Goal: Task Accomplishment & Management: Use online tool/utility

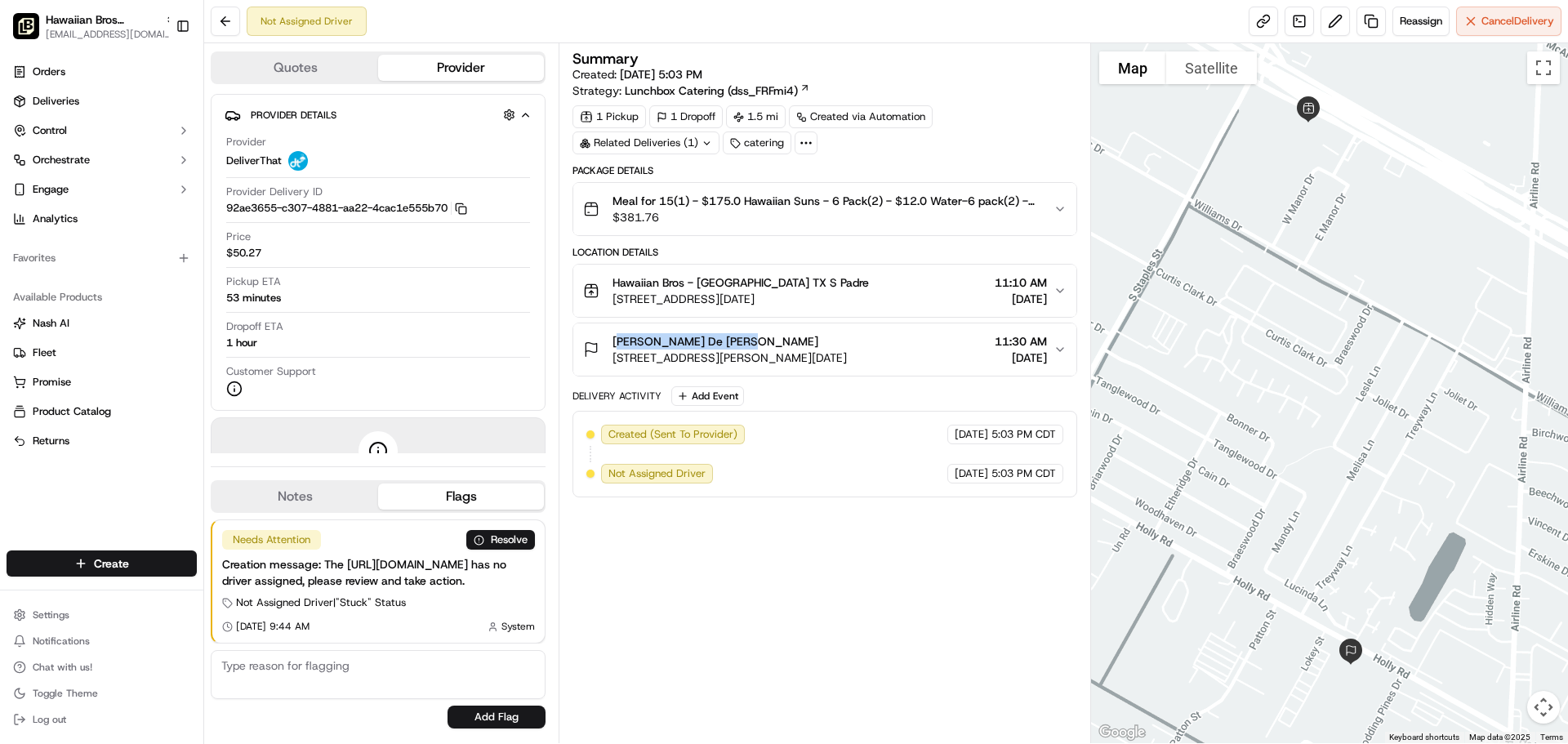
drag, startPoint x: 886, startPoint y: 339, endPoint x: 611, endPoint y: 338, distance: 275.0
click at [611, 338] on div "Cassandra De La Chapa 6005 Holly Rd, Corpus Christi, TX 78412, USA 11:30 AM 09/…" at bounding box center [818, 349] width 470 height 33
copy span "Cassandra De La Chapa"
click at [223, 22] on button at bounding box center [225, 21] width 30 height 30
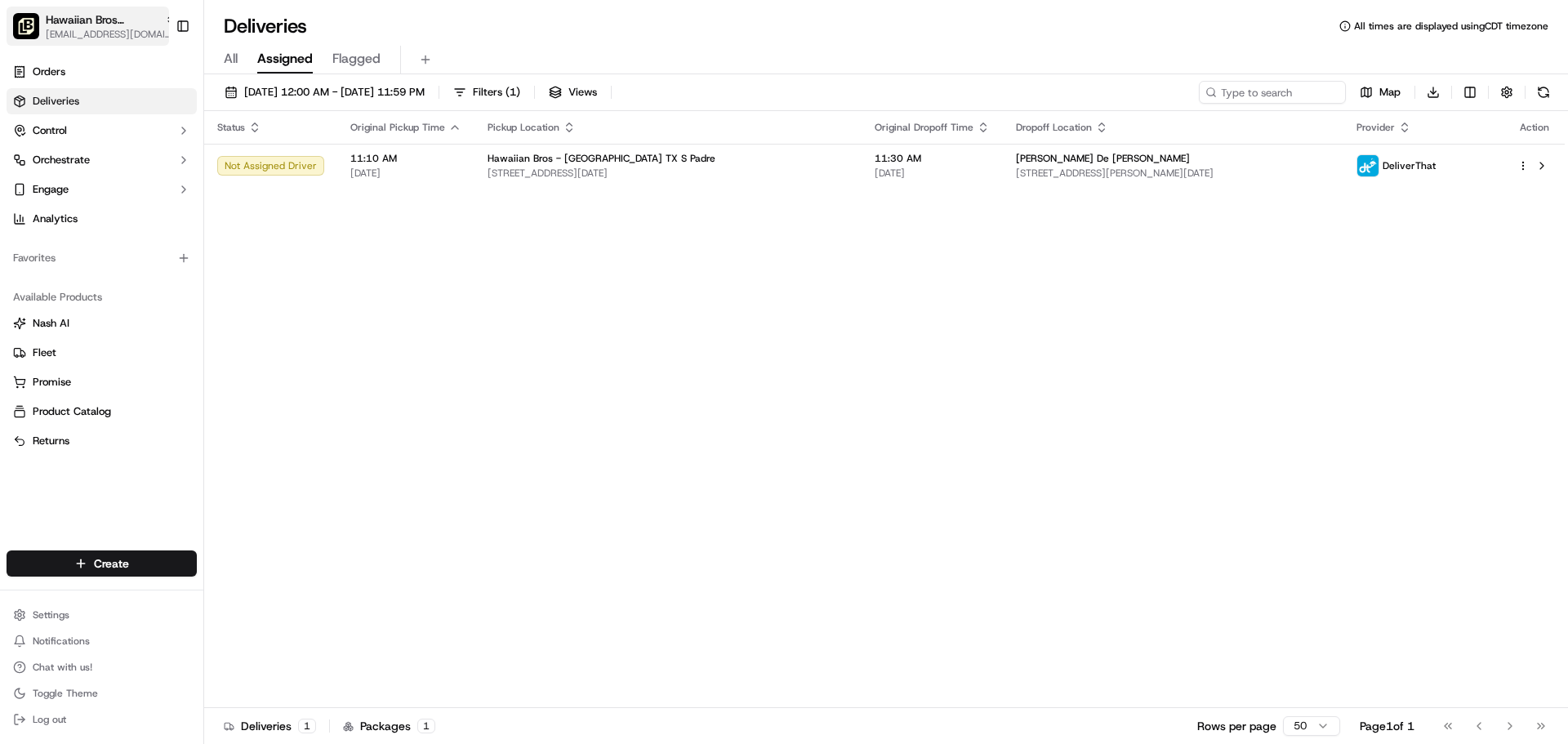
click at [105, 33] on span "[EMAIL_ADDRESS][DOMAIN_NAME]" at bounding box center [111, 34] width 131 height 13
type input "colu"
click at [210, 86] on span "Hawaiian Bros (Columbia MO)" at bounding box center [303, 84] width 188 height 14
click at [132, 27] on span "Hawaiian Bros (Columbia MO)" at bounding box center [106, 19] width 121 height 16
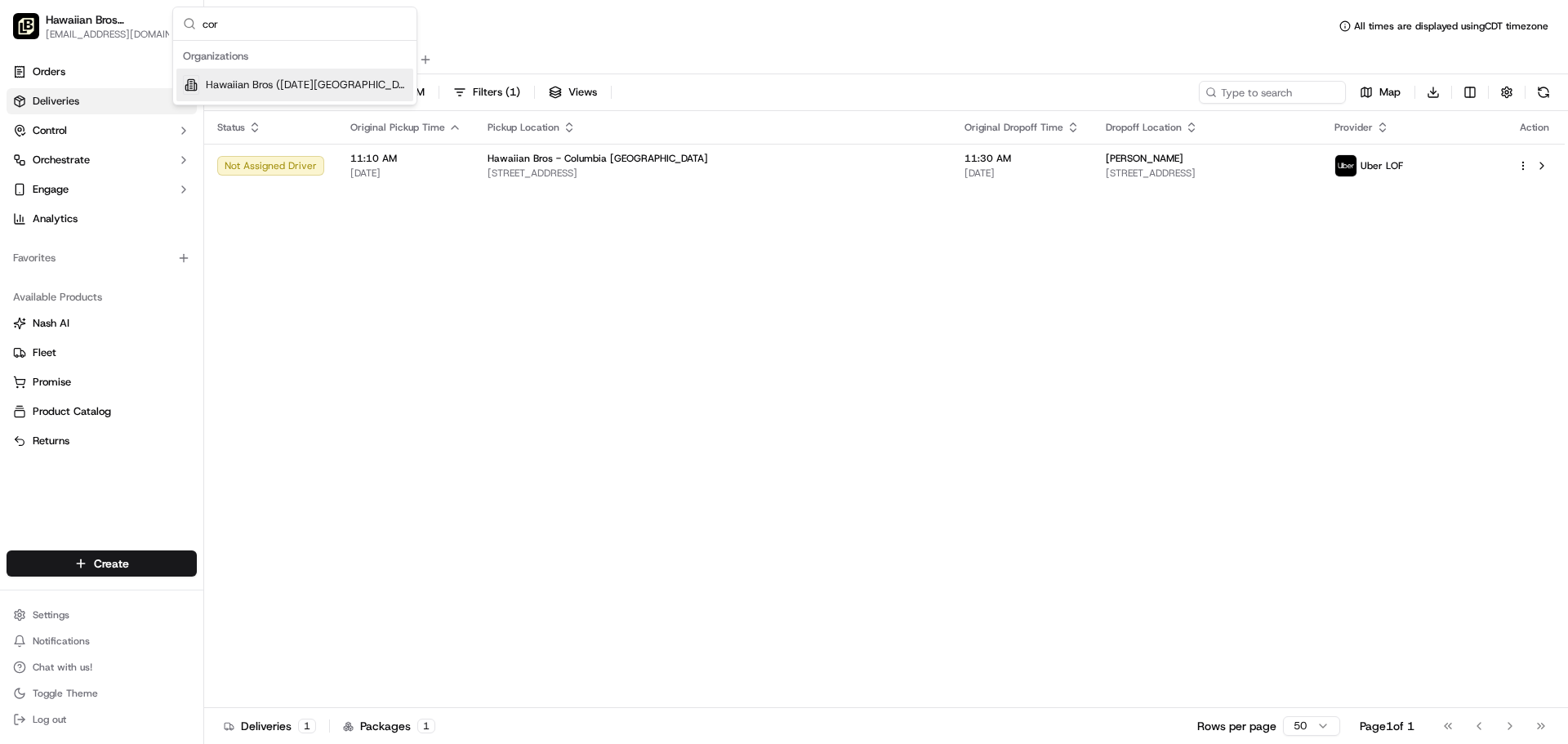
type input "cor"
click at [304, 81] on span "Hawaiian Bros ([DATE][GEOGRAPHIC_DATA] Padre)" at bounding box center [306, 84] width 201 height 14
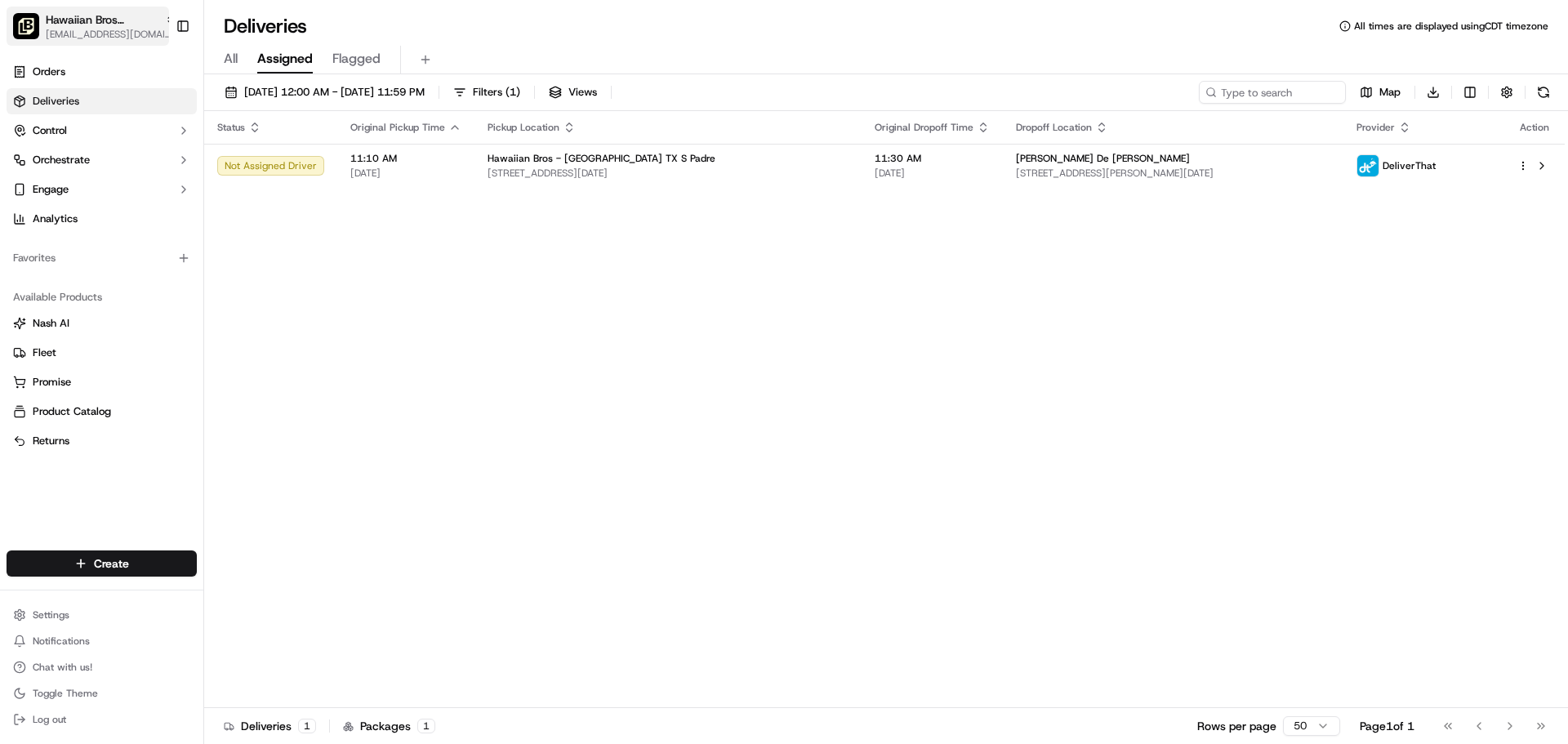
click at [54, 31] on span "[EMAIL_ADDRESS][DOMAIN_NAME]" at bounding box center [111, 34] width 131 height 13
type input "mid"
click at [215, 79] on span "Hawaiian Bros (Midland_TX_W Loop 250)" at bounding box center [307, 84] width 198 height 14
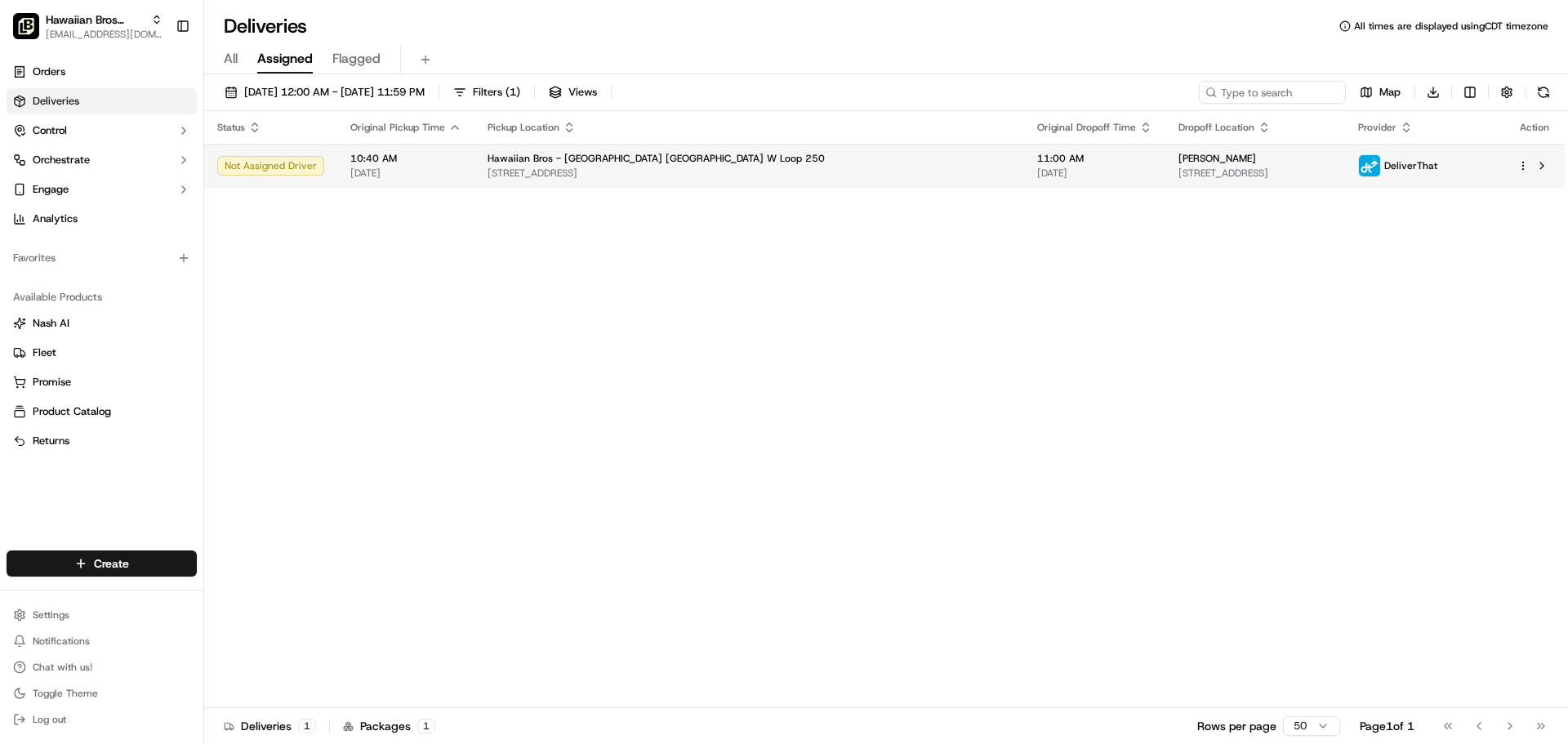
click at [552, 178] on span "3320 W Loop 250 N, Midland, TX 79707, USA" at bounding box center [749, 173] width 523 height 13
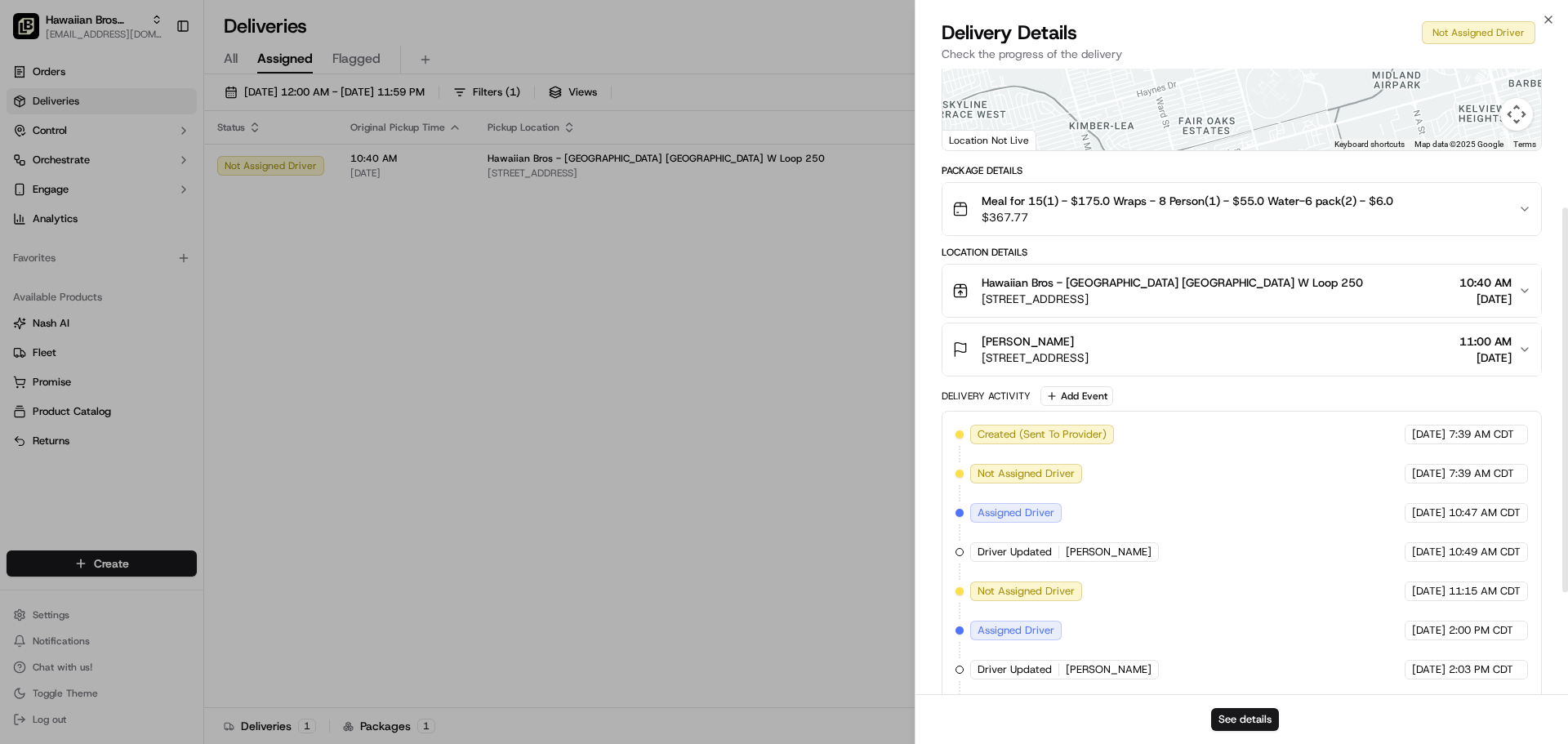
scroll to position [147, 0]
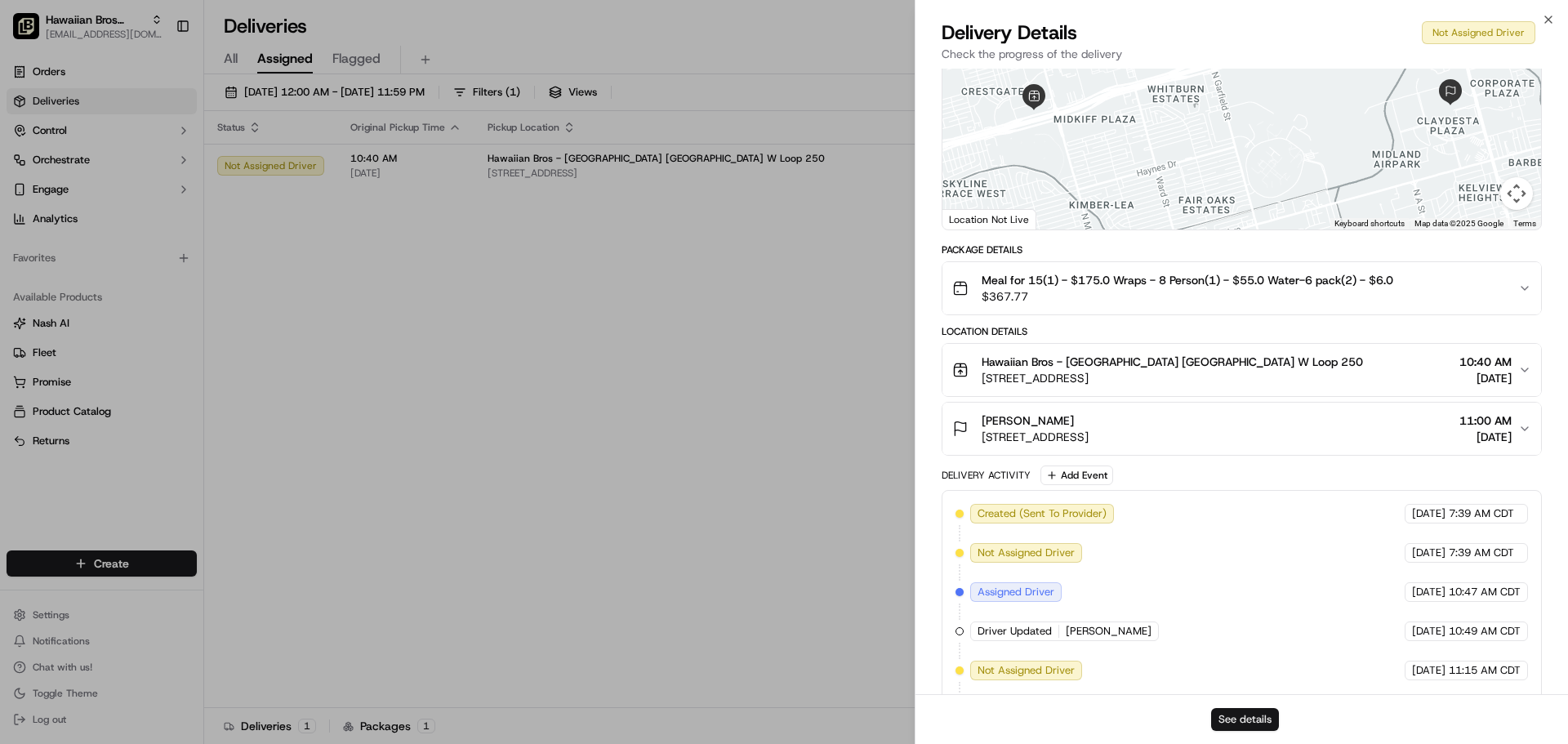
click at [1262, 716] on button "See details" at bounding box center [1245, 719] width 68 height 23
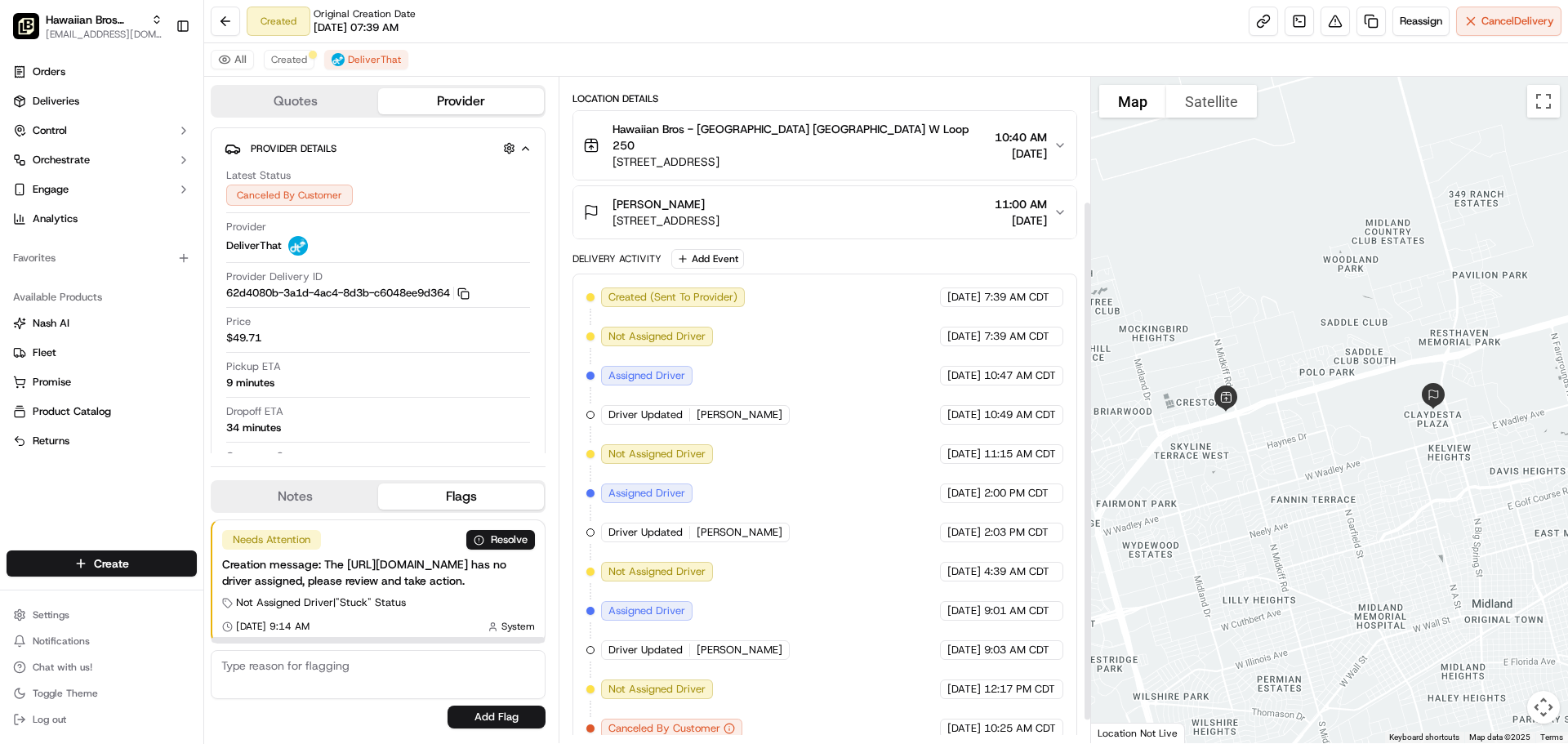
scroll to position [187, 0]
click at [728, 723] on circle "button" at bounding box center [729, 728] width 10 height 10
click at [326, 100] on button "Quotes" at bounding box center [295, 100] width 166 height 26
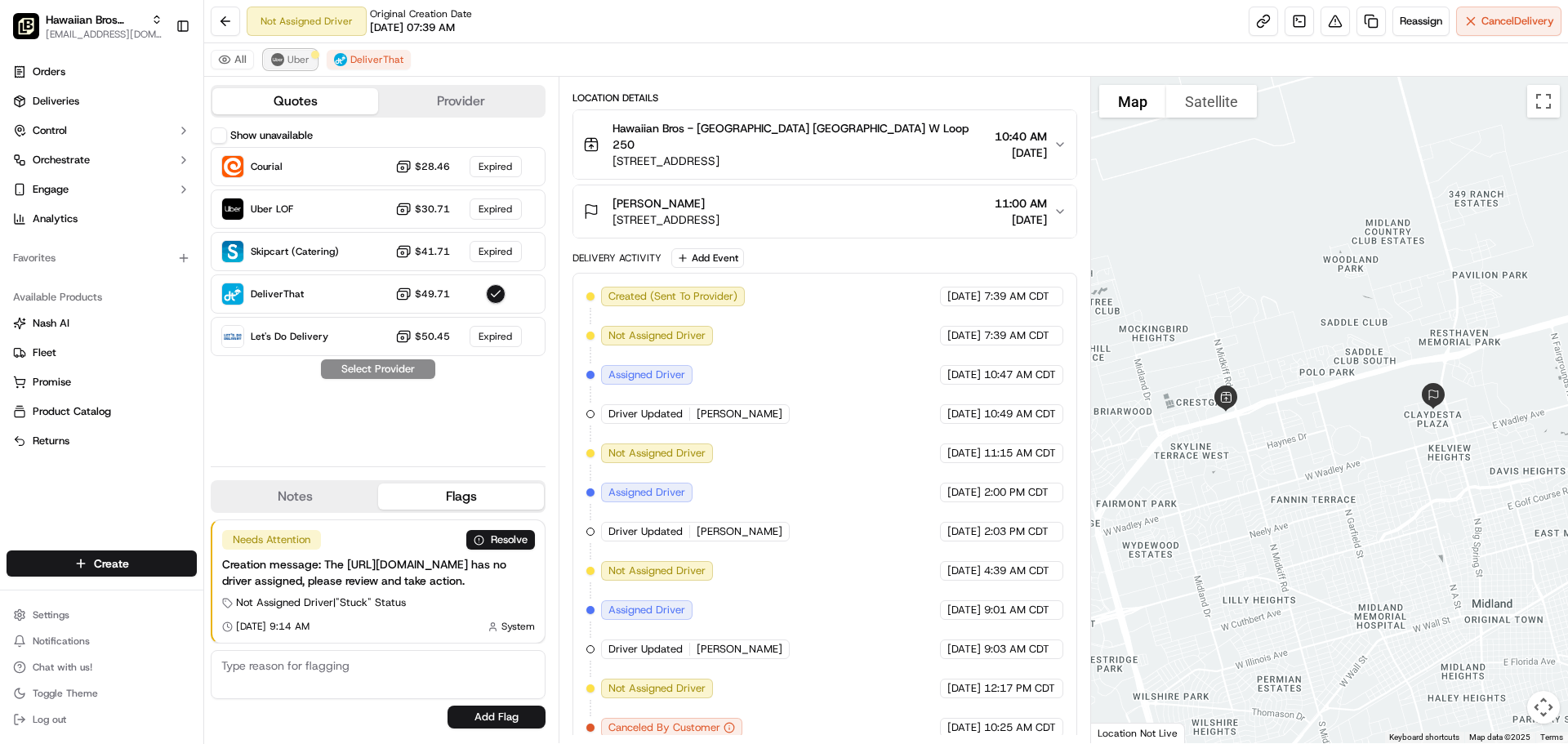
click at [298, 61] on span "Uber" at bounding box center [298, 59] width 22 height 13
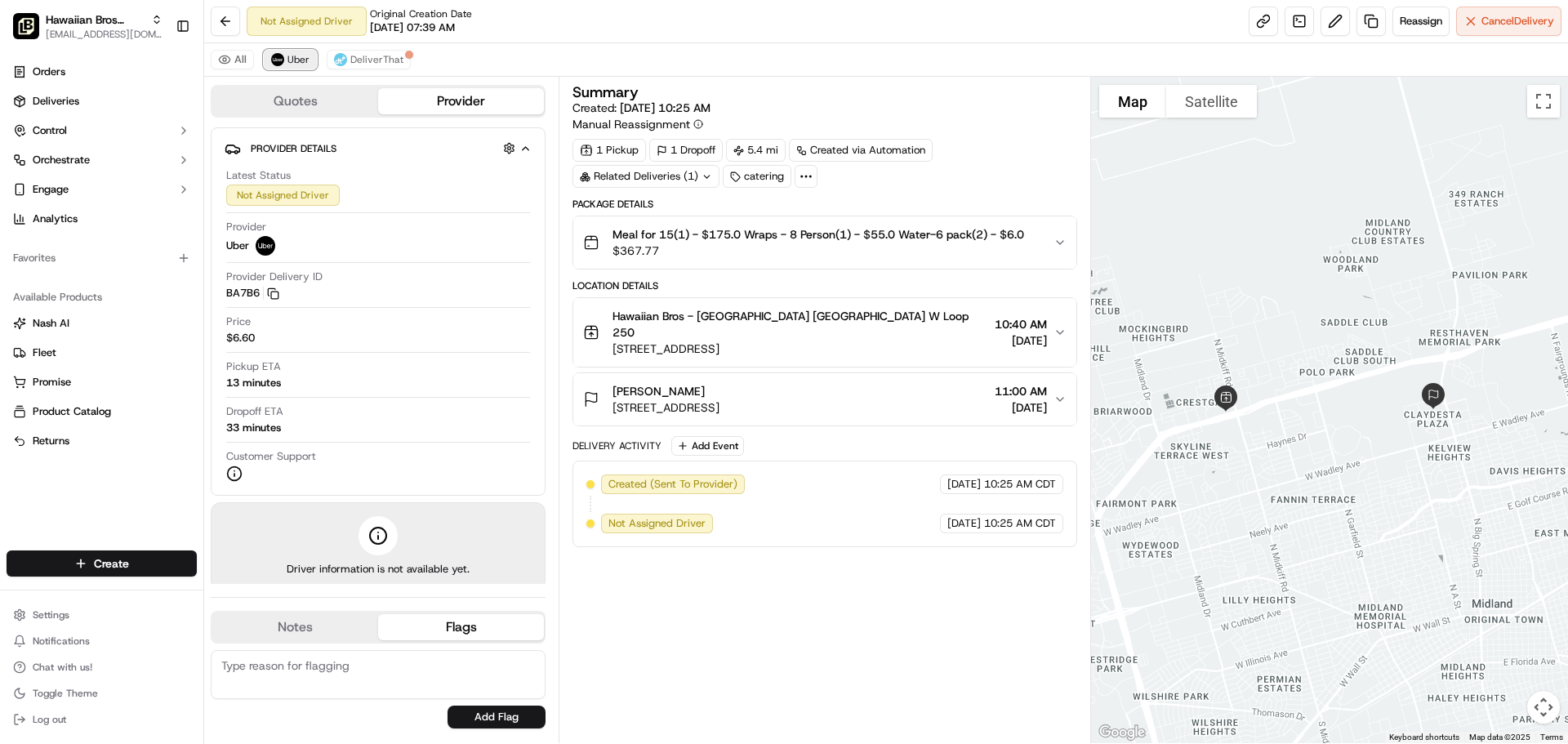
scroll to position [0, 0]
click at [365, 61] on span "DeliverThat" at bounding box center [376, 59] width 53 height 13
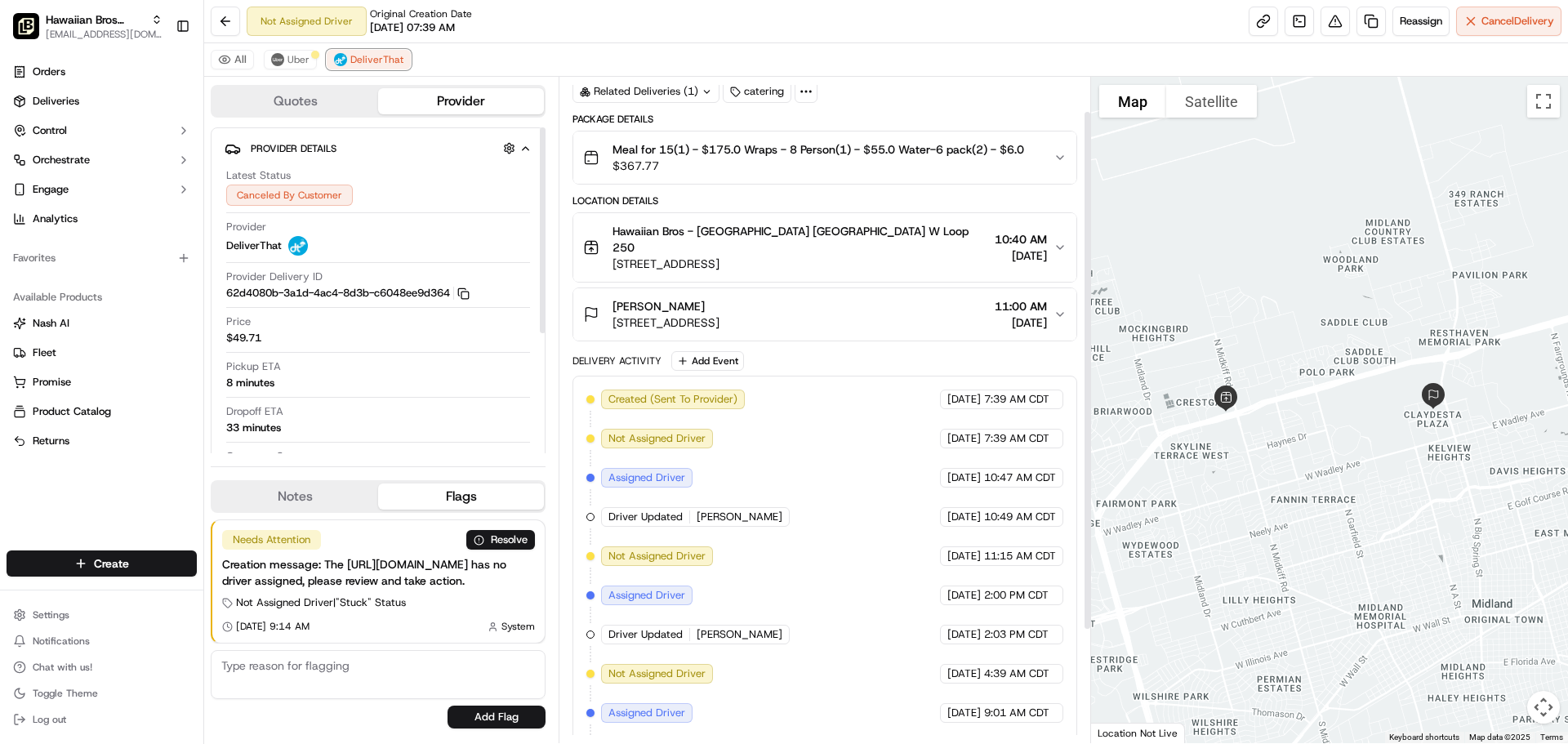
scroll to position [187, 0]
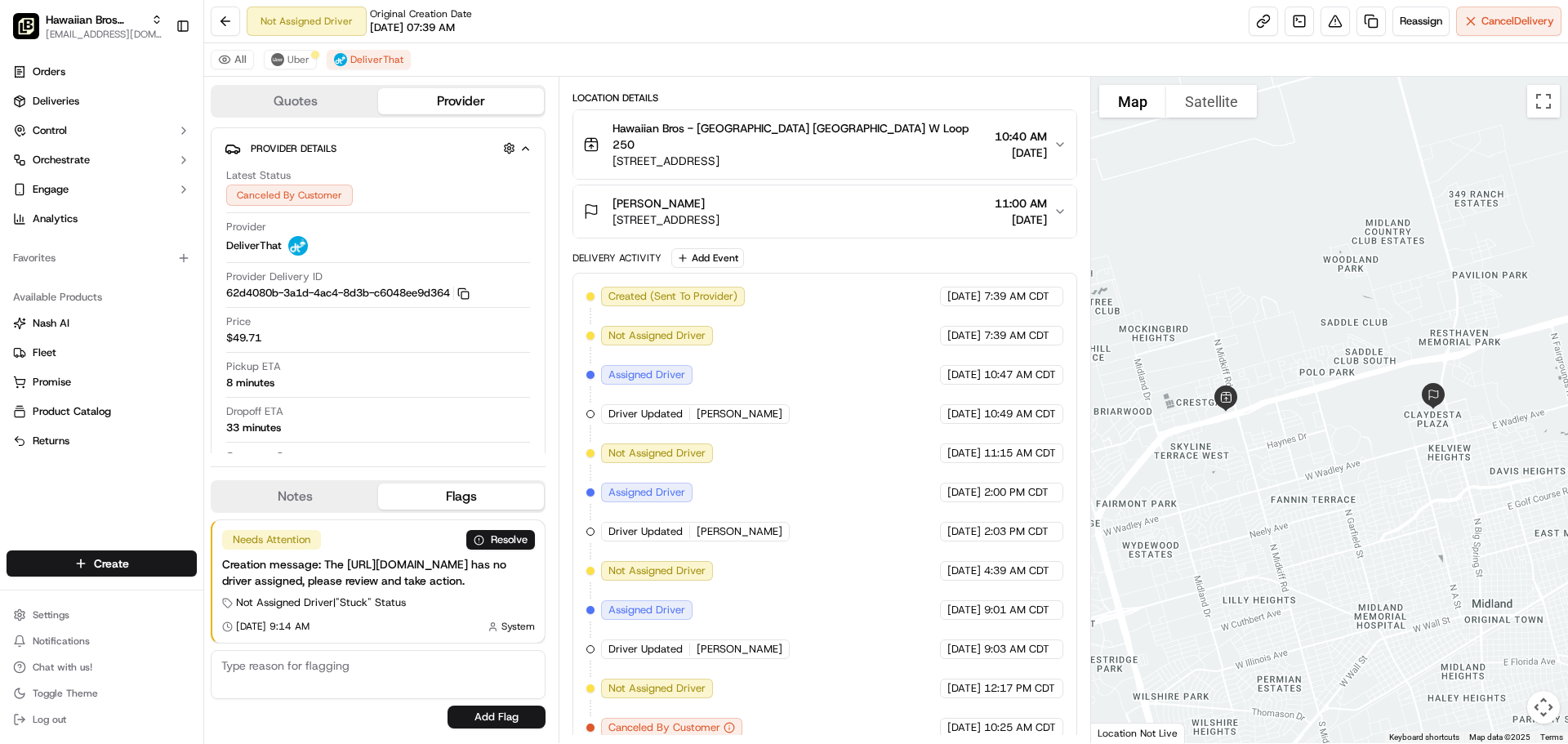
click at [729, 722] on icon "button" at bounding box center [729, 728] width 11 height 11
click at [288, 64] on span "Uber" at bounding box center [298, 59] width 22 height 13
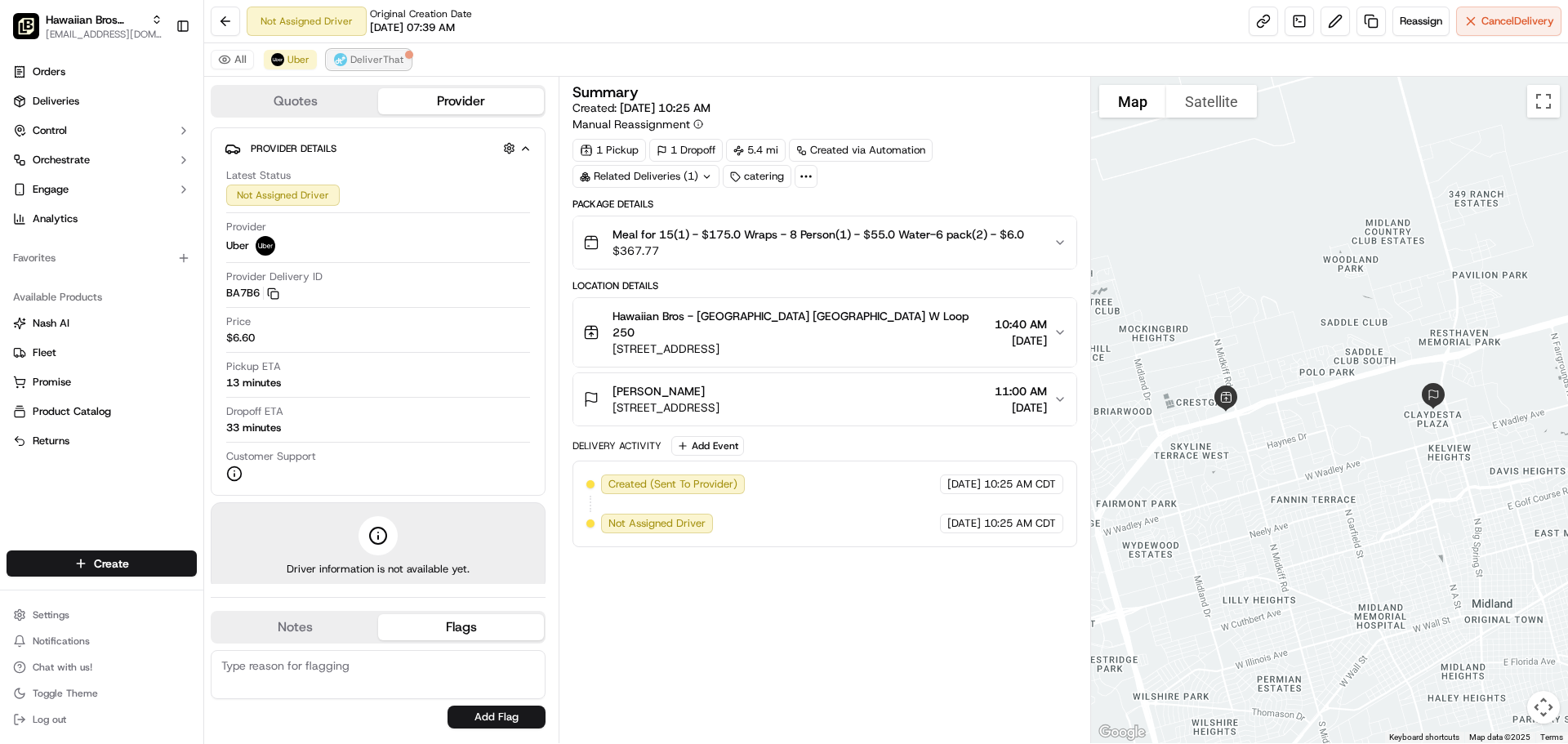
click at [355, 53] on button "DeliverThat" at bounding box center [368, 59] width 84 height 19
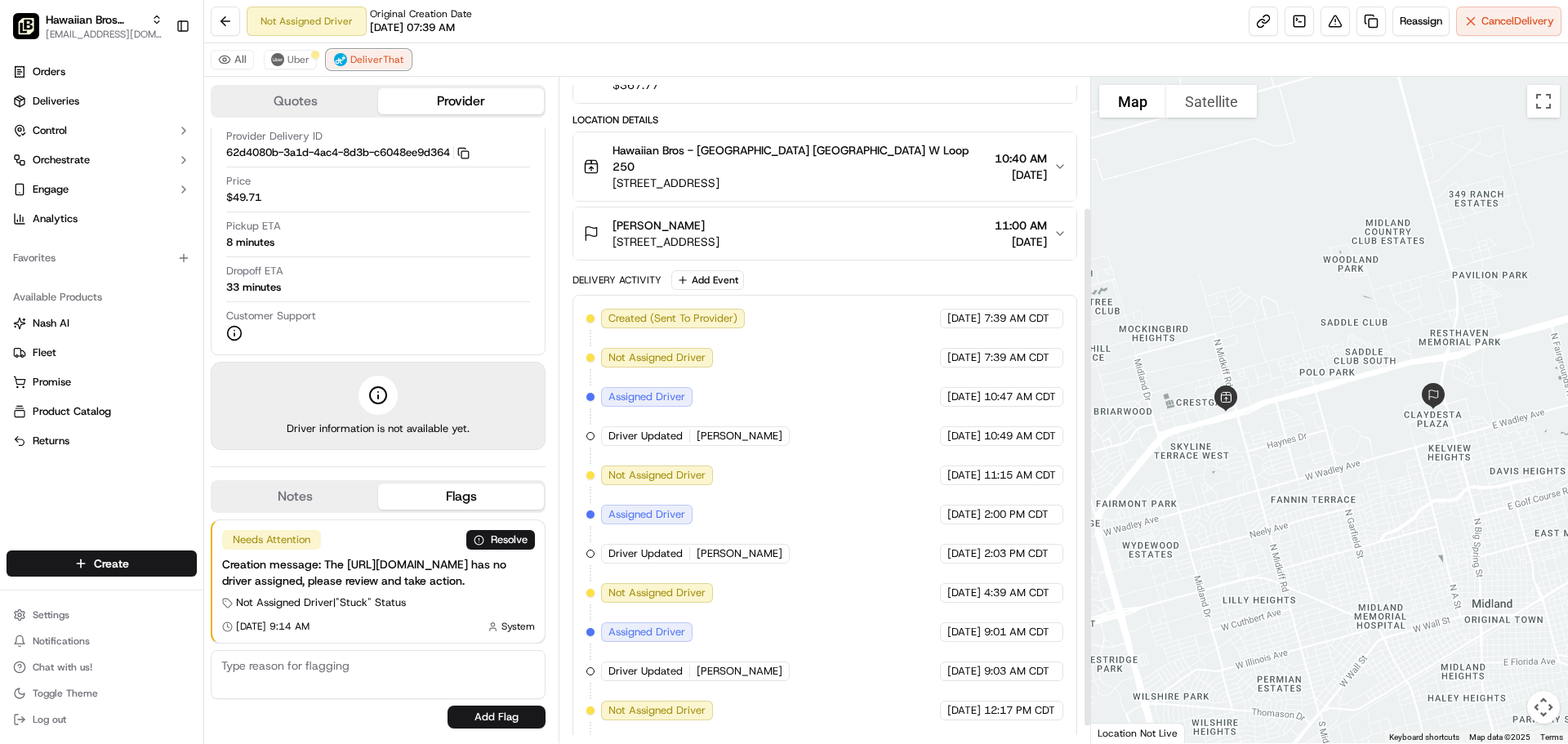
scroll to position [187, 0]
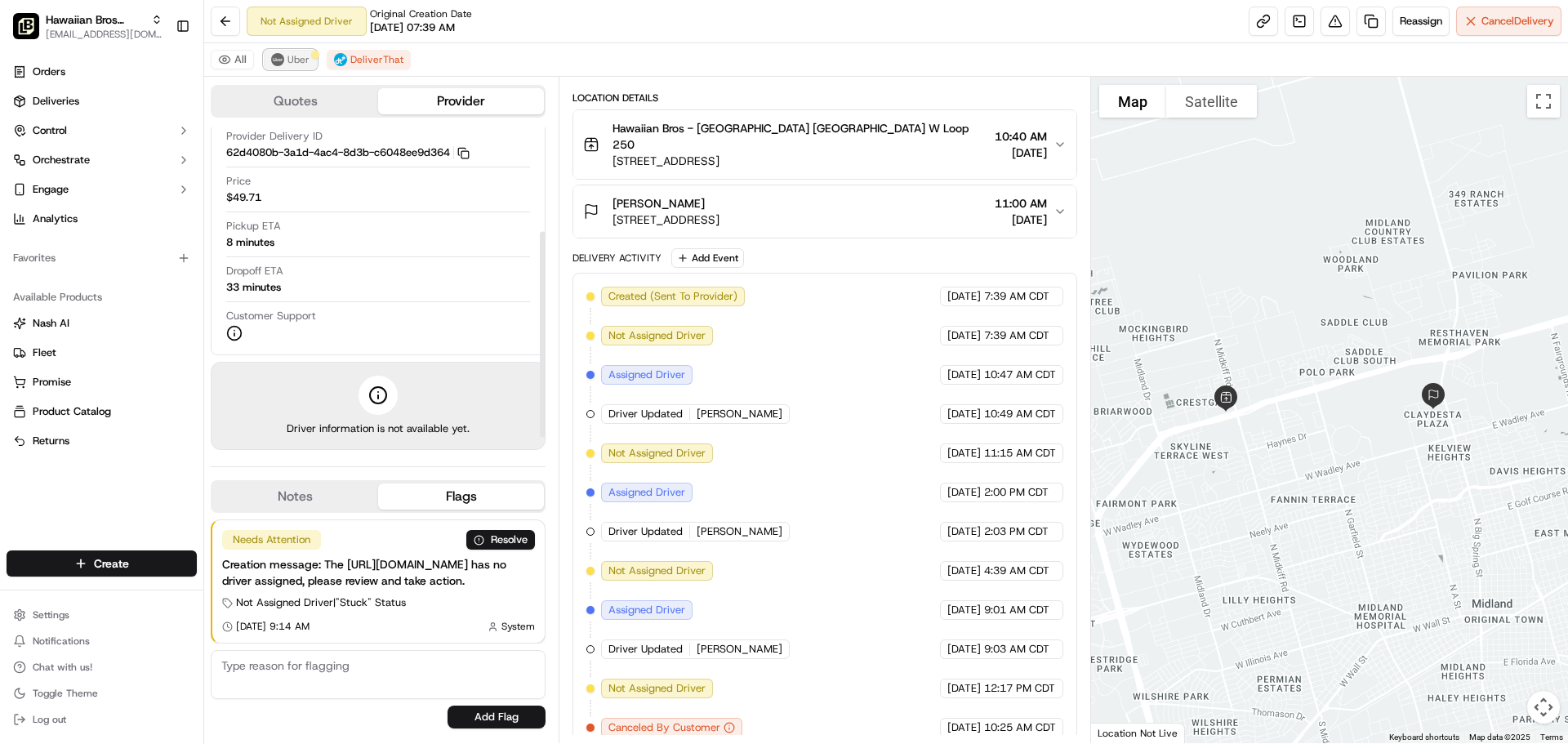
click at [286, 62] on button "Uber" at bounding box center [290, 59] width 53 height 19
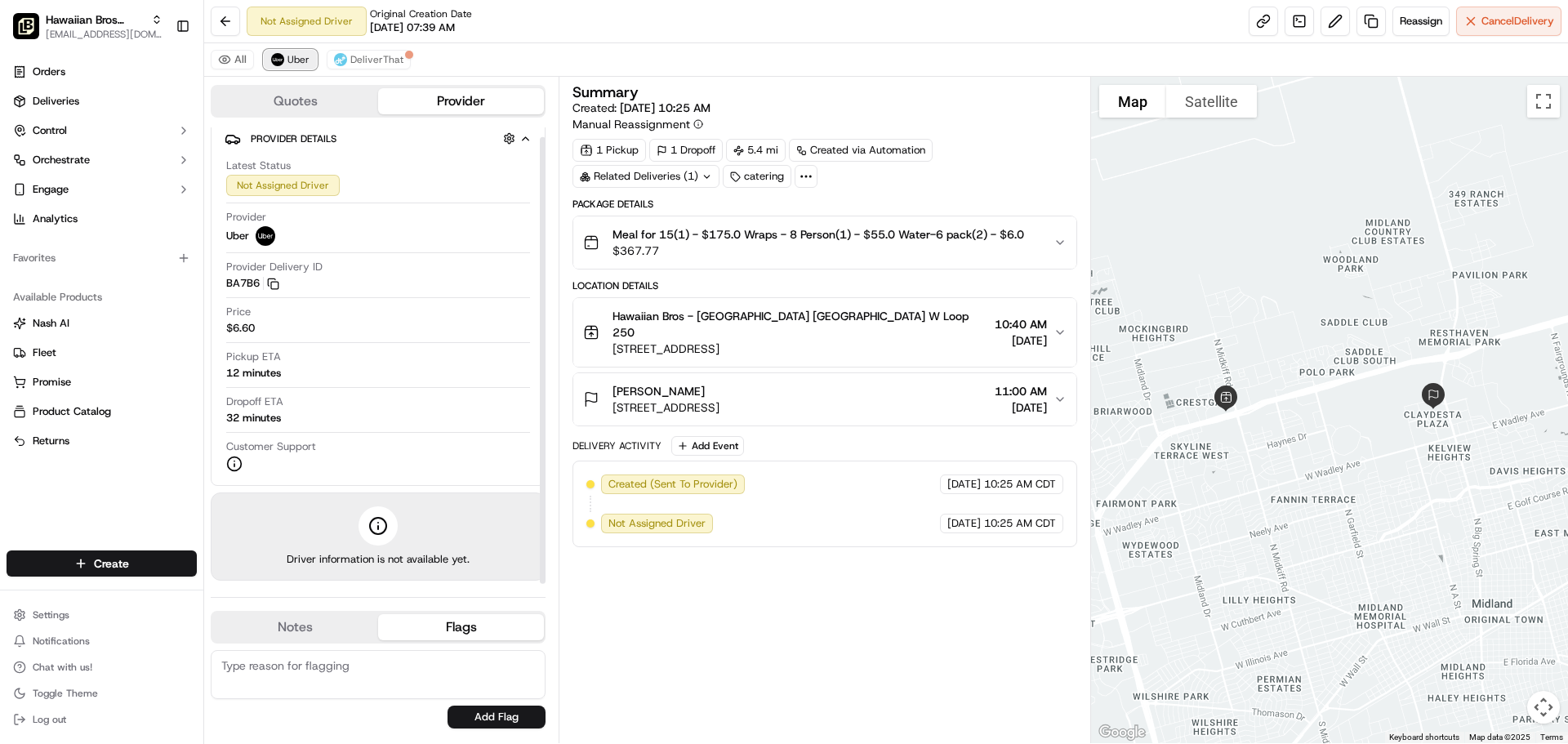
scroll to position [0, 0]
click at [372, 63] on span "DeliverThat" at bounding box center [376, 59] width 53 height 13
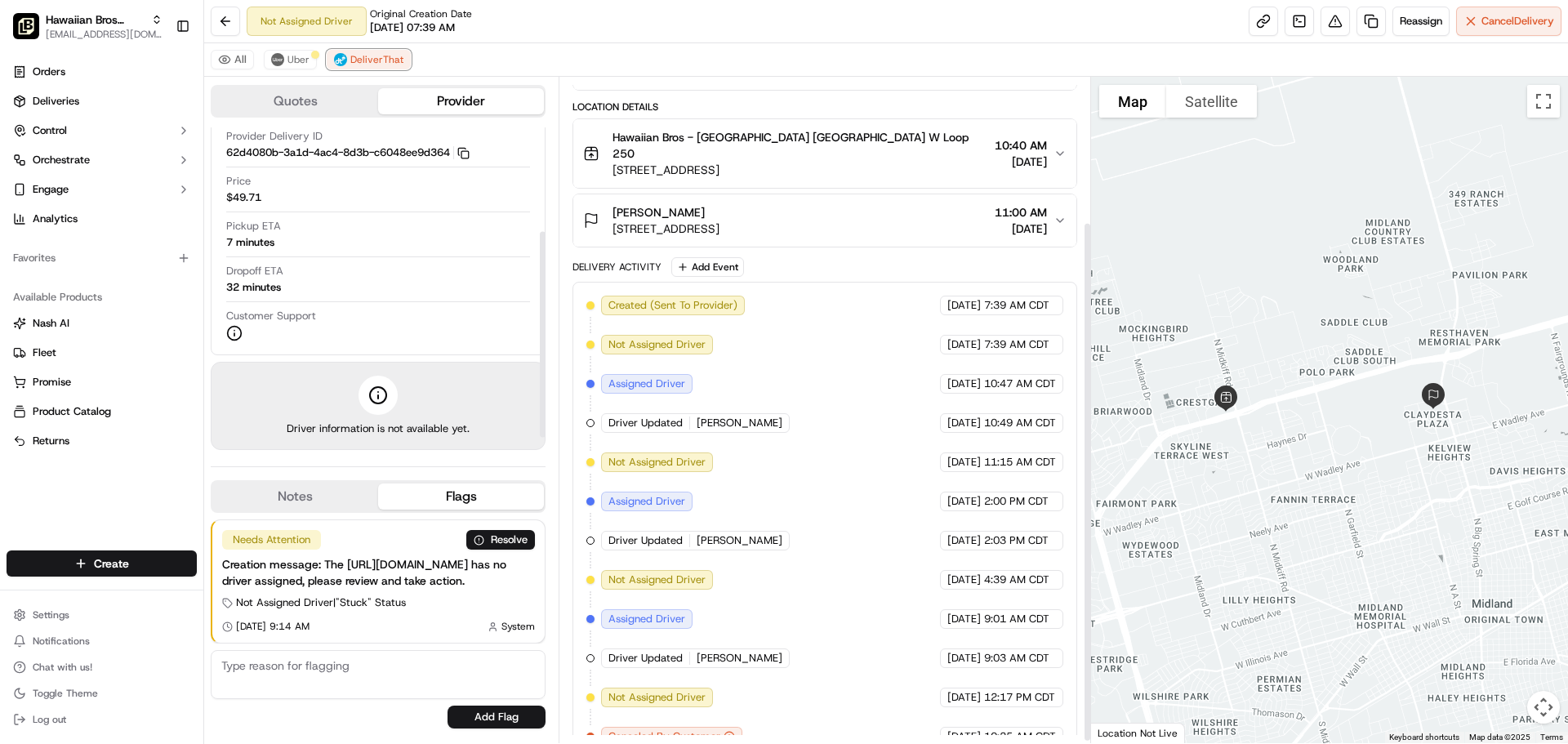
scroll to position [187, 0]
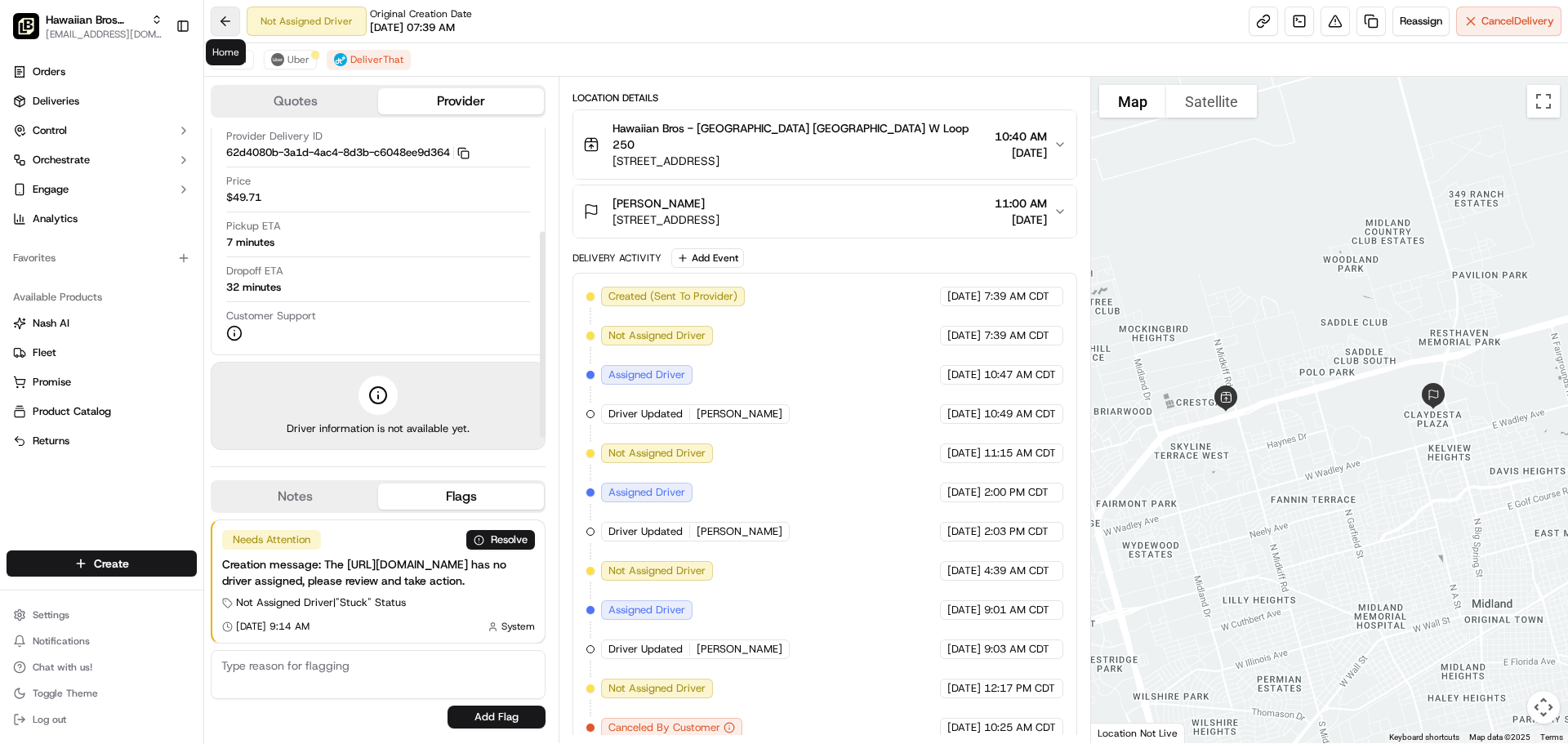
click at [223, 19] on button at bounding box center [225, 21] width 30 height 30
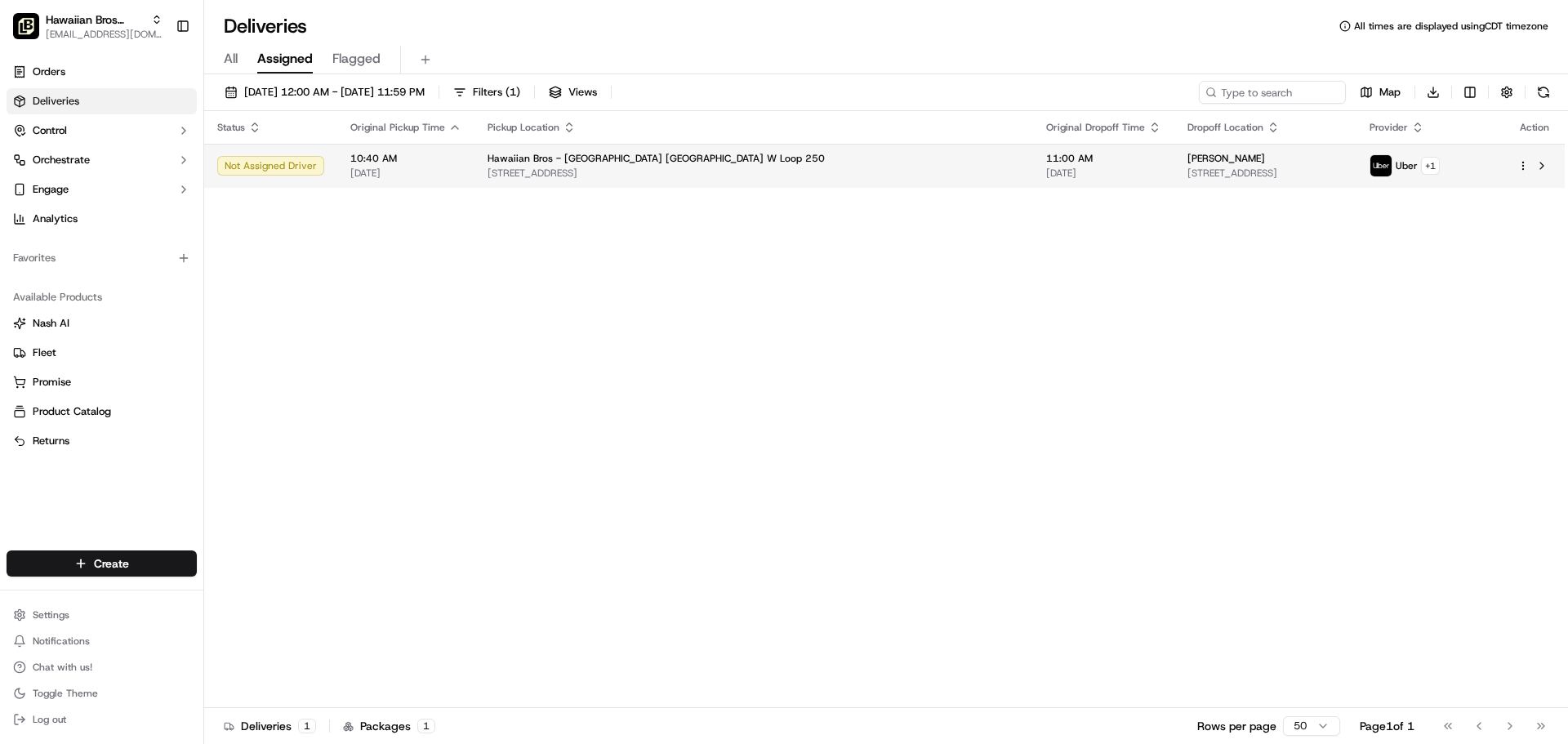
click at [568, 174] on span "3320 W Loop 250 N, Midland, TX 79707, USA" at bounding box center [754, 173] width 533 height 13
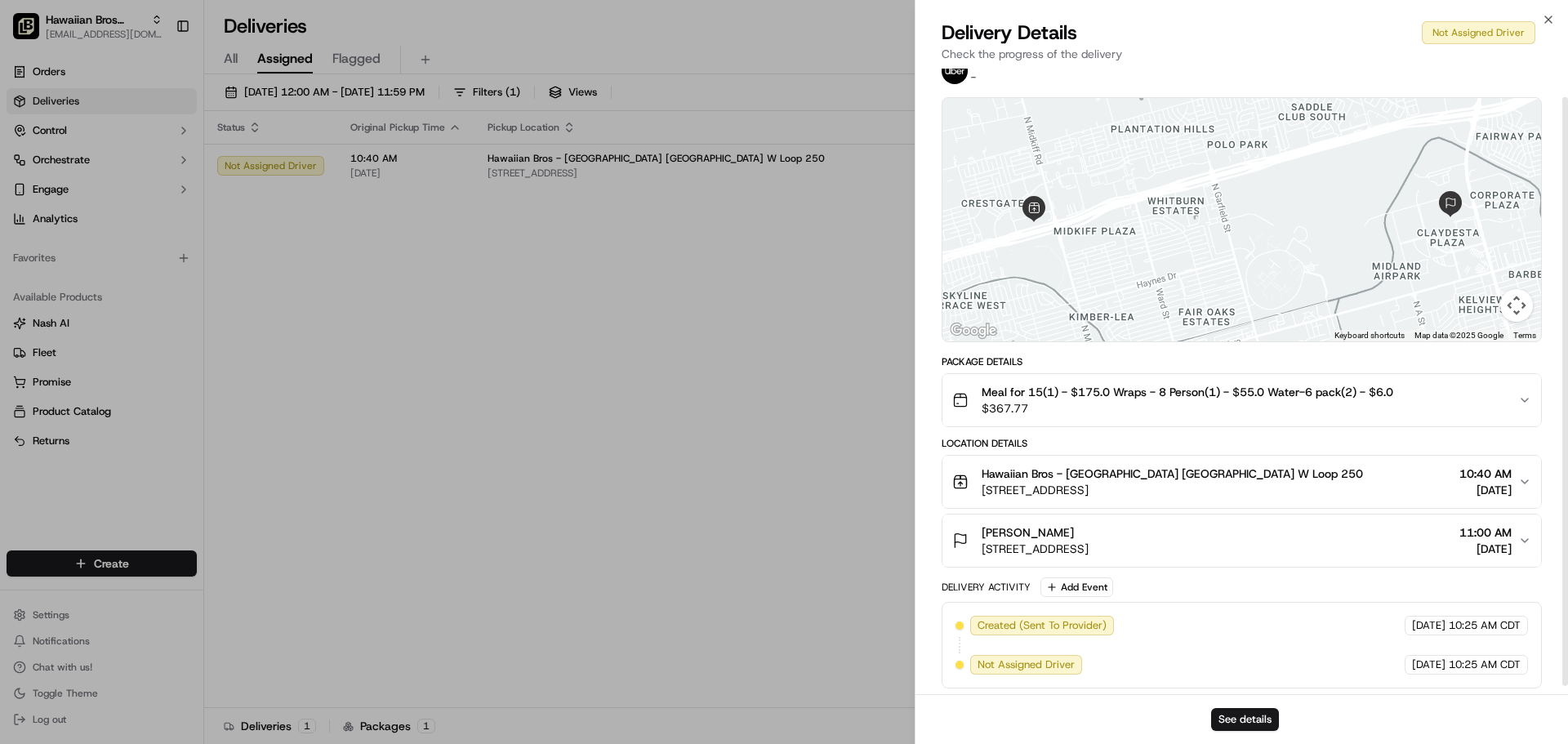
scroll to position [39, 0]
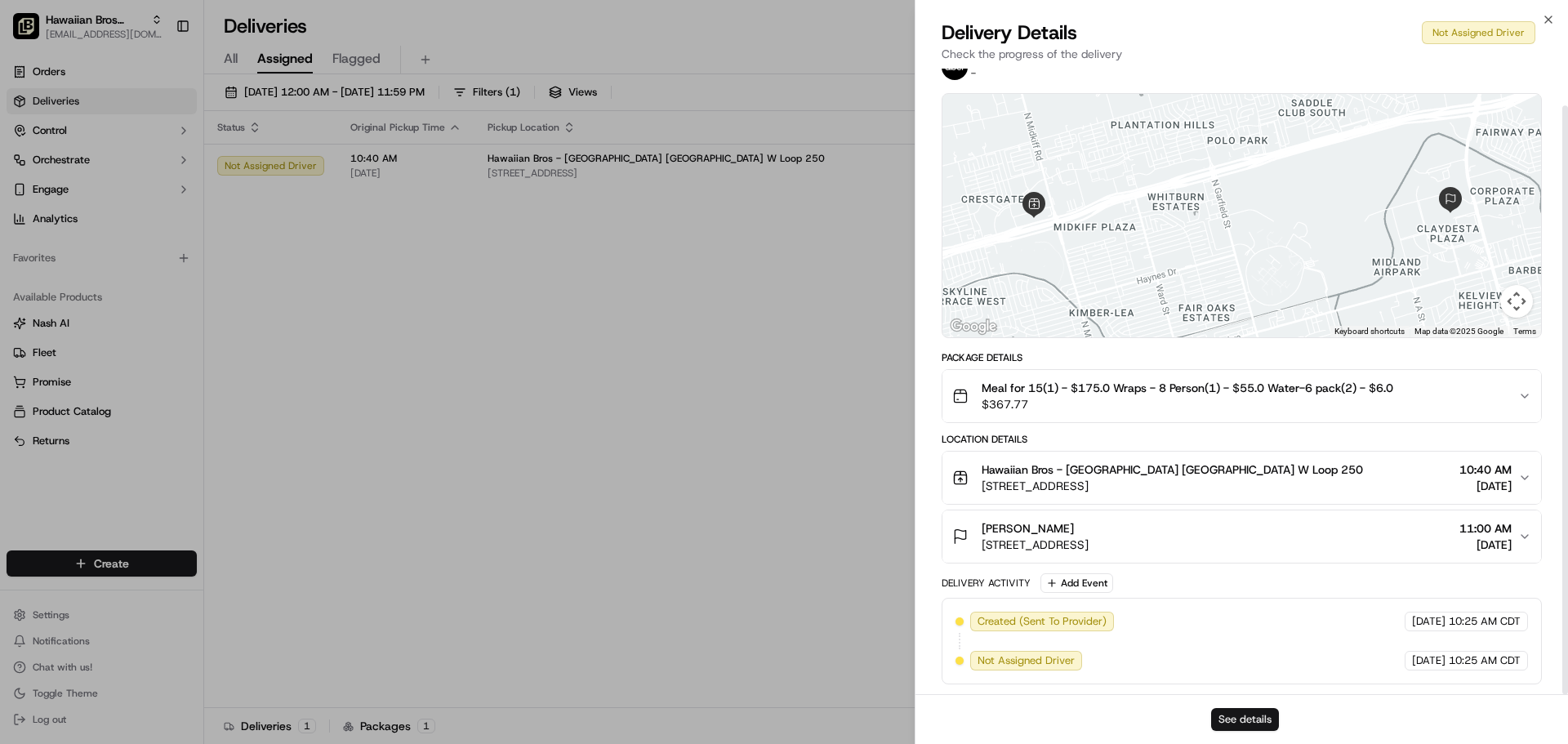
click at [1226, 713] on button "See details" at bounding box center [1245, 719] width 68 height 23
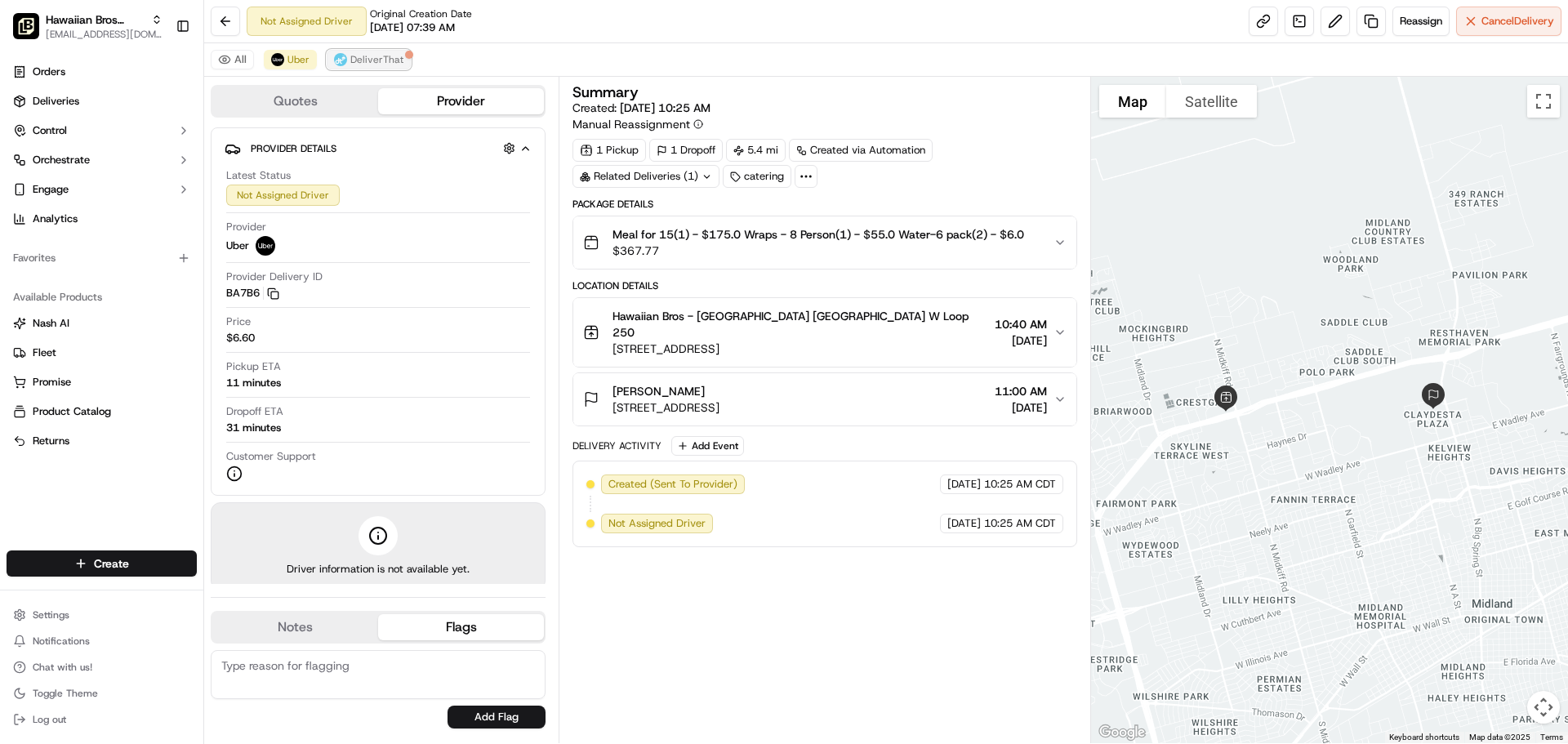
click at [358, 60] on span "DeliverThat" at bounding box center [376, 59] width 53 height 13
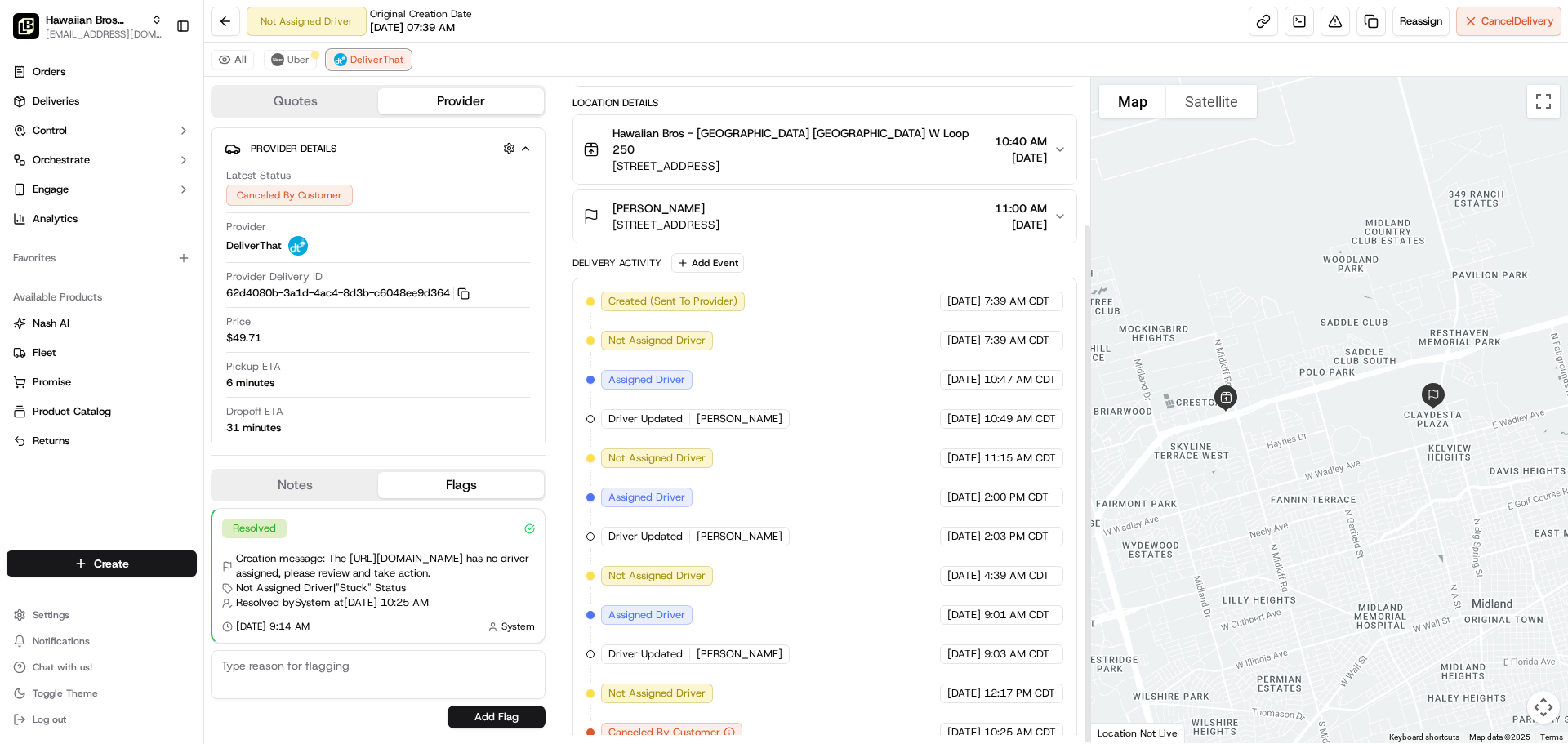
scroll to position [187, 0]
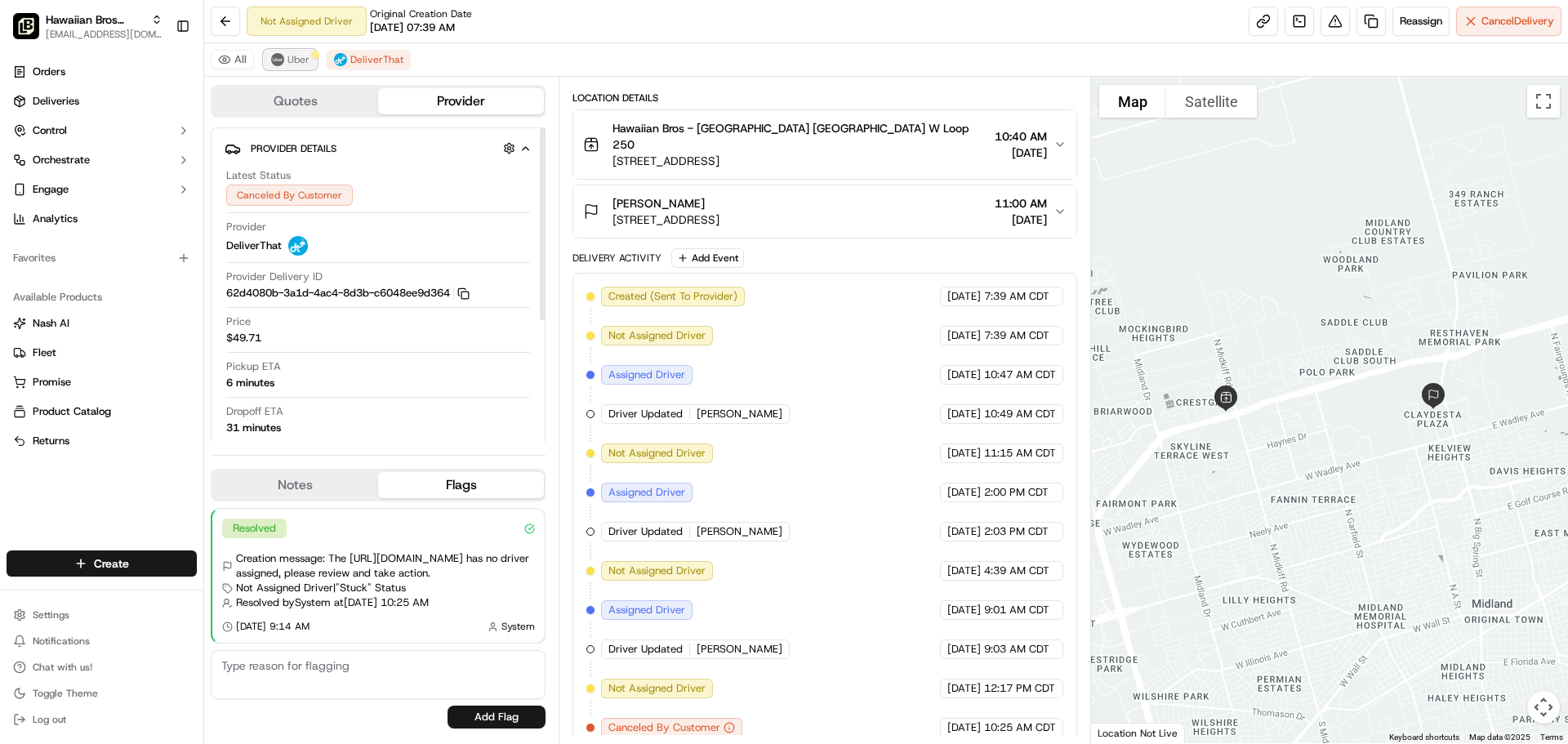
click at [283, 62] on button "Uber" at bounding box center [290, 59] width 53 height 19
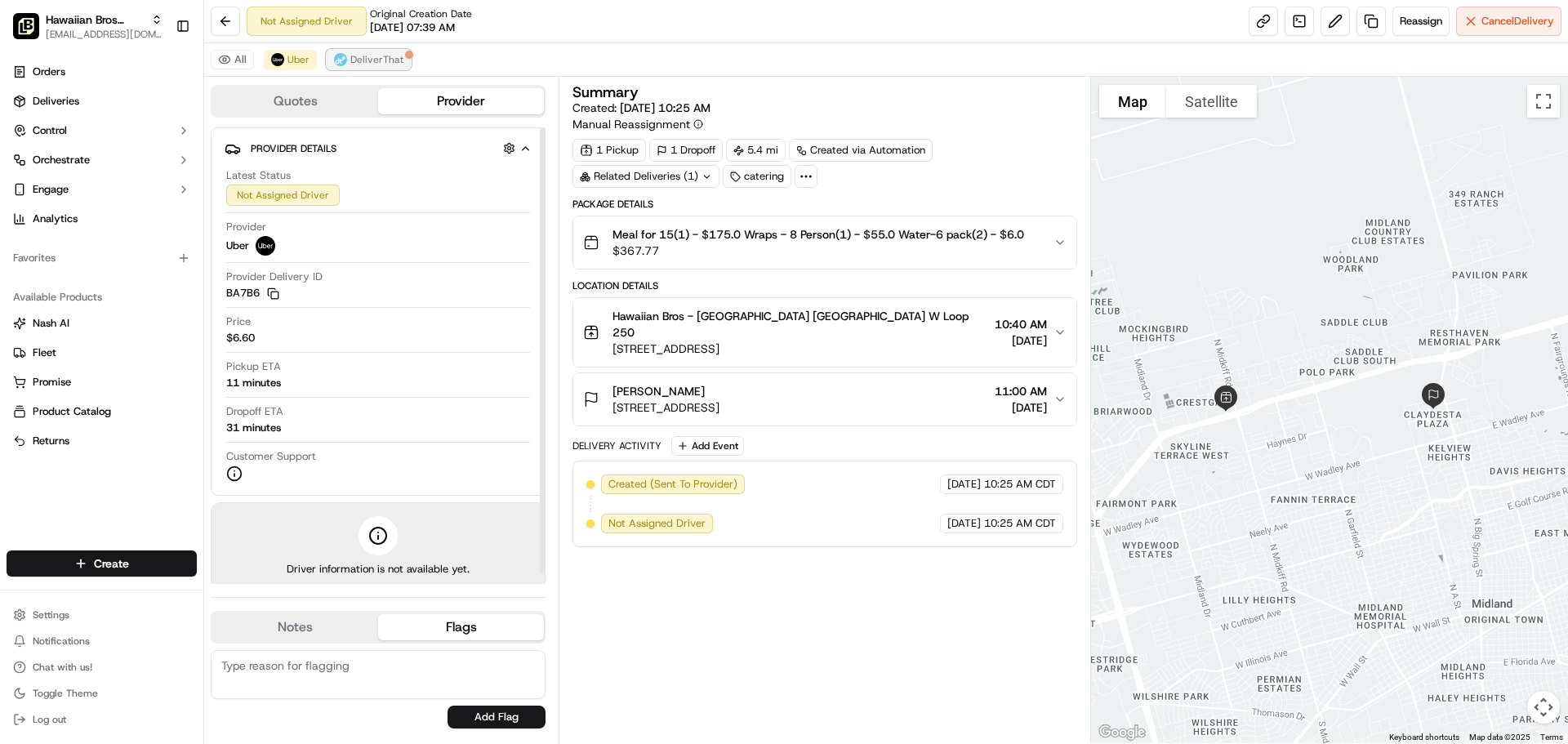
click at [363, 53] on button "DeliverThat" at bounding box center [368, 59] width 84 height 19
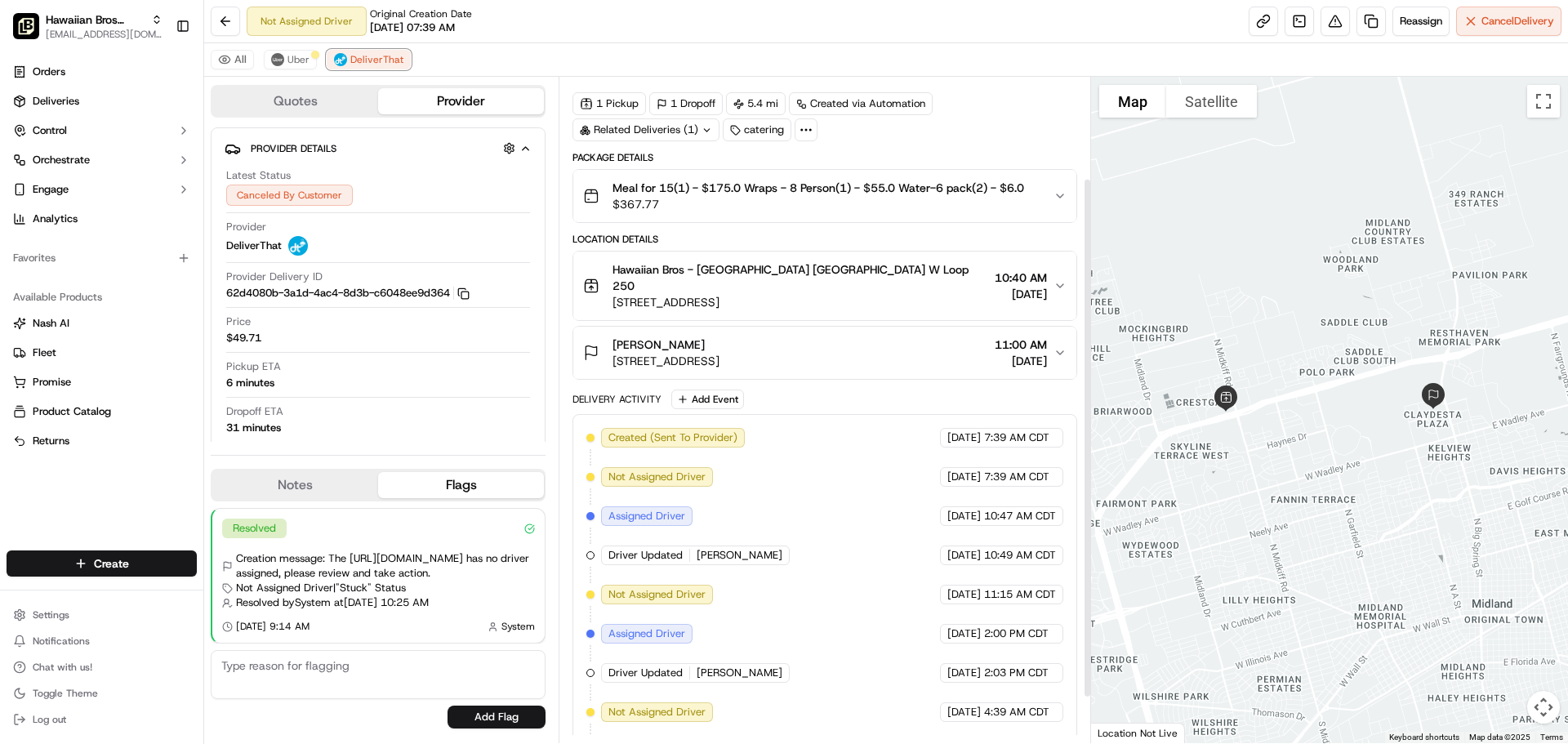
scroll to position [187, 0]
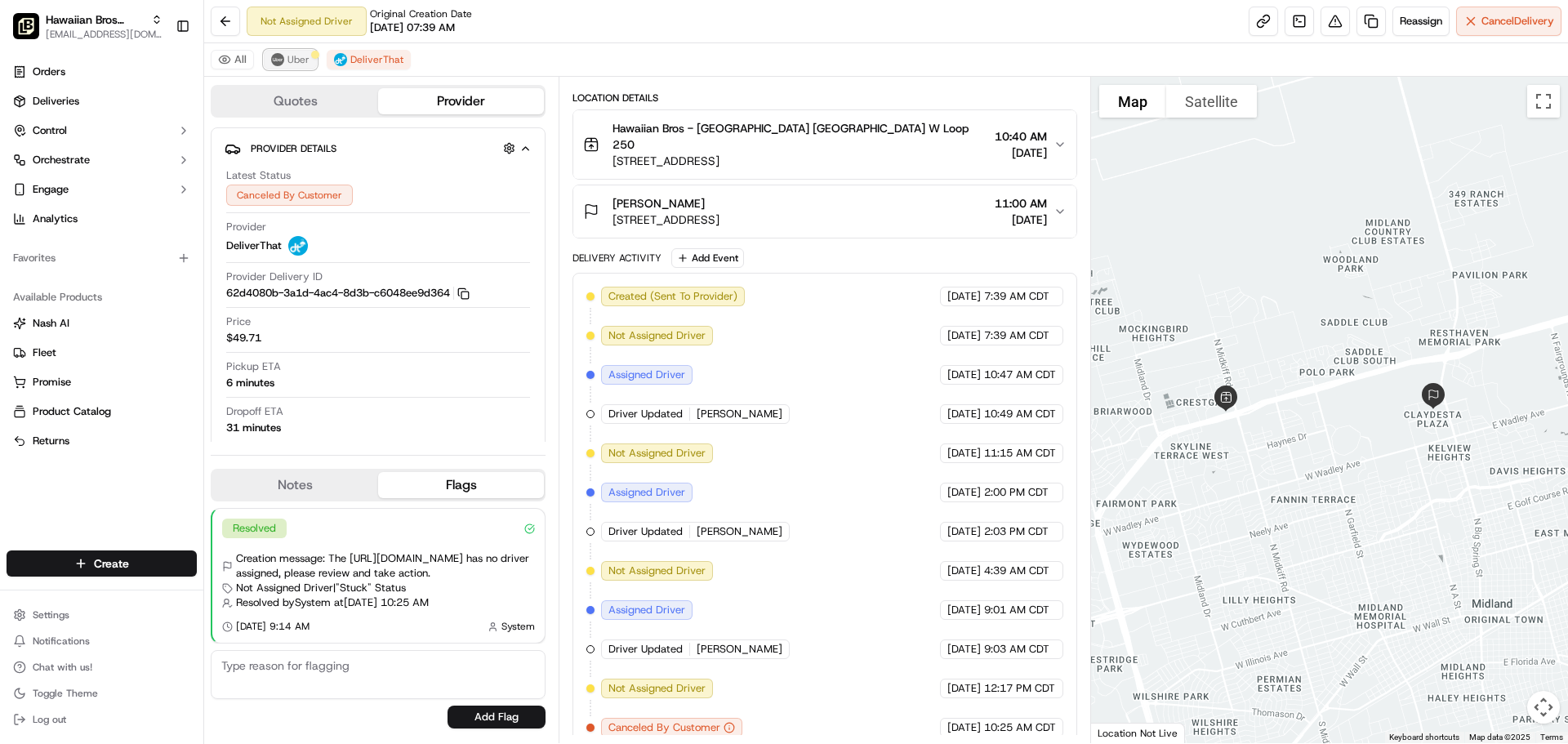
click at [298, 59] on span "Uber" at bounding box center [298, 59] width 22 height 13
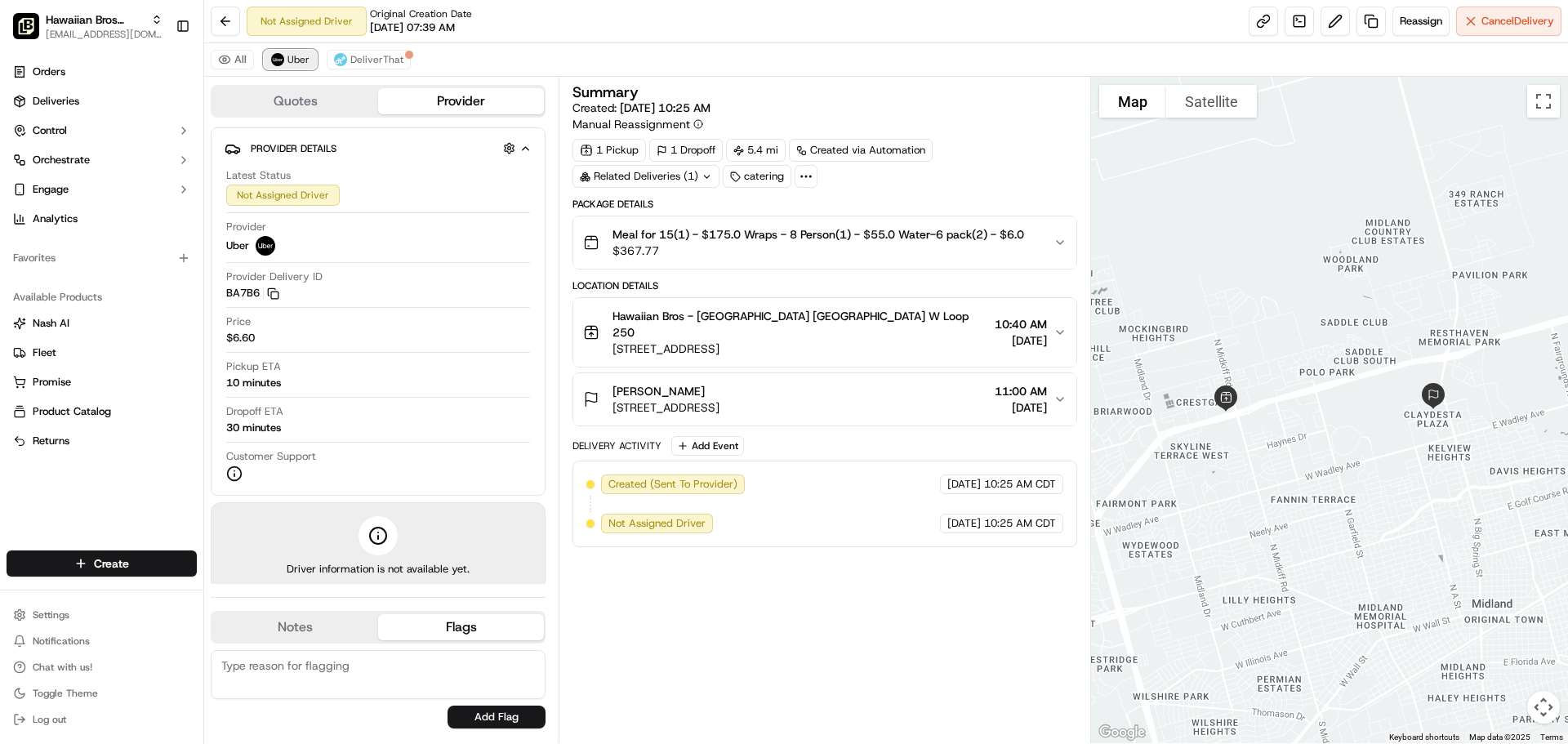
scroll to position [0, 0]
click at [372, 54] on span "DeliverThat" at bounding box center [376, 59] width 53 height 13
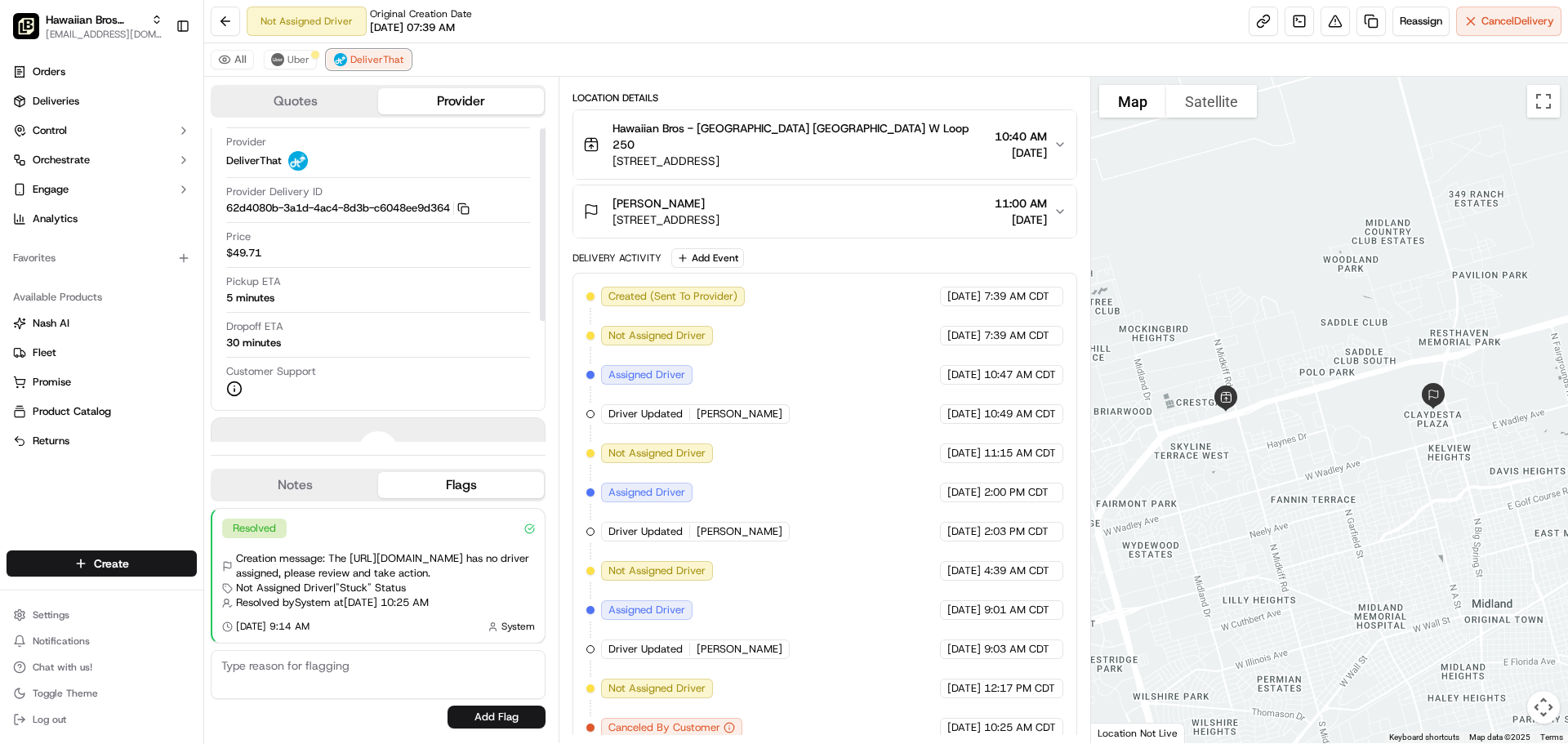
scroll to position [166, 0]
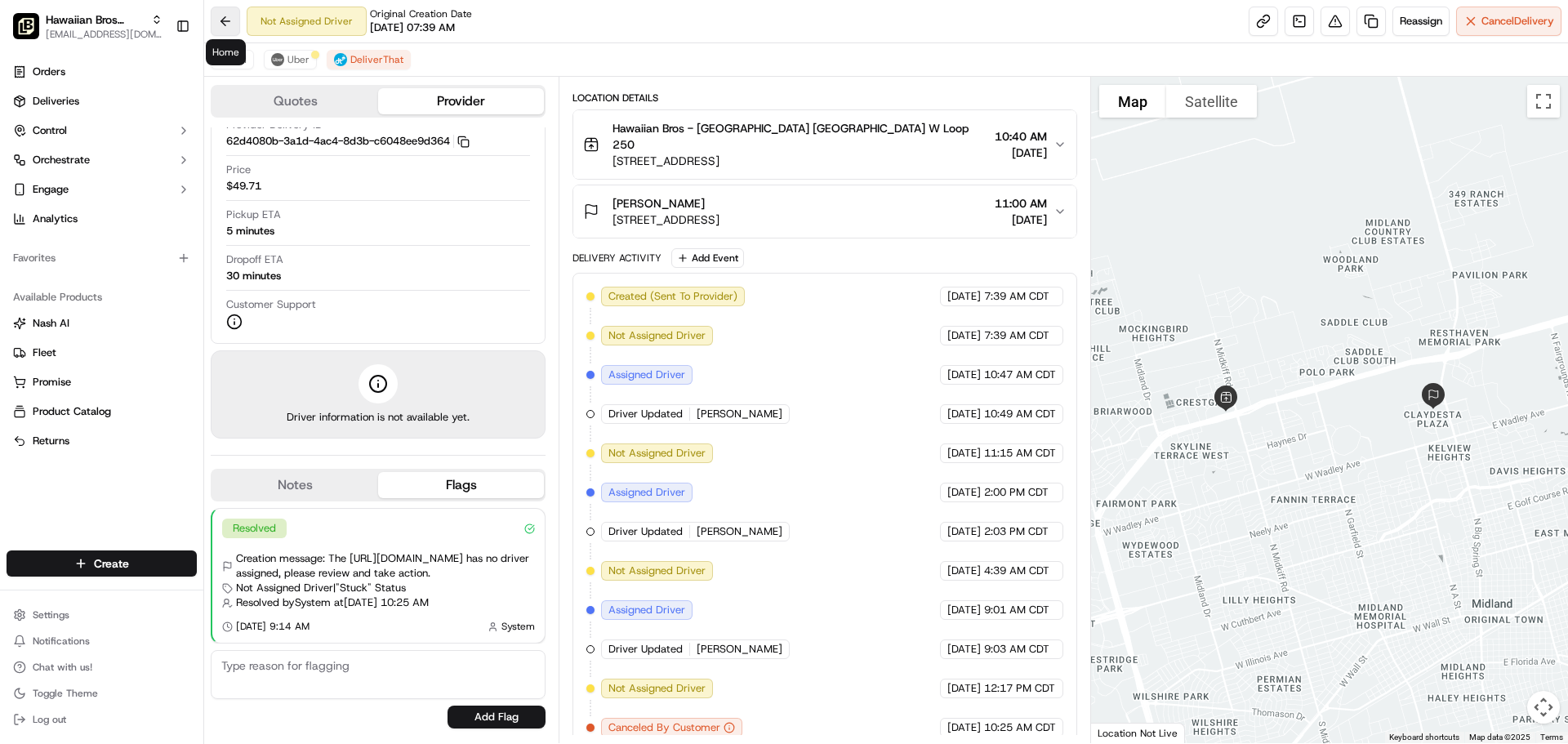
click at [230, 14] on button at bounding box center [225, 21] width 30 height 30
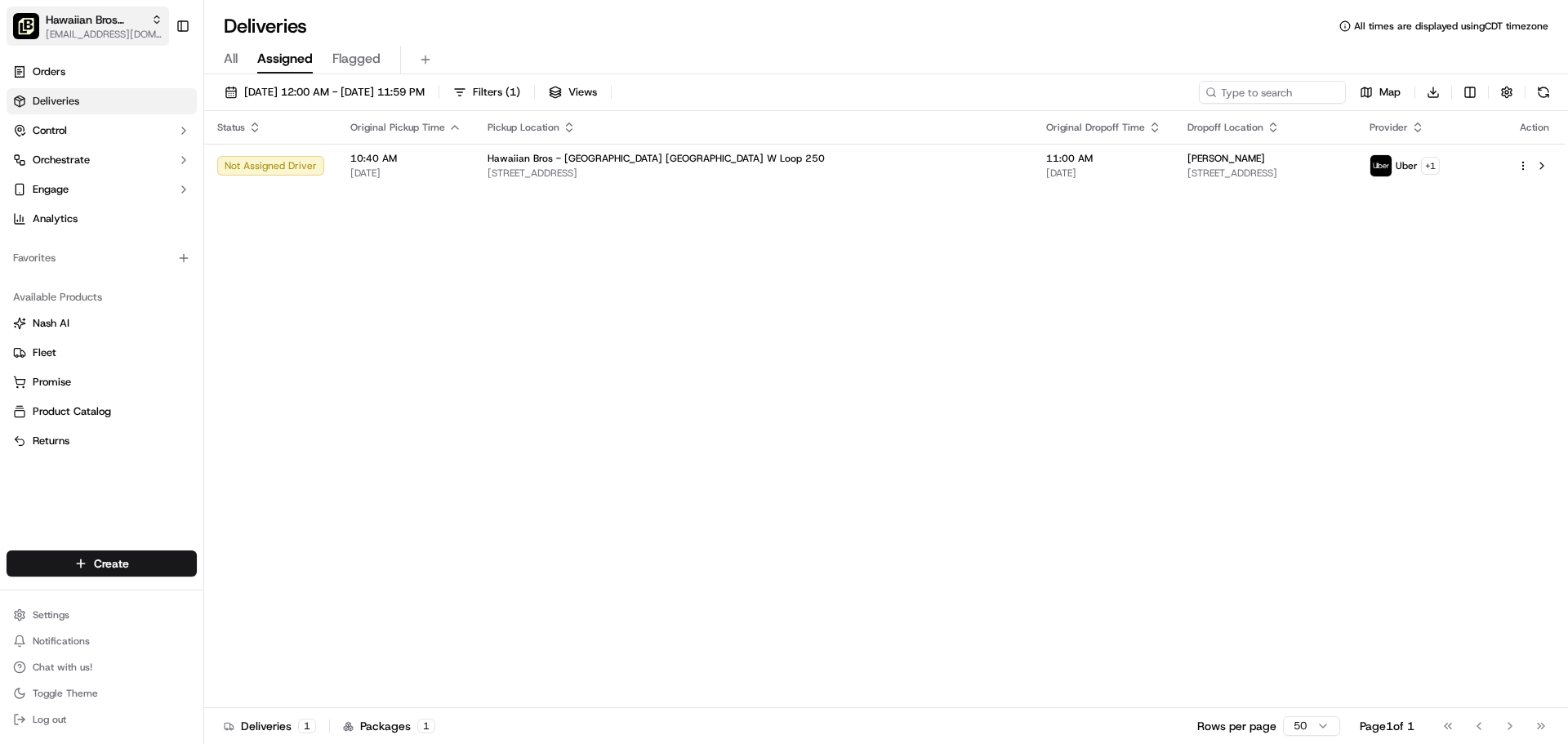
click at [99, 9] on button "Hawaiian Bros (Midland_TX_W Loop 250) ocostilow@hbros.com" at bounding box center [88, 26] width 163 height 39
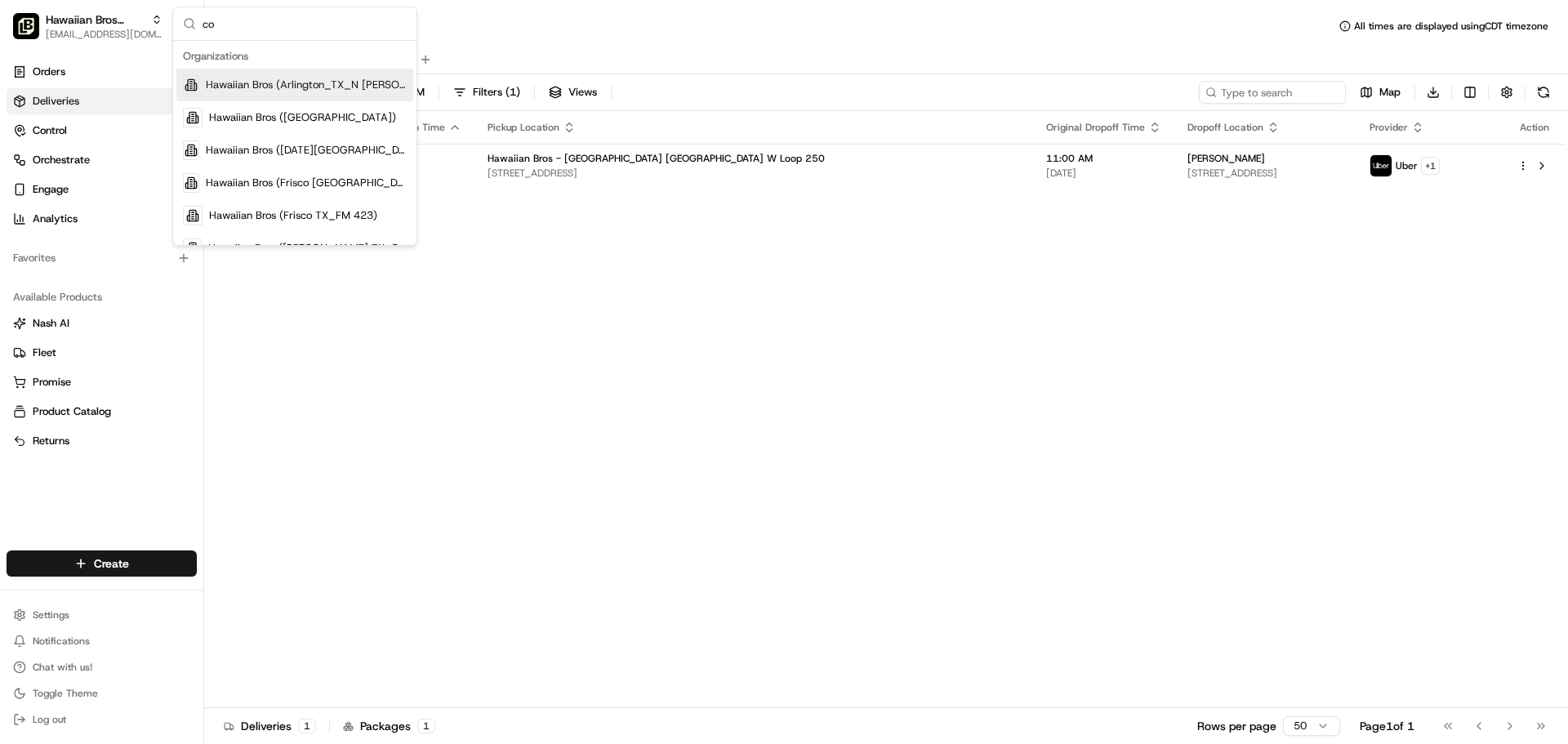
type input "co"
drag, startPoint x: 828, startPoint y: 252, endPoint x: 767, endPoint y: 258, distance: 61.3
click at [828, 252] on div "Status Original Pickup Time Pickup Location Original Dropoff Time Dropoff Locat…" at bounding box center [884, 409] width 1360 height 597
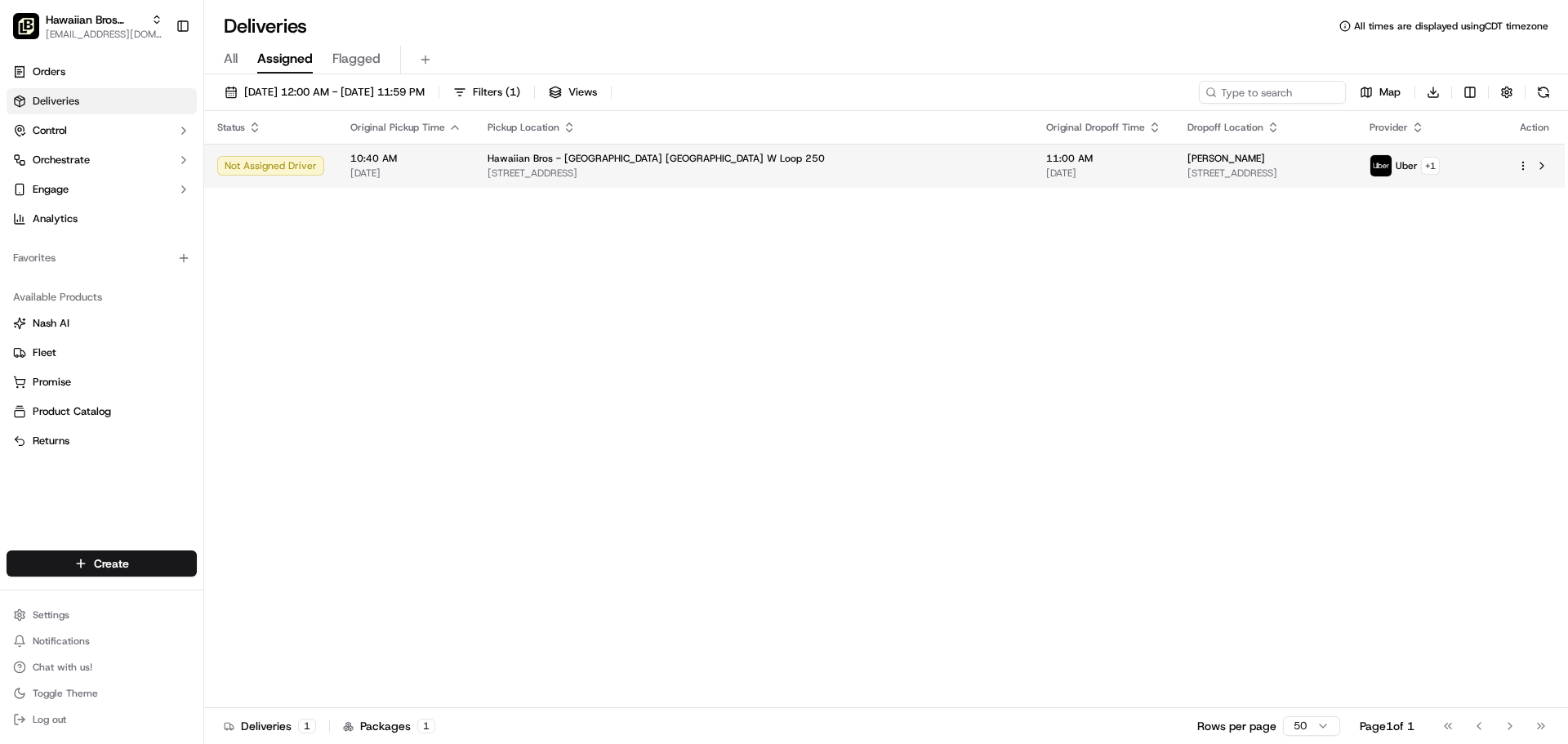
click at [532, 168] on span "3320 W Loop 250 N, Midland, TX 79707, USA" at bounding box center [754, 173] width 533 height 13
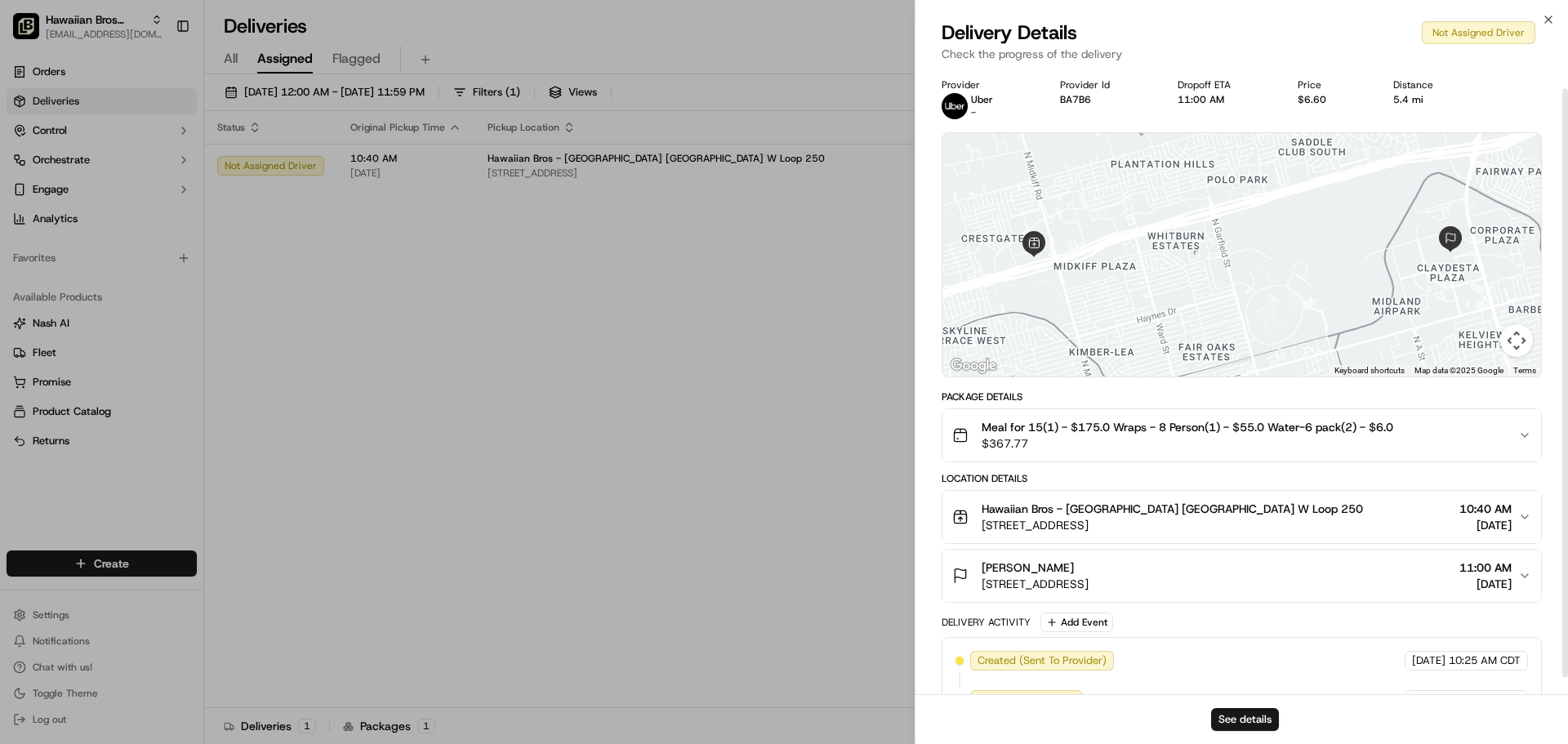
scroll to position [39, 0]
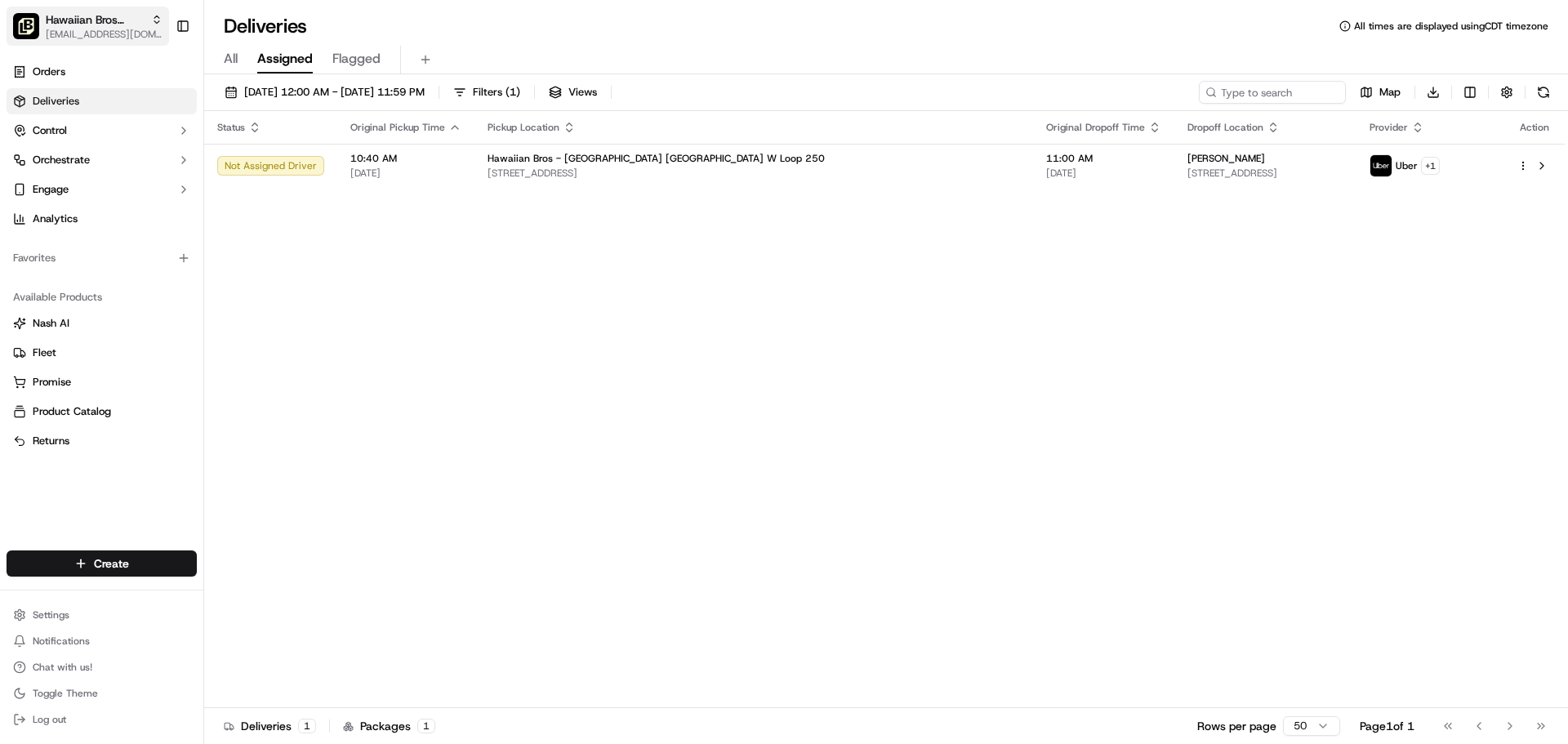
click at [101, 29] on span "[EMAIL_ADDRESS][DOMAIN_NAME]" at bounding box center [104, 34] width 117 height 13
type input "cor"
click at [402, 81] on span "Hawaiian Bros ([DATE][GEOGRAPHIC_DATA] Padre)" at bounding box center [306, 84] width 201 height 14
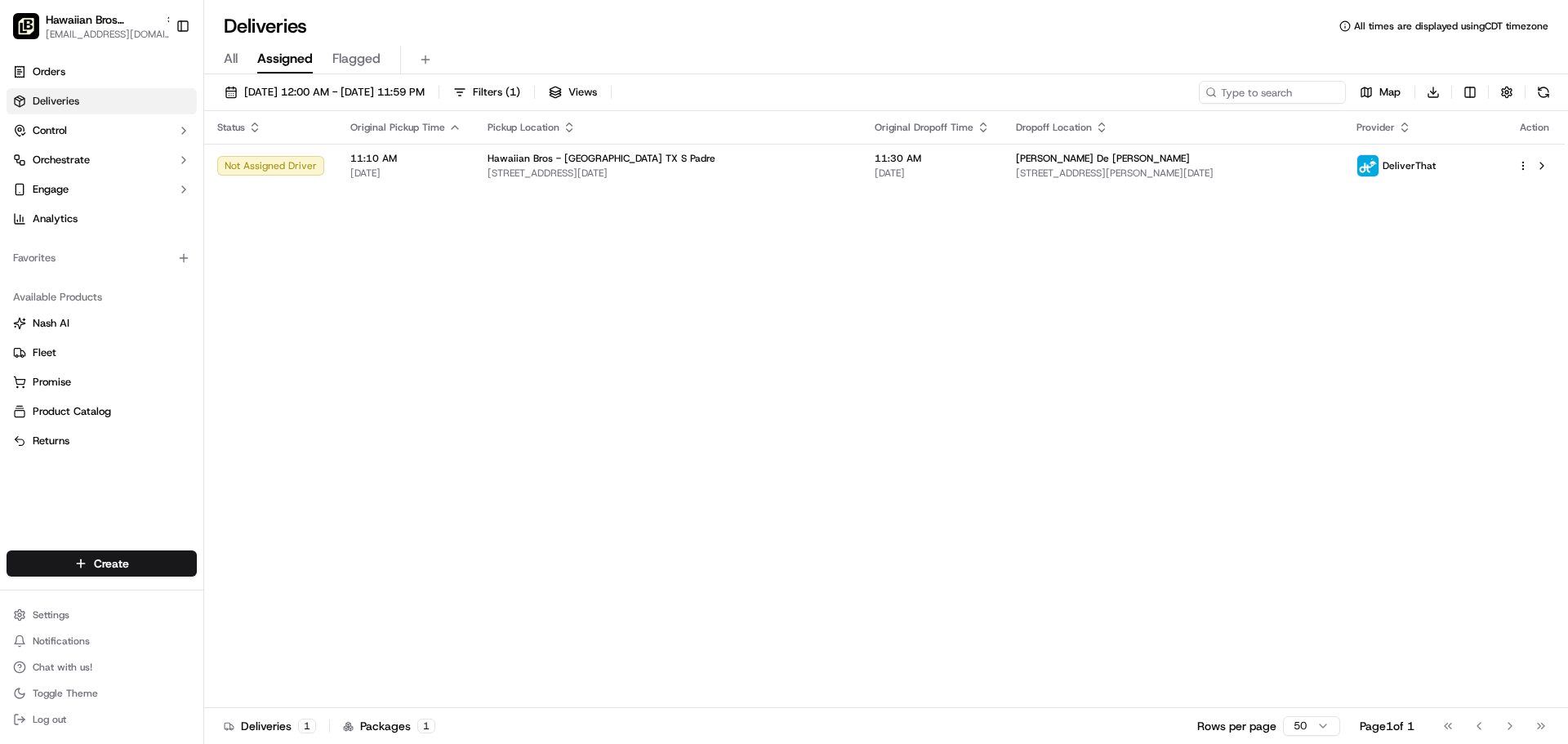
click at [542, 164] on span "Hawaiian Bros - [GEOGRAPHIC_DATA] TX S Padre" at bounding box center [602, 159] width 228 height 13
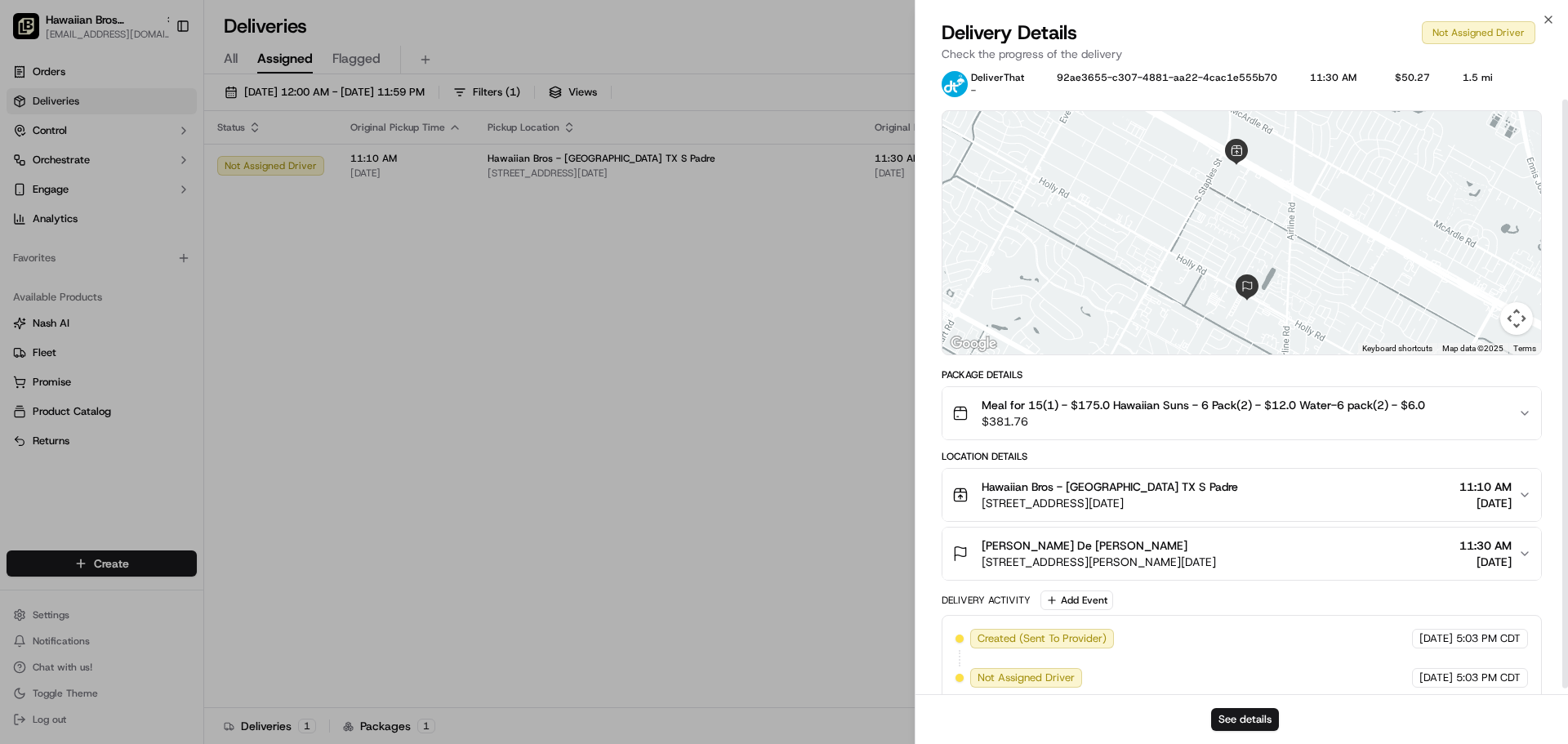
scroll to position [39, 0]
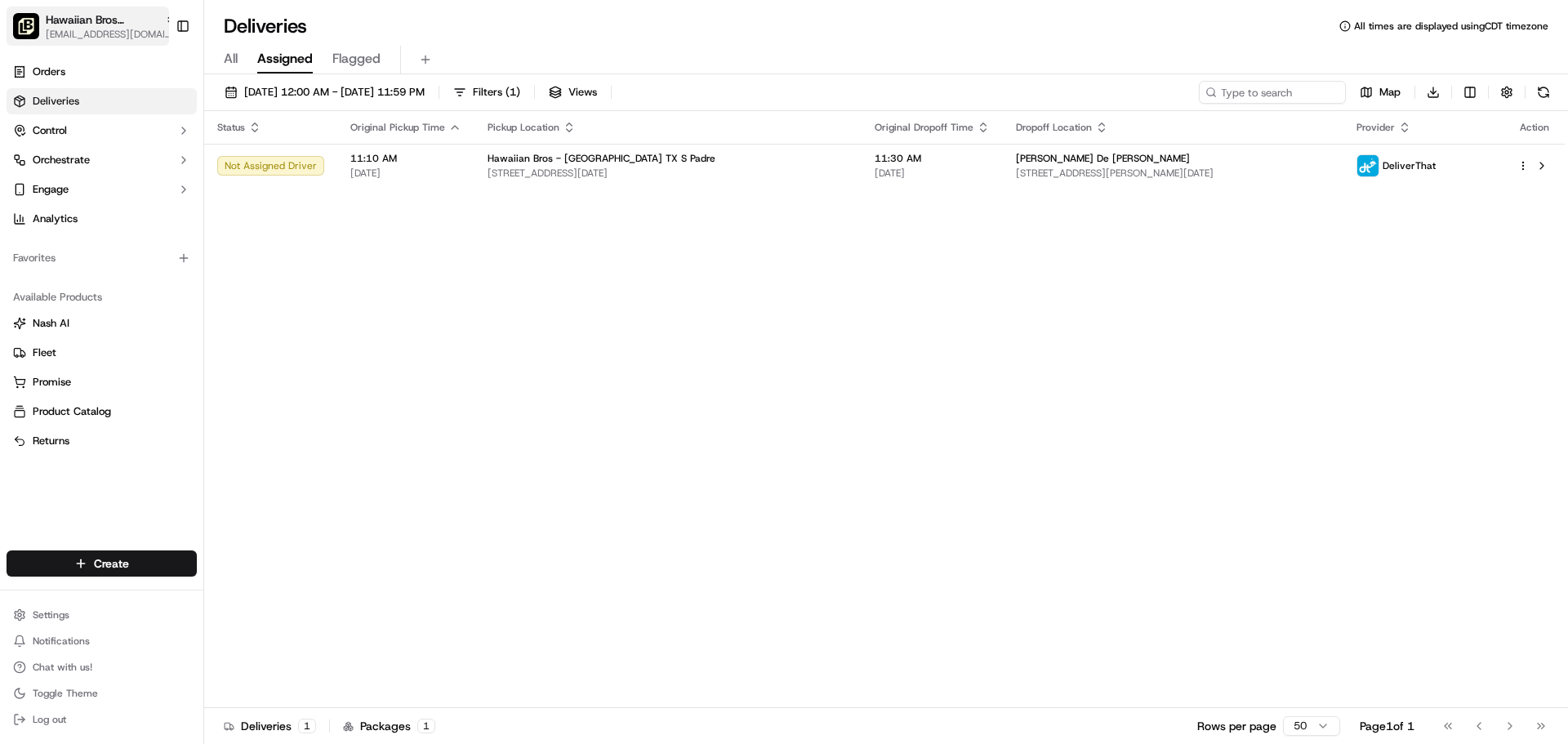
click at [110, 25] on span "Hawaiian Bros ([DATE][GEOGRAPHIC_DATA] Padre)" at bounding box center [102, 19] width 113 height 16
type input "midl"
click at [285, 76] on div "Hawaiian Bros (Midland_TX_W Loop 250)" at bounding box center [295, 85] width 237 height 33
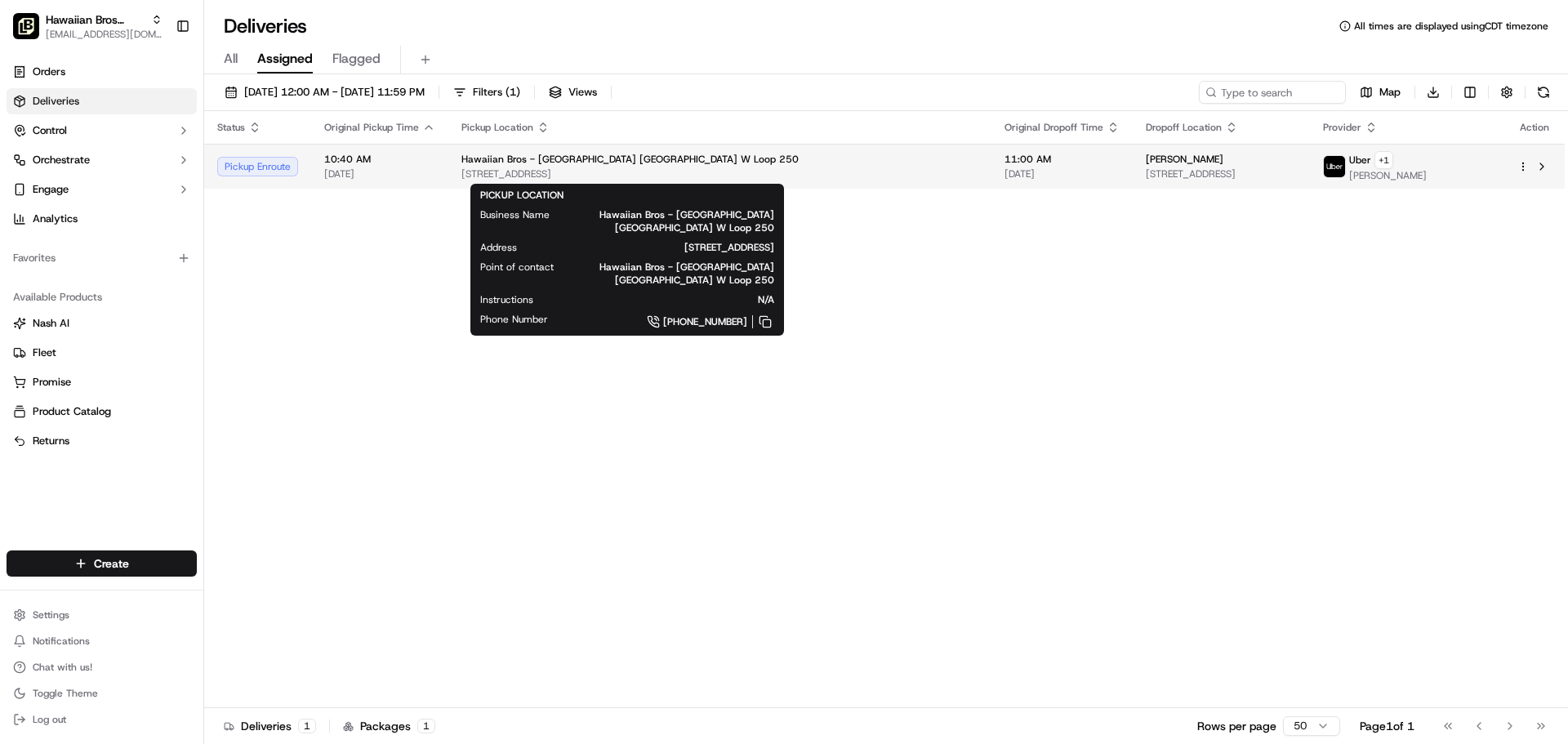
click at [747, 163] on div "Hawaiian Bros - Midland TX W Loop 250" at bounding box center [719, 160] width 517 height 13
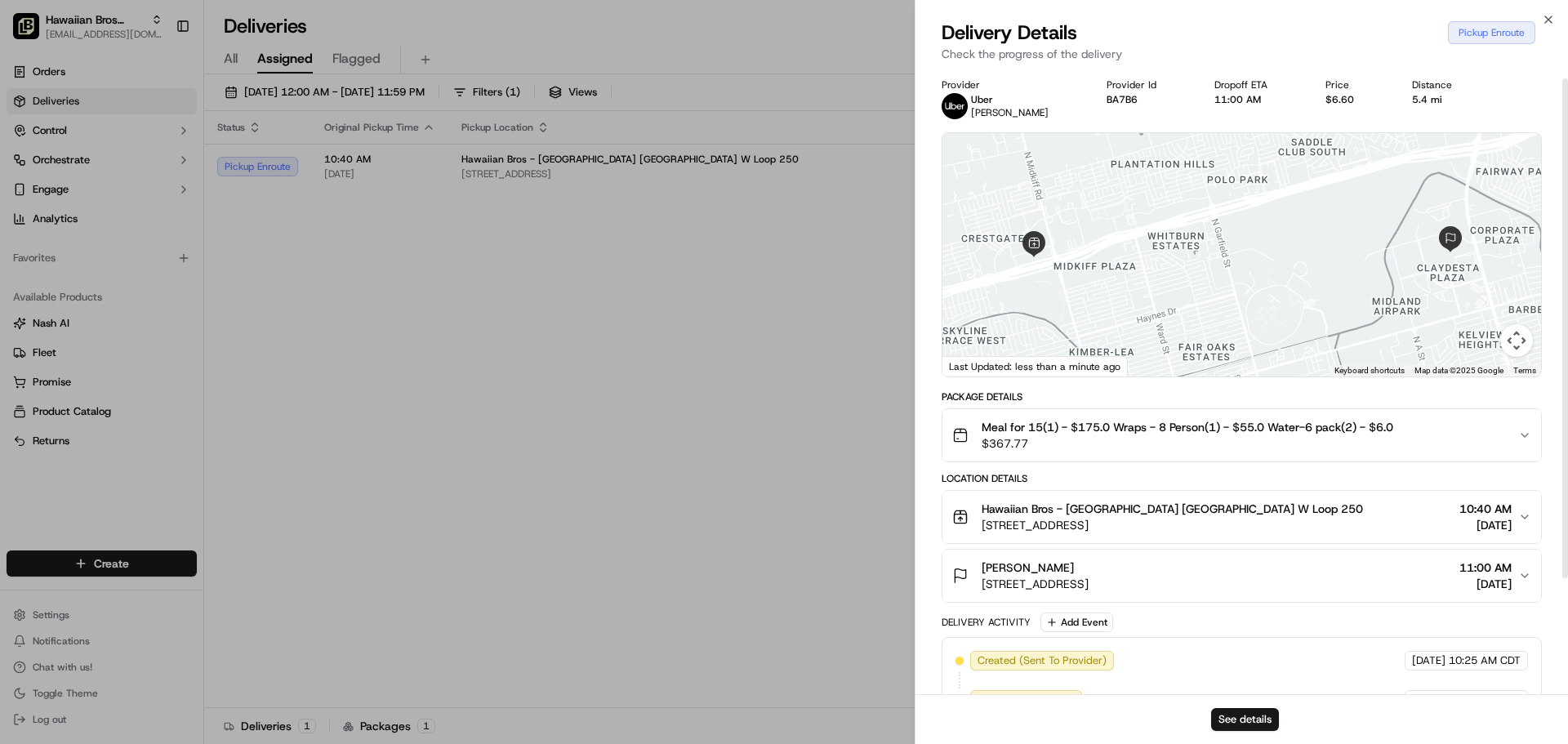
scroll to position [157, 0]
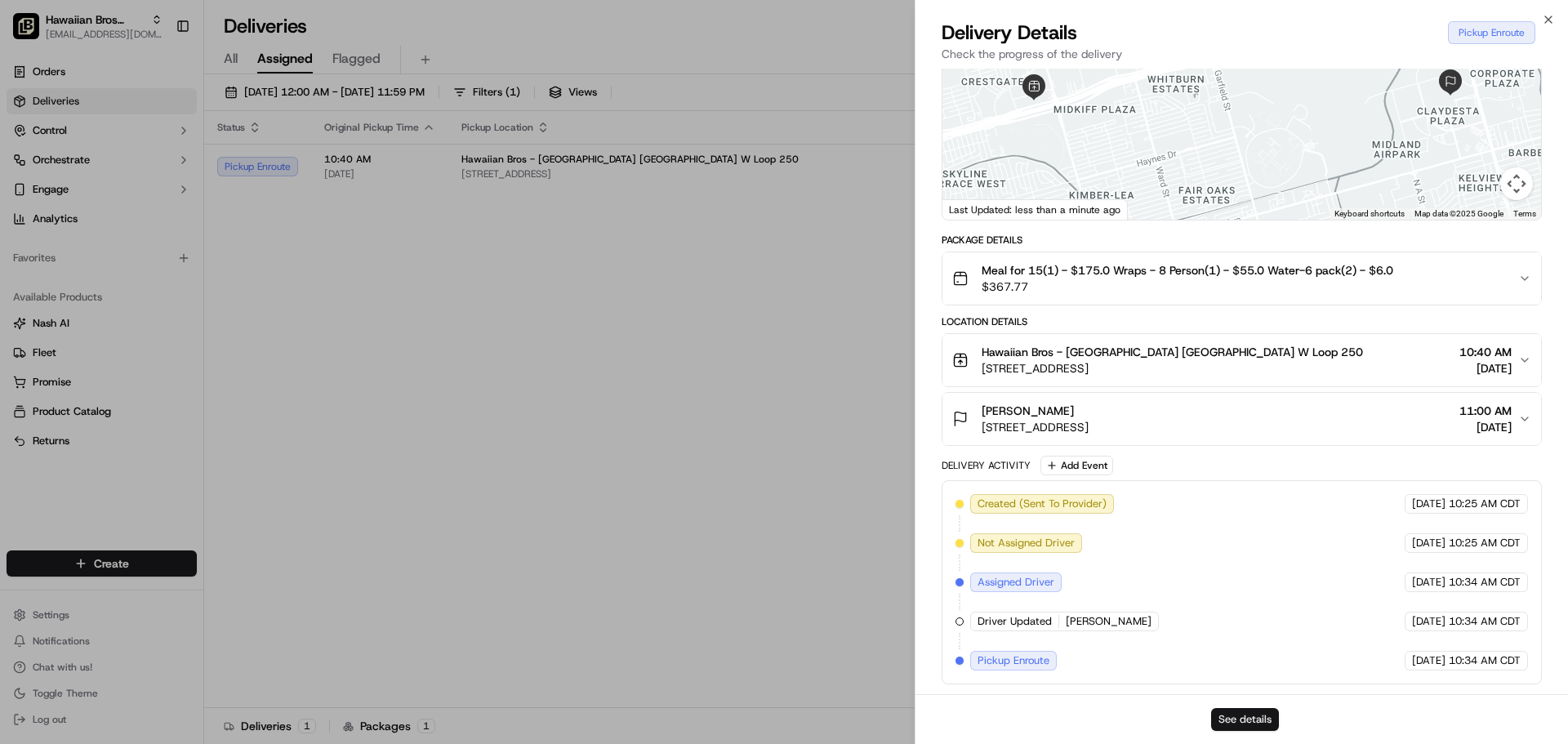
click at [1224, 711] on button "See details" at bounding box center [1245, 719] width 68 height 23
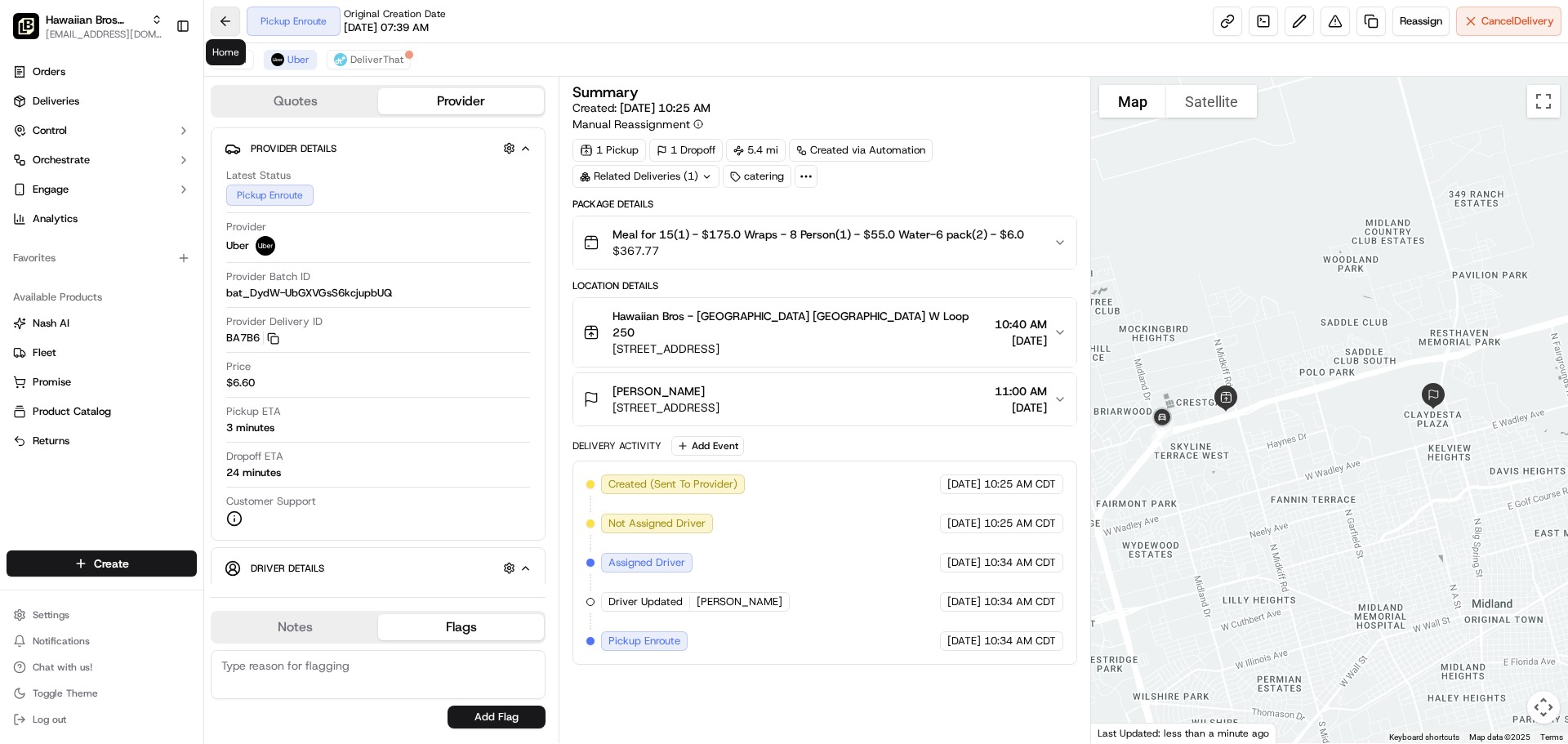
click at [221, 15] on button at bounding box center [225, 21] width 30 height 30
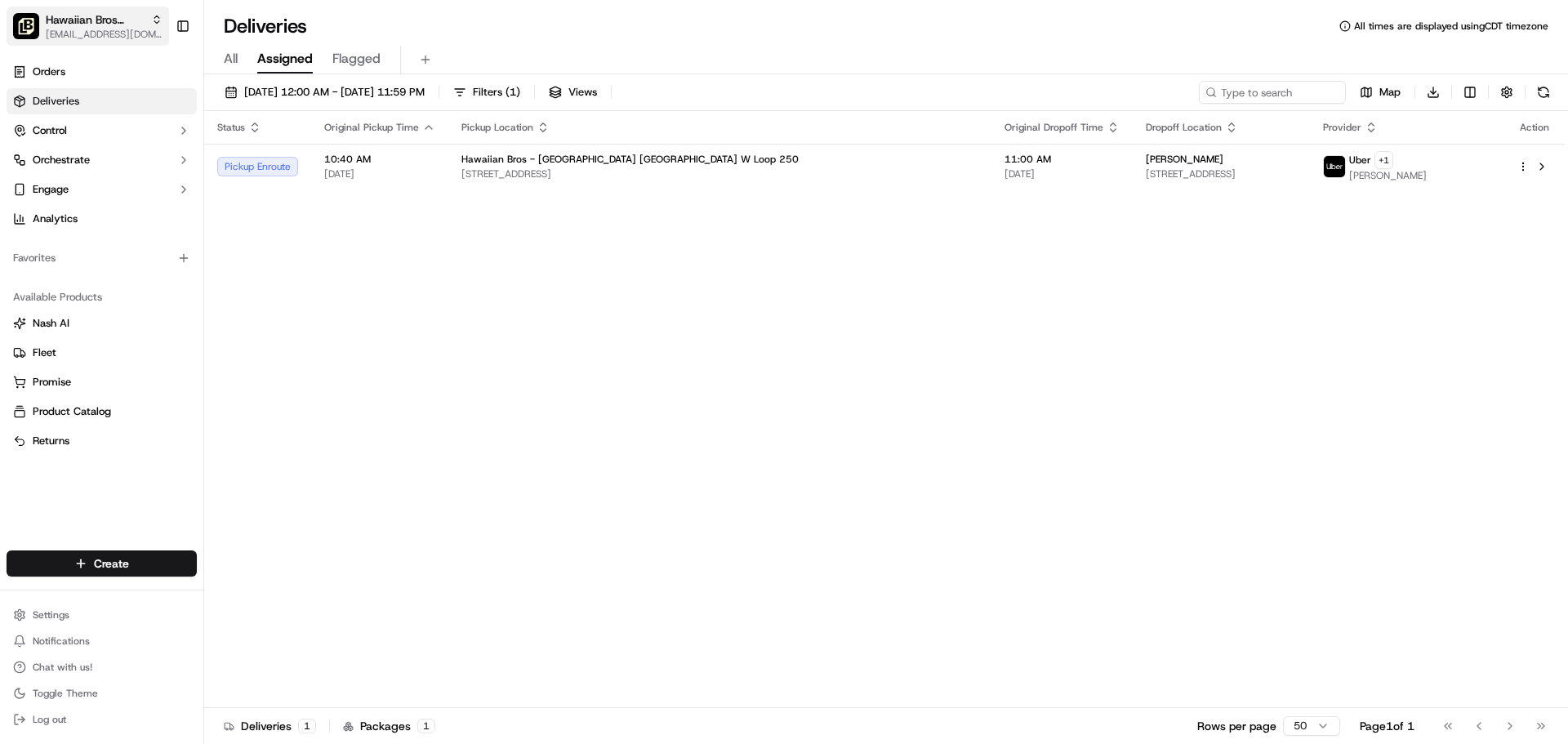
click at [122, 37] on span "[EMAIL_ADDRESS][DOMAIN_NAME]" at bounding box center [104, 34] width 117 height 13
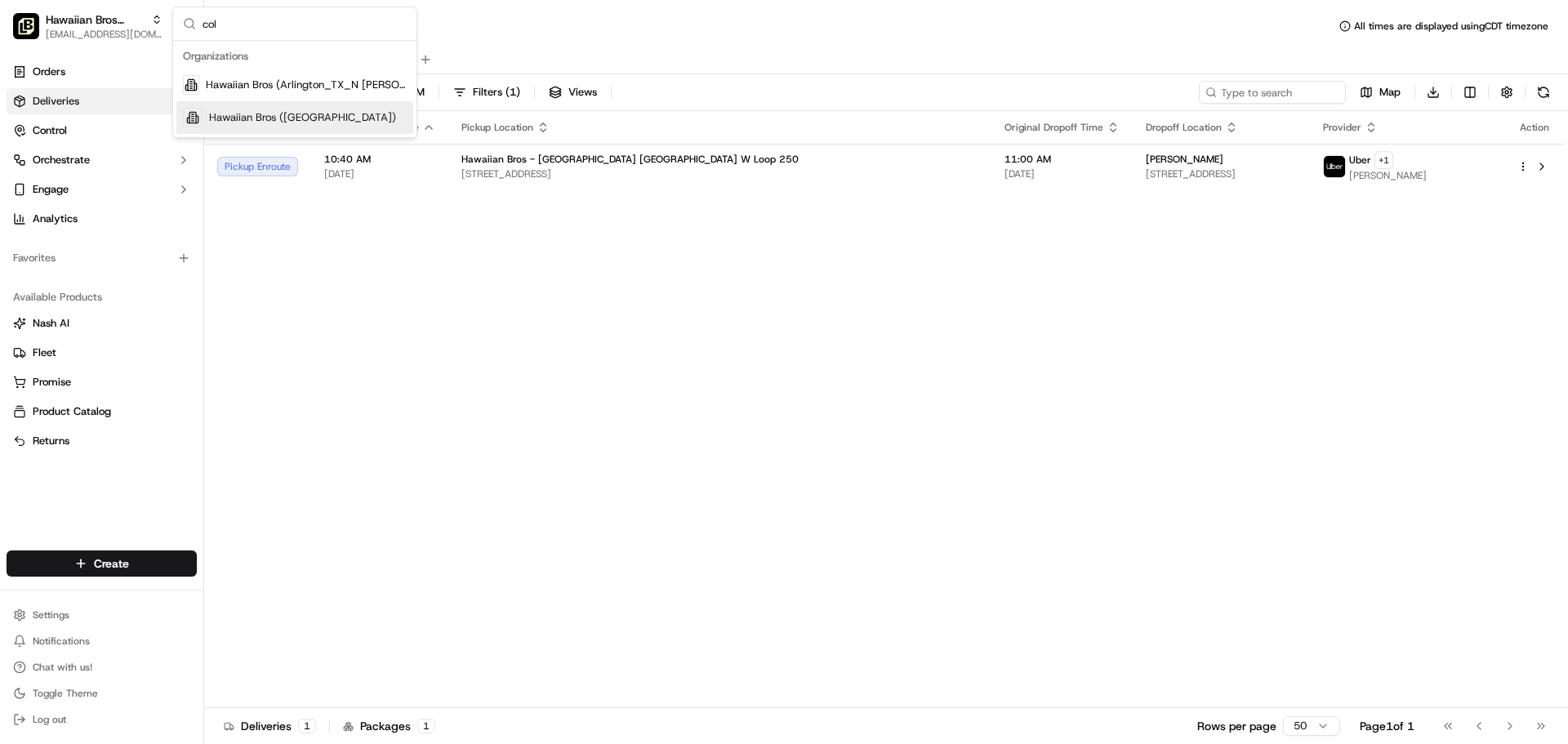
type input "col"
click at [215, 118] on span "Hawaiian Bros ([GEOGRAPHIC_DATA])" at bounding box center [303, 117] width 188 height 14
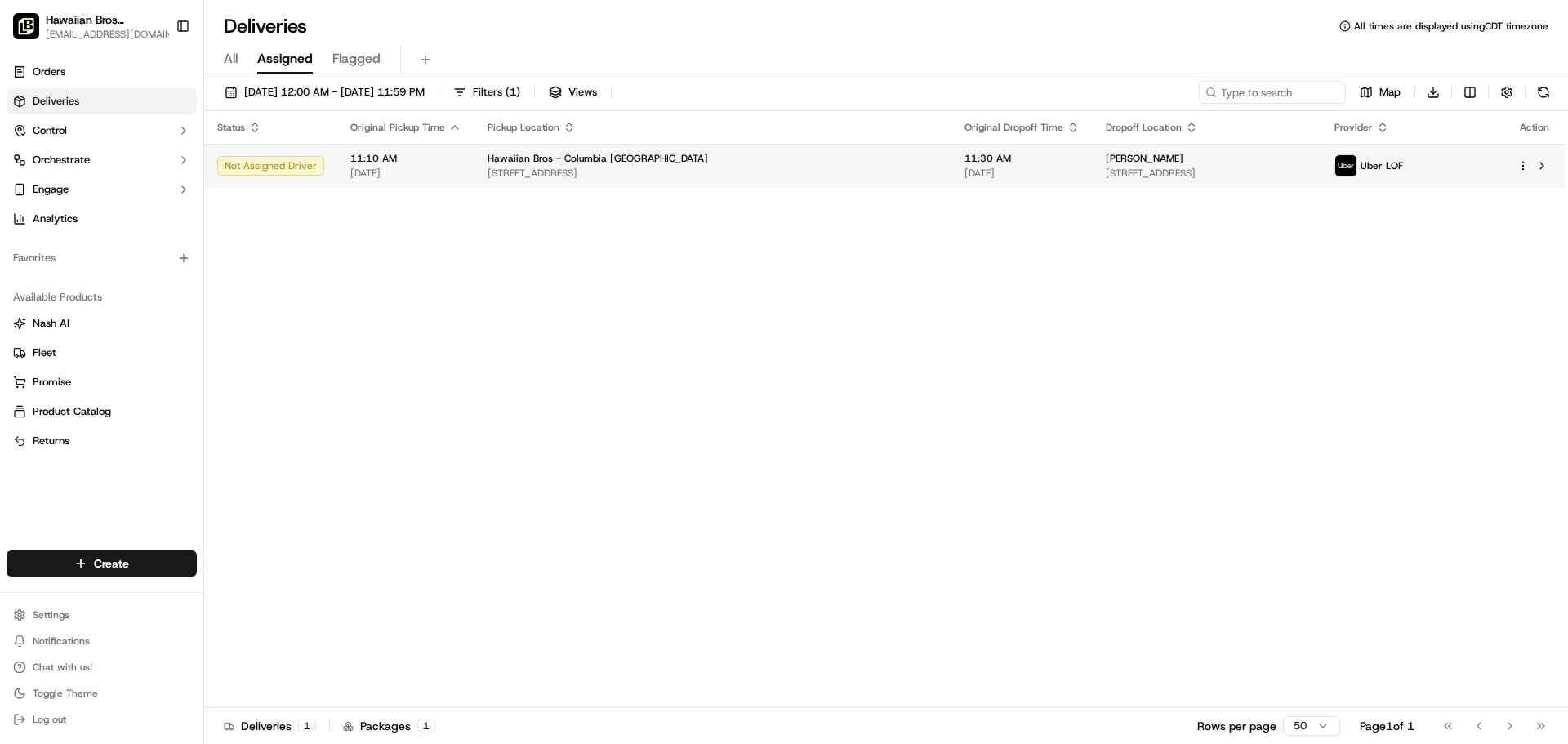
click at [488, 152] on span "Hawaiian Bros - Columbia [GEOGRAPHIC_DATA]" at bounding box center [598, 159] width 221 height 13
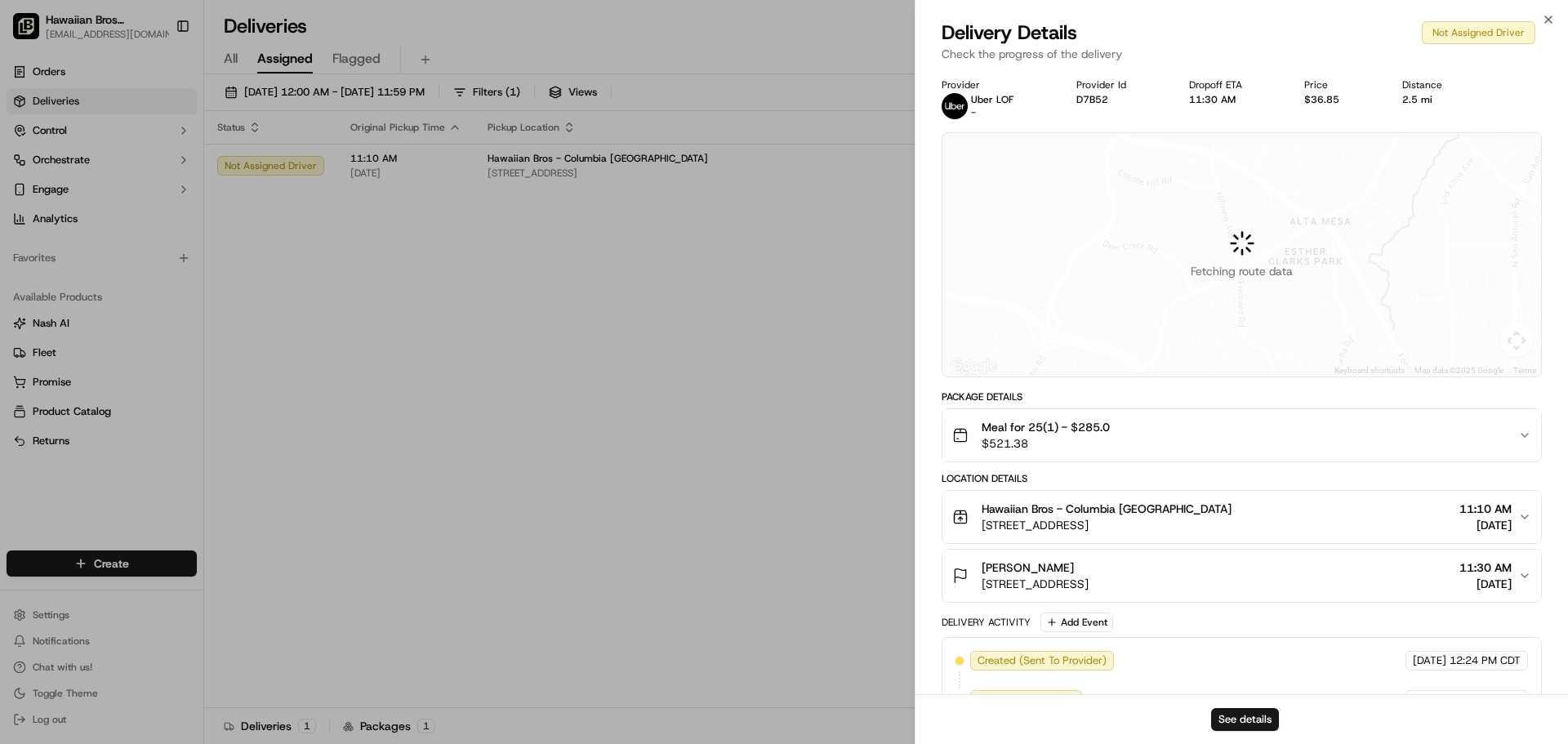
scroll to position [39, 0]
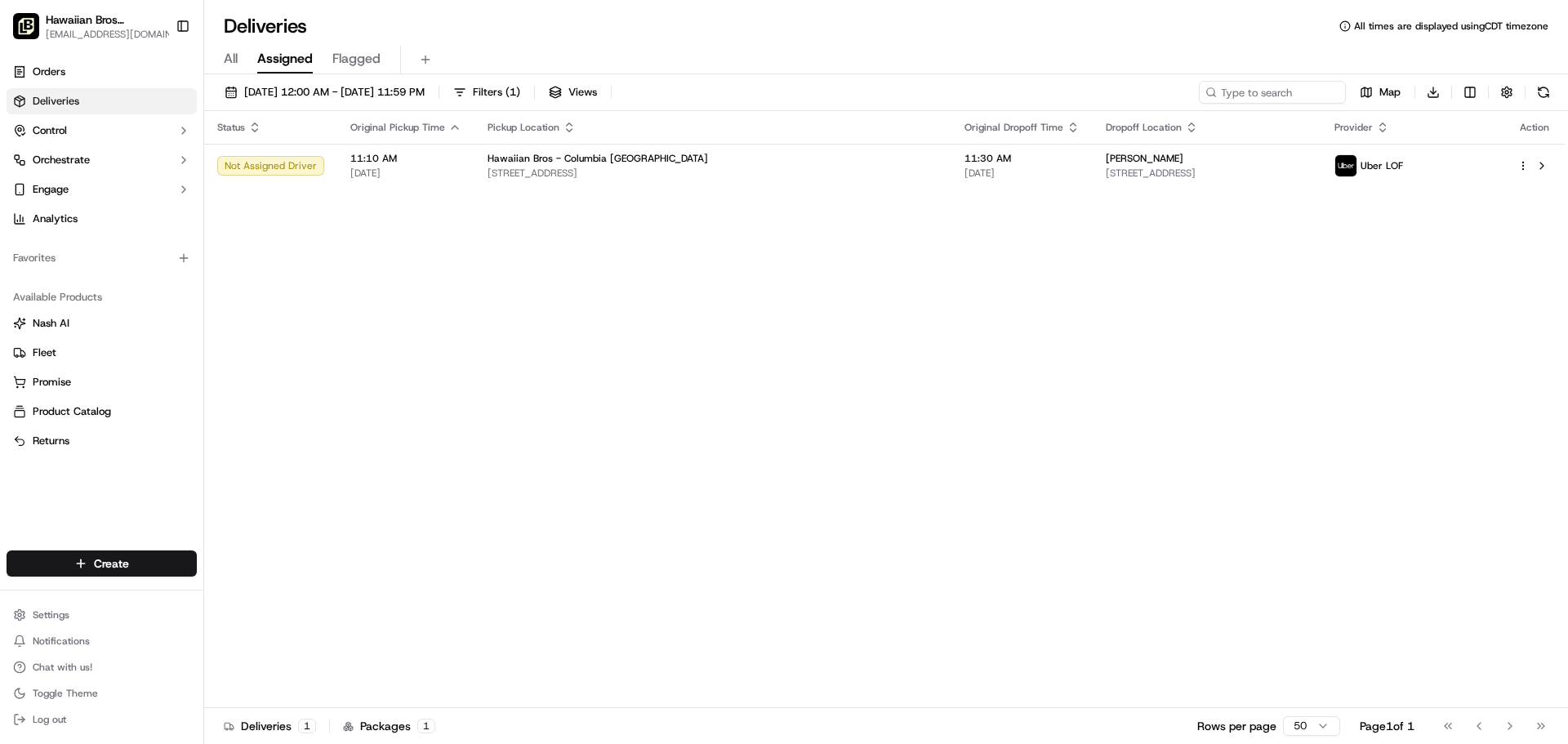
click at [81, 21] on span "Hawaiian Bros ([GEOGRAPHIC_DATA])" at bounding box center [106, 19] width 121 height 16
type input "cor"
click at [216, 87] on span "Hawaiian Bros ([DATE][GEOGRAPHIC_DATA] Padre)" at bounding box center [306, 84] width 201 height 14
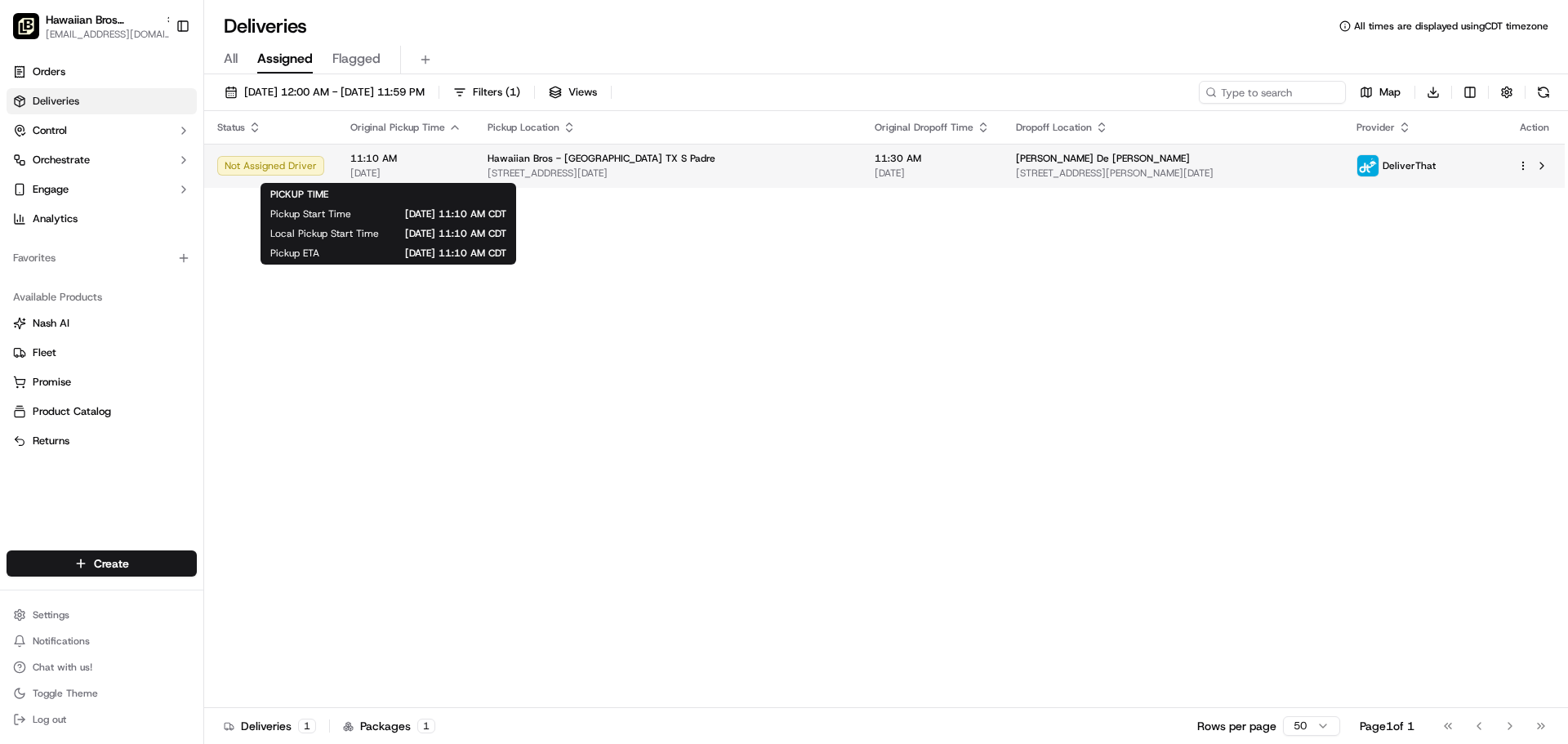
click at [412, 159] on span "11:10 AM" at bounding box center [406, 159] width 111 height 13
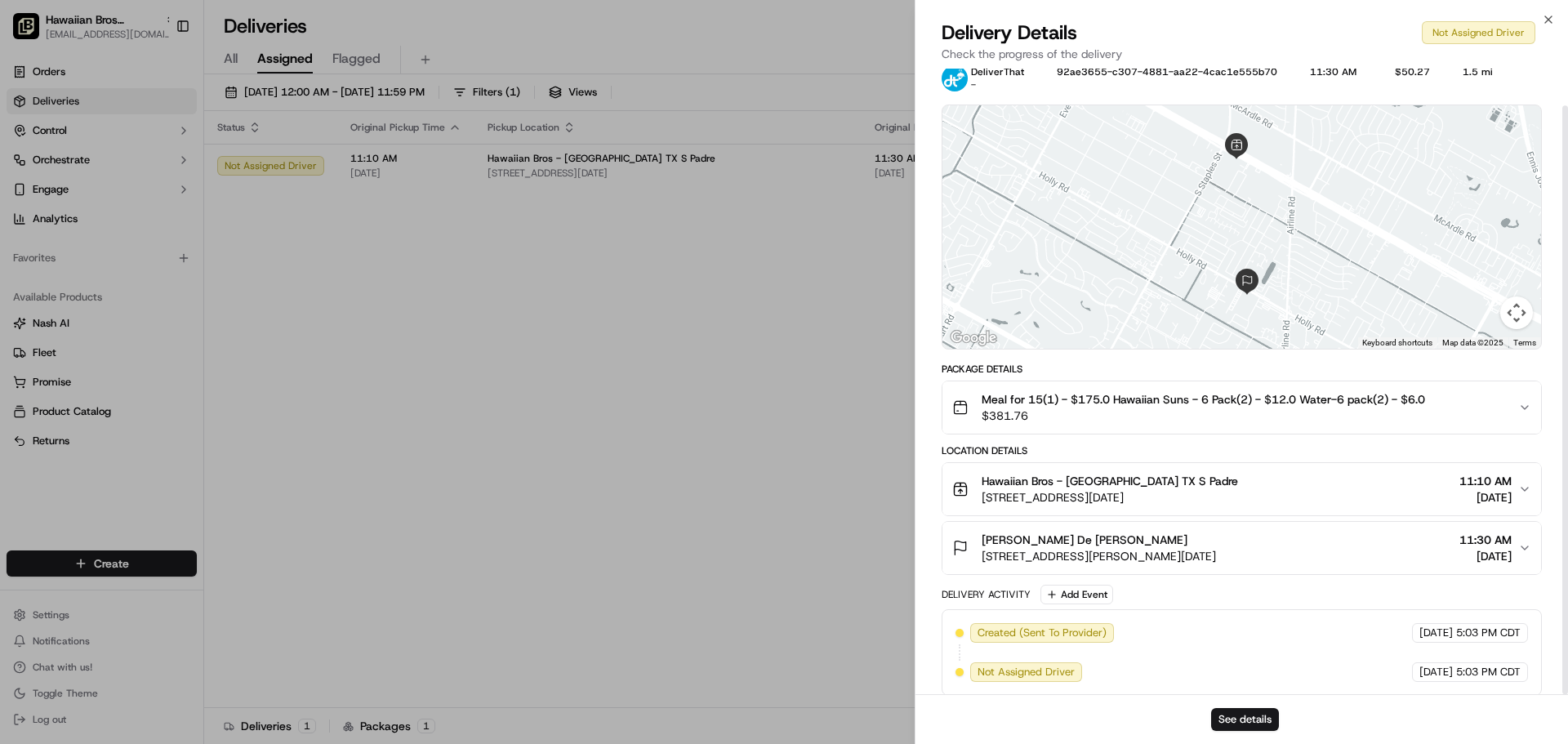
scroll to position [39, 0]
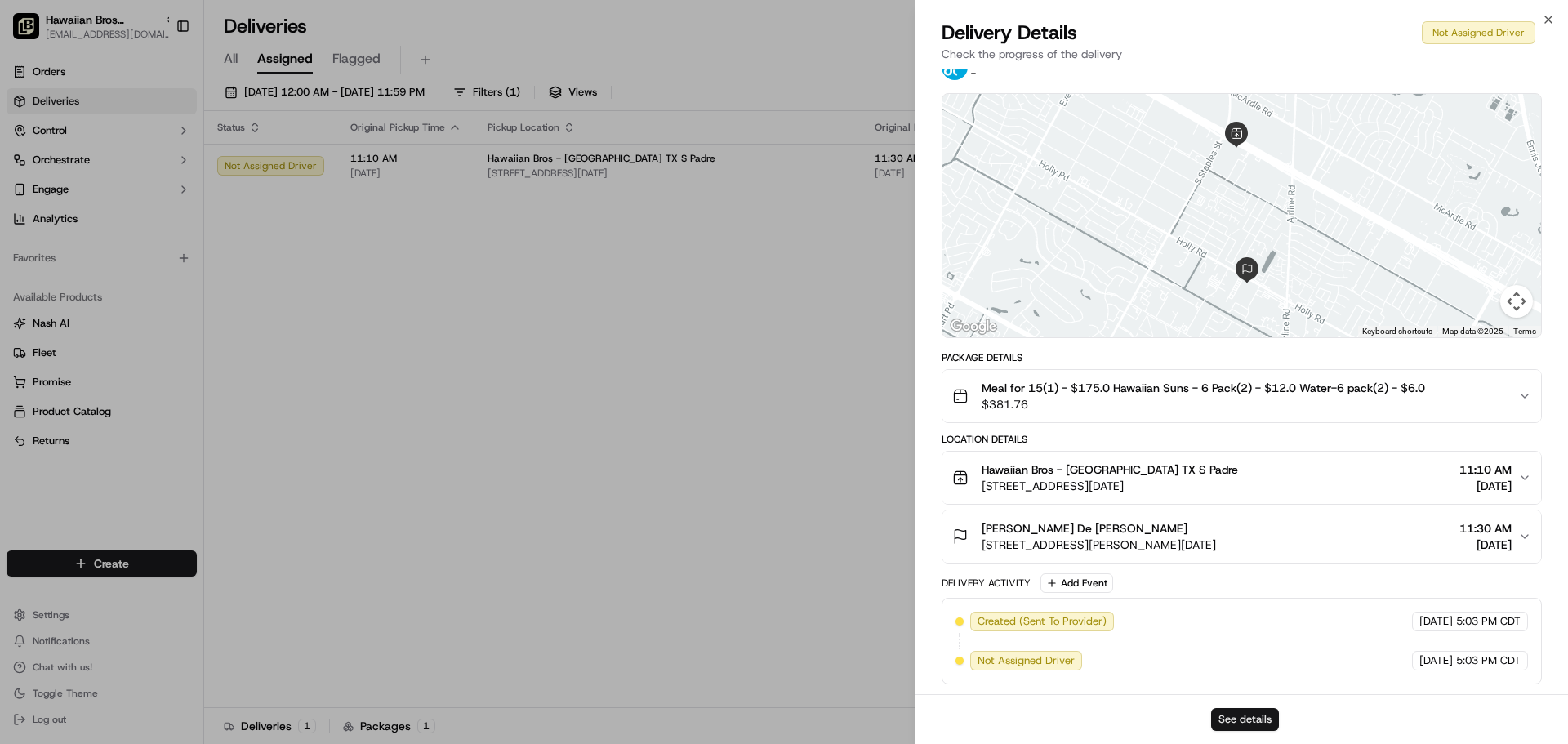
click at [1236, 724] on button "See details" at bounding box center [1245, 719] width 68 height 23
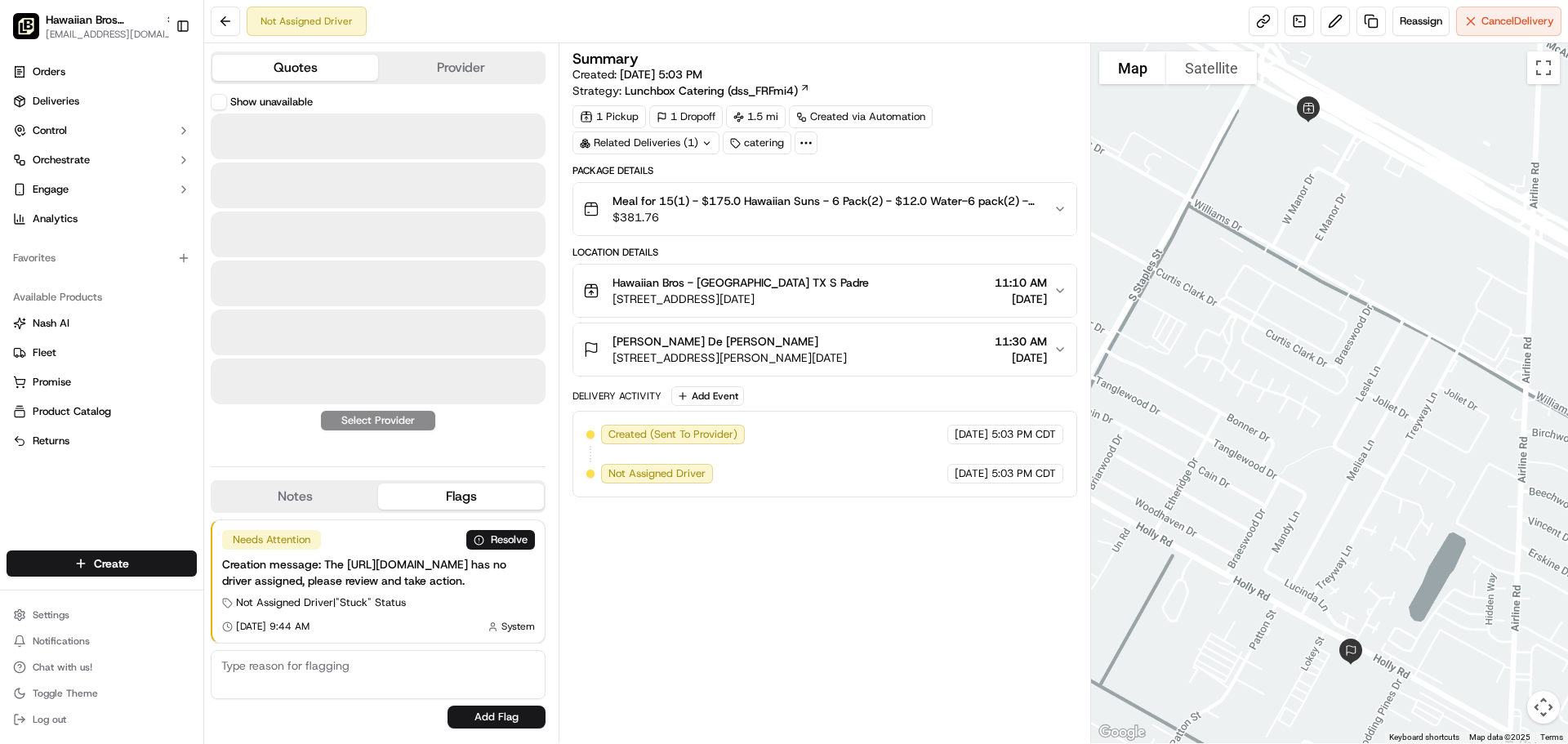
click at [318, 64] on button "Quotes" at bounding box center [295, 67] width 166 height 26
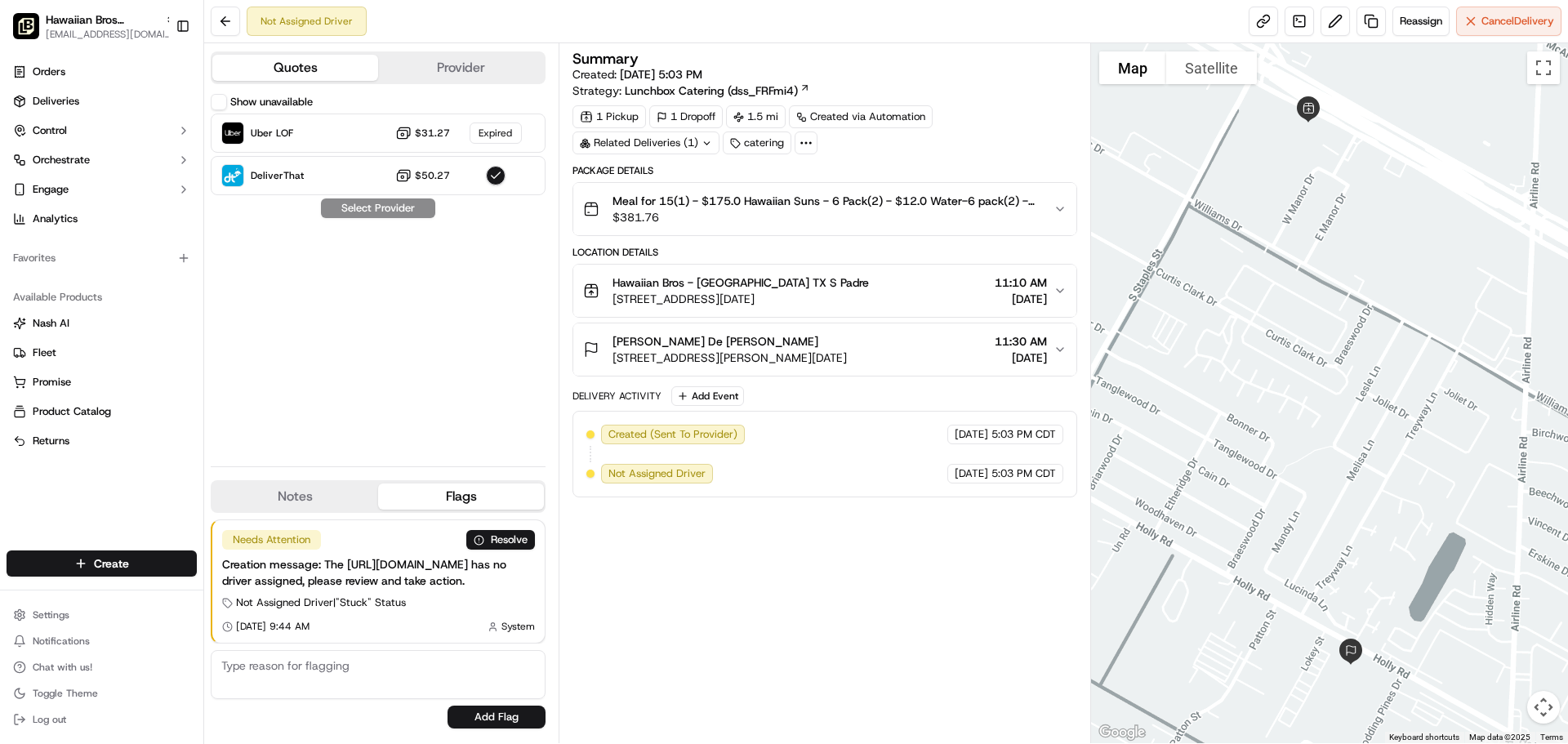
click at [432, 72] on button "Provider" at bounding box center [460, 67] width 166 height 26
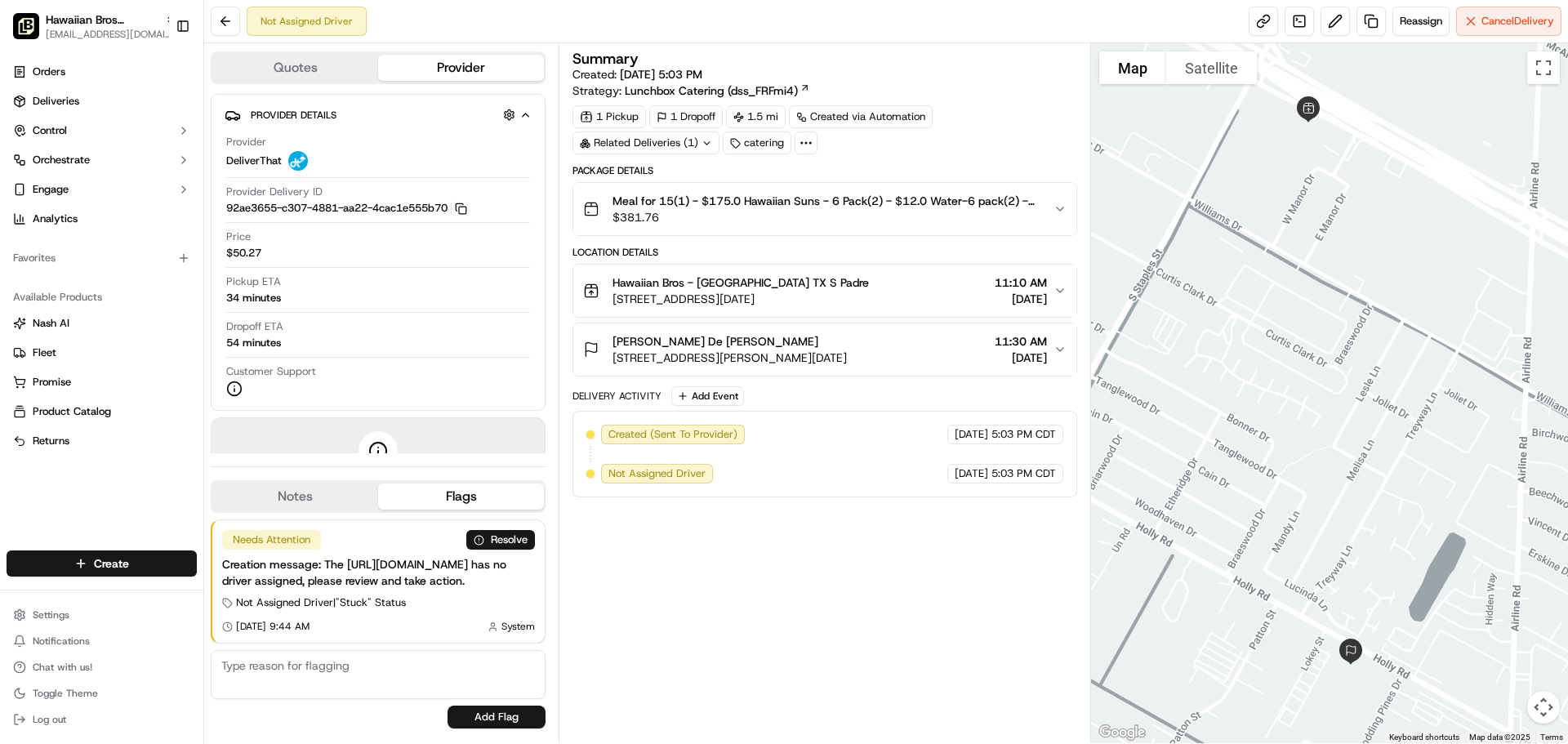
click at [342, 71] on button "Quotes" at bounding box center [295, 67] width 166 height 26
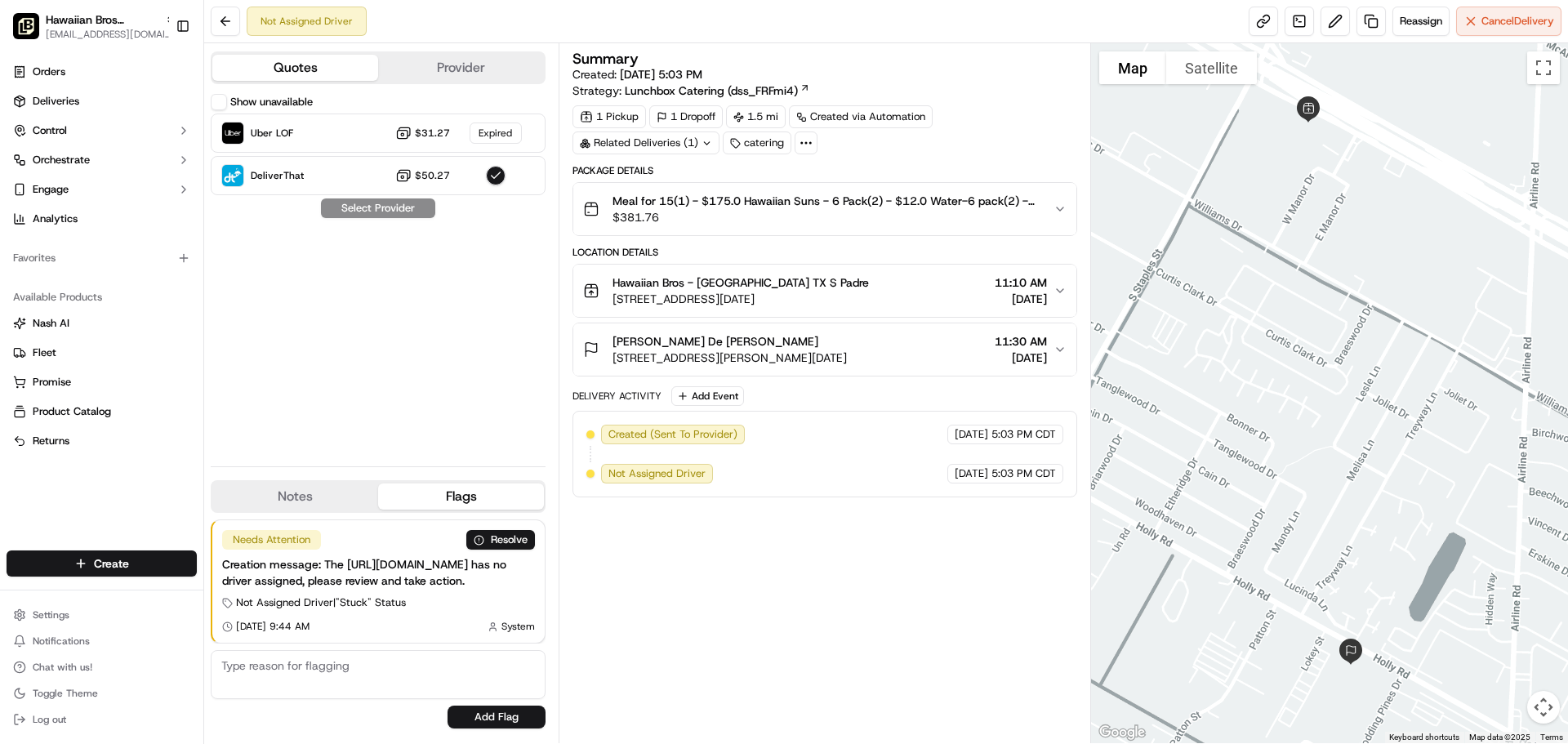
click at [402, 71] on button "Provider" at bounding box center [460, 67] width 166 height 26
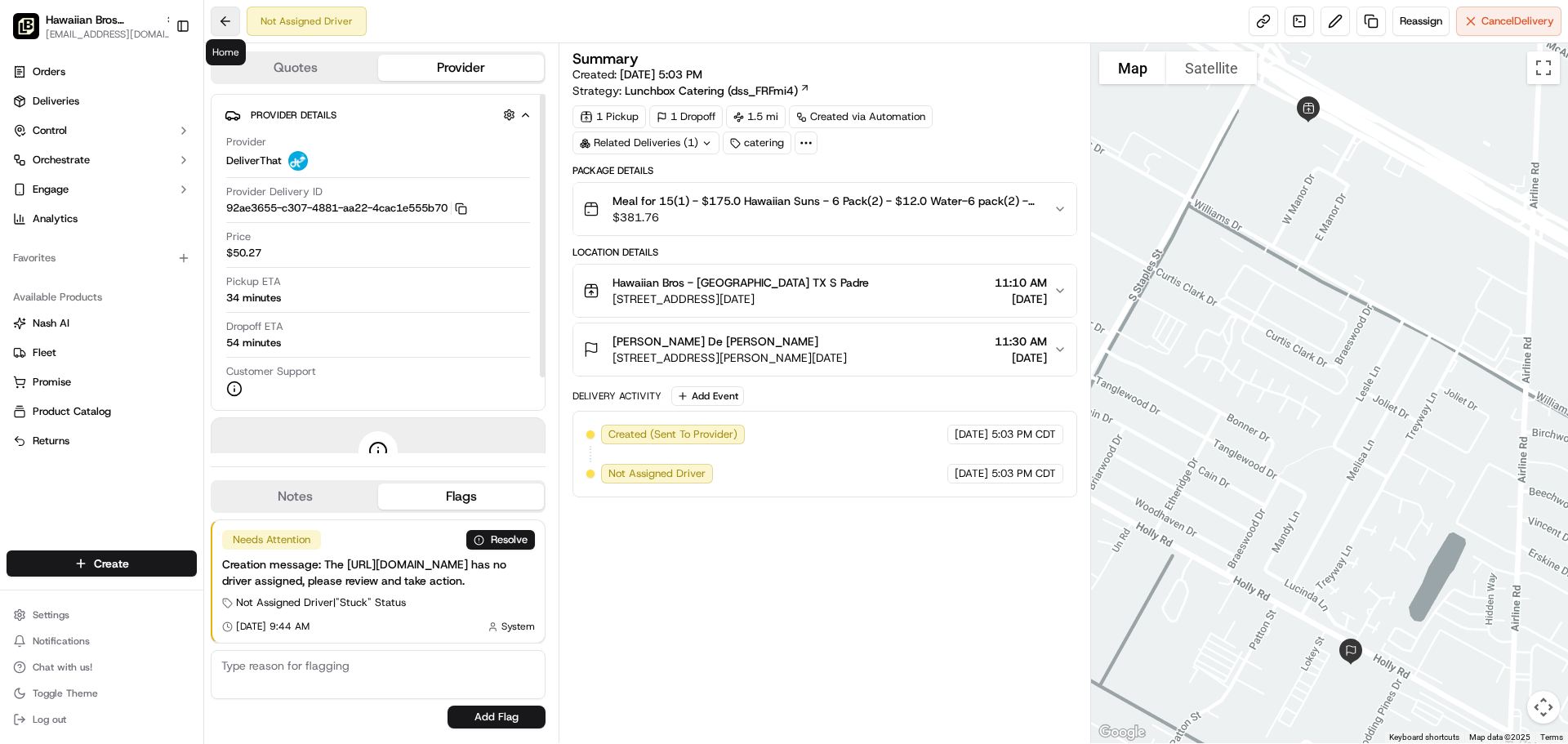
click at [238, 22] on button at bounding box center [225, 21] width 30 height 30
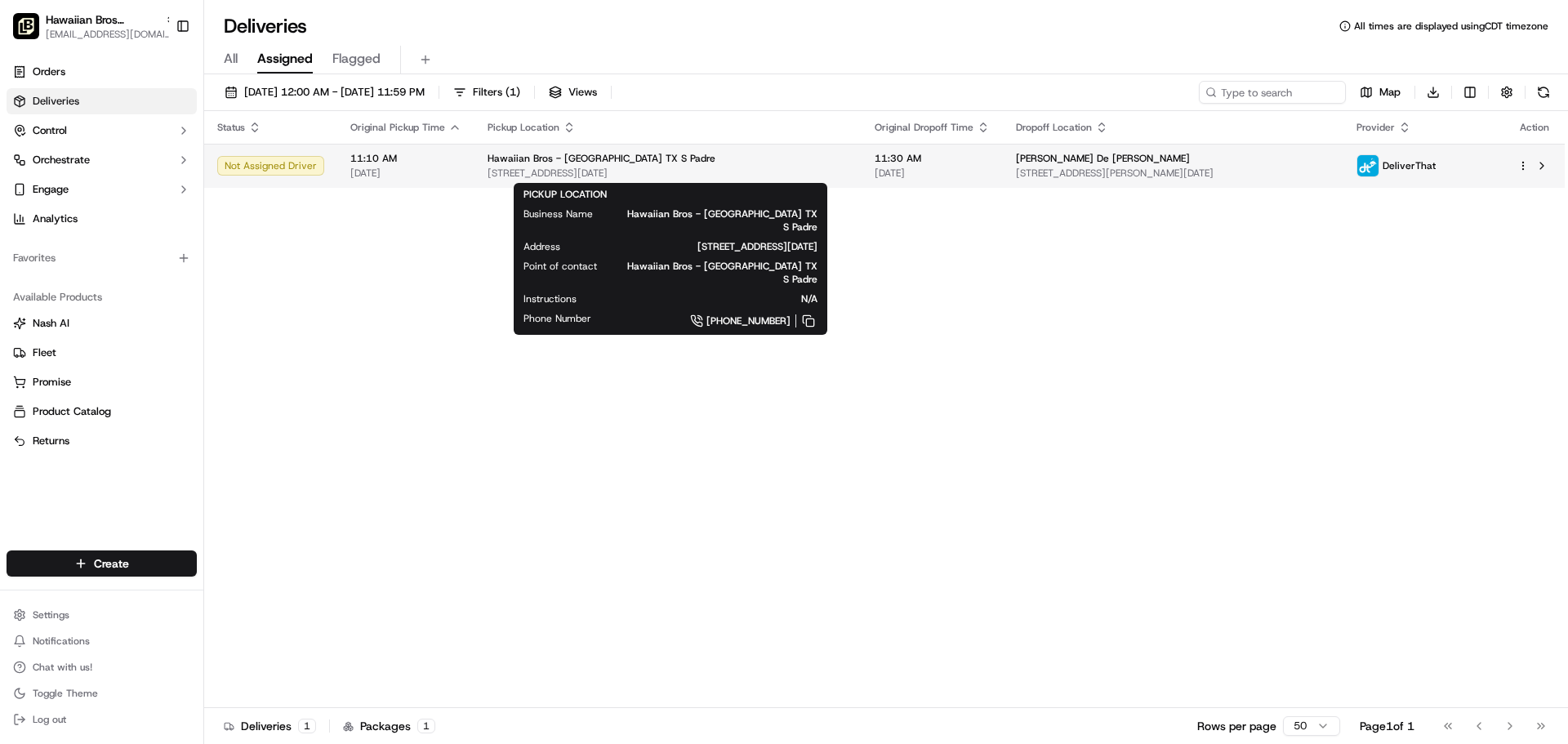
click at [762, 173] on span "[STREET_ADDRESS][DATE]" at bounding box center [668, 173] width 361 height 13
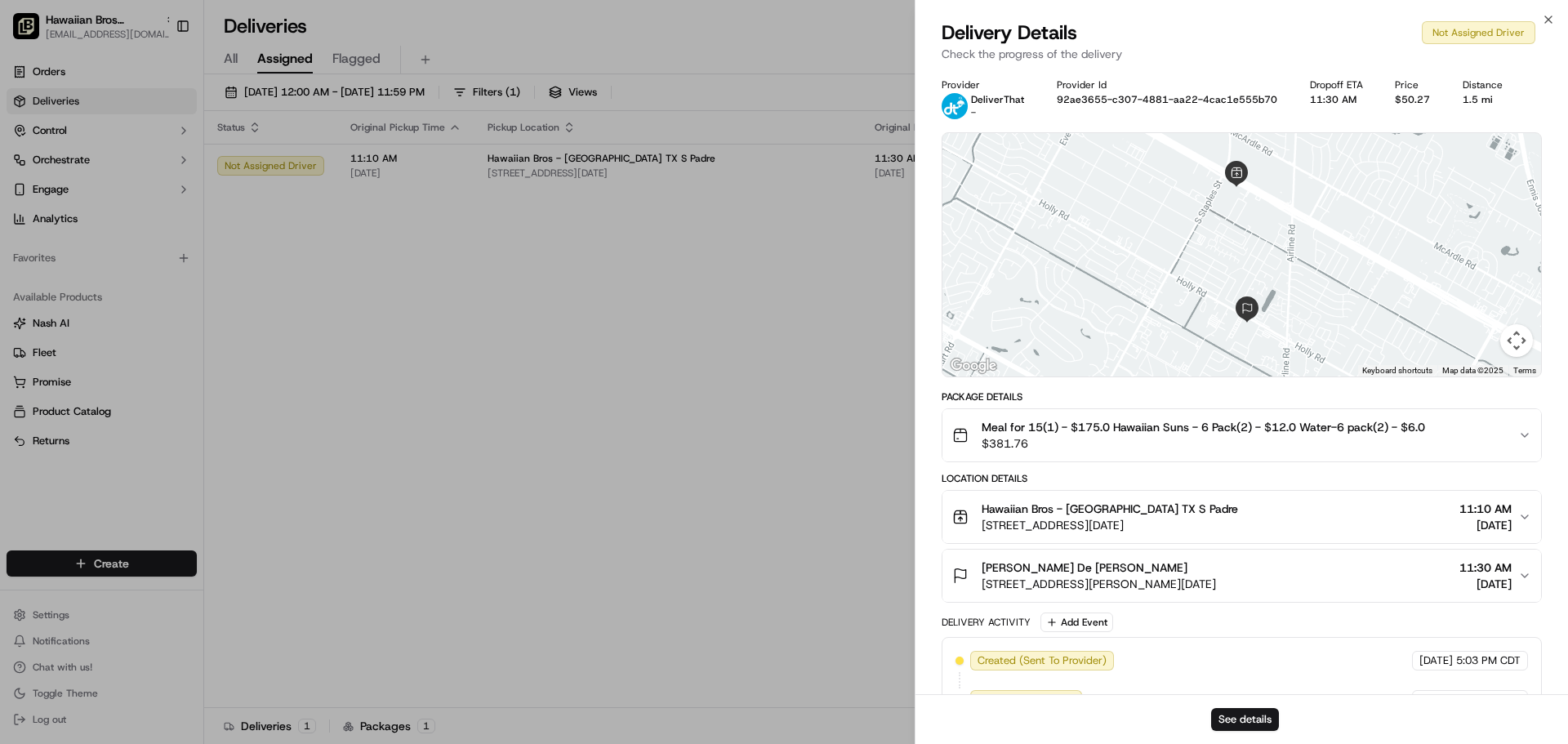
scroll to position [39, 0]
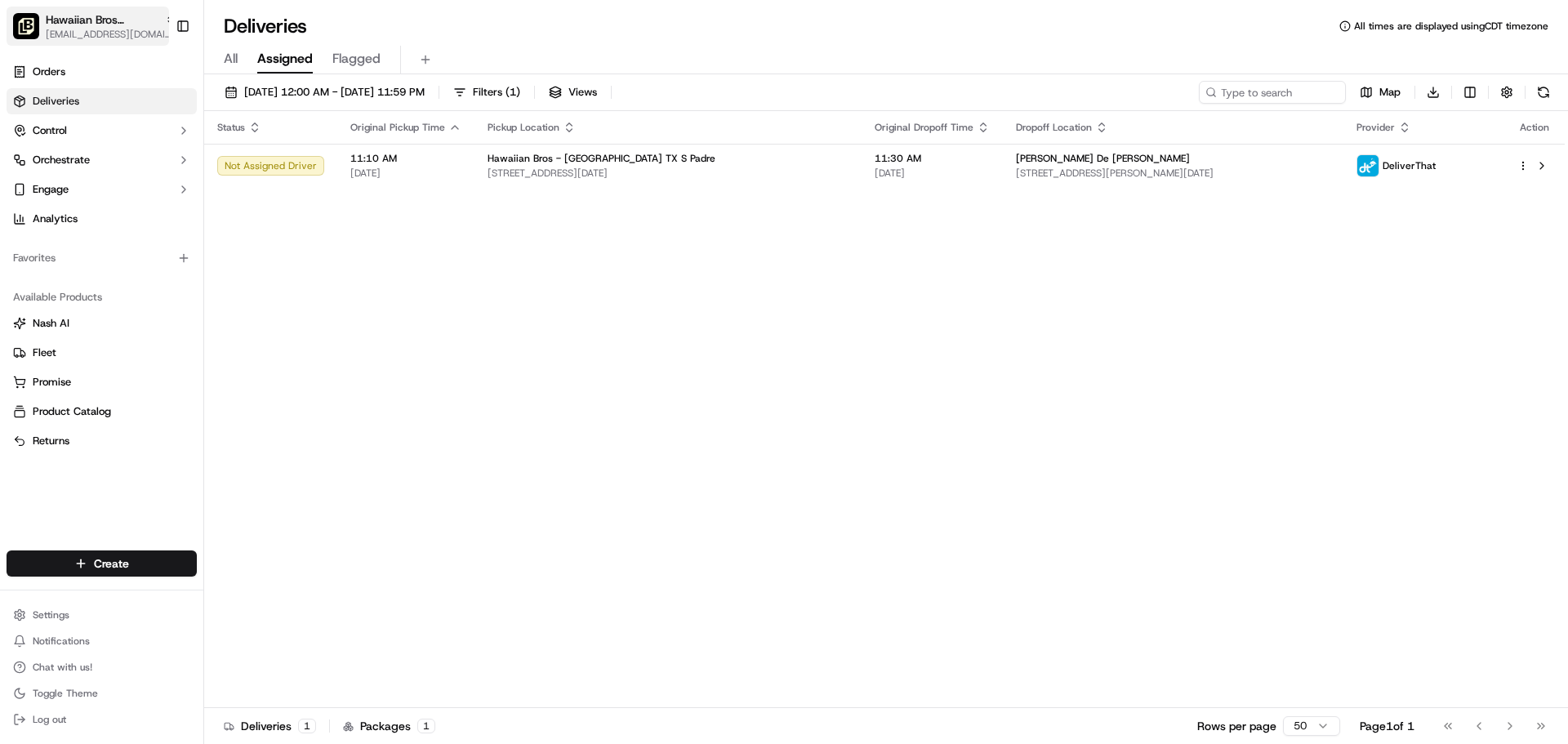
click at [130, 25] on span "Hawaiian Bros (Corpus Christi_TX_S Padre)" at bounding box center [102, 19] width 113 height 16
type input "mid"
click at [211, 92] on span "Hawaiian Bros (Midland_TX_W Loop 250)" at bounding box center [307, 84] width 198 height 14
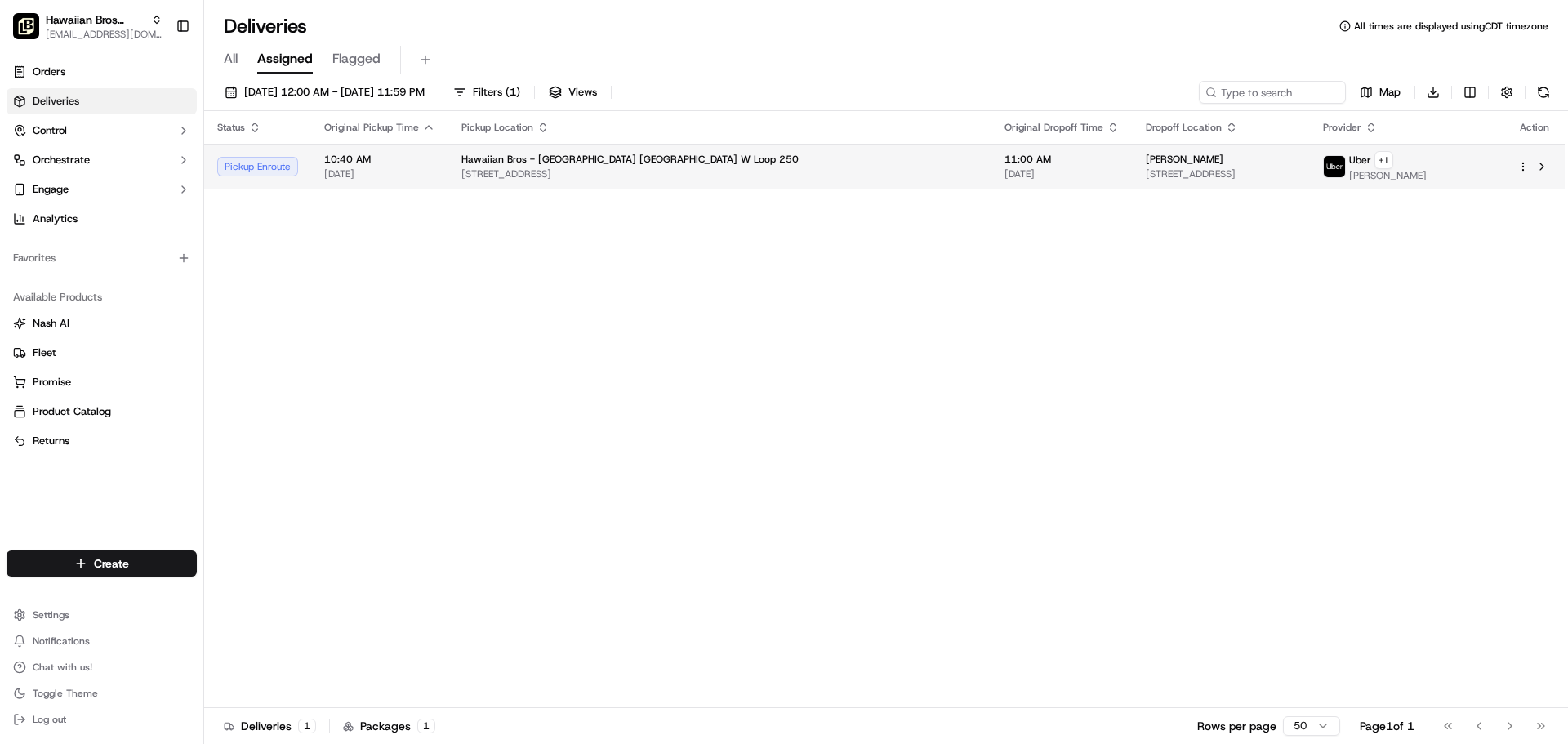
click at [566, 172] on span "3320 W Loop 250 N, Midland, TX 79707, USA" at bounding box center [719, 174] width 517 height 13
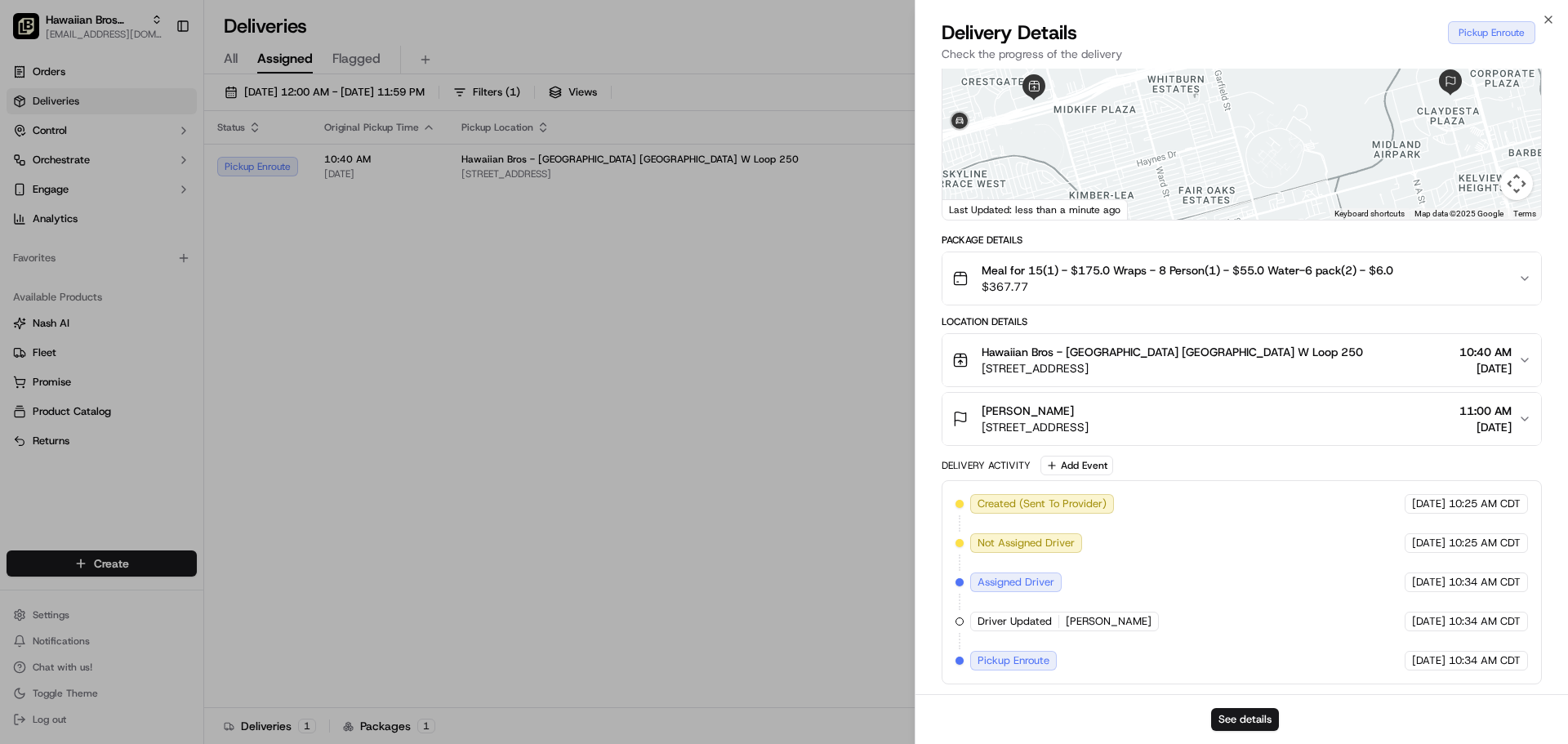
scroll to position [76, 0]
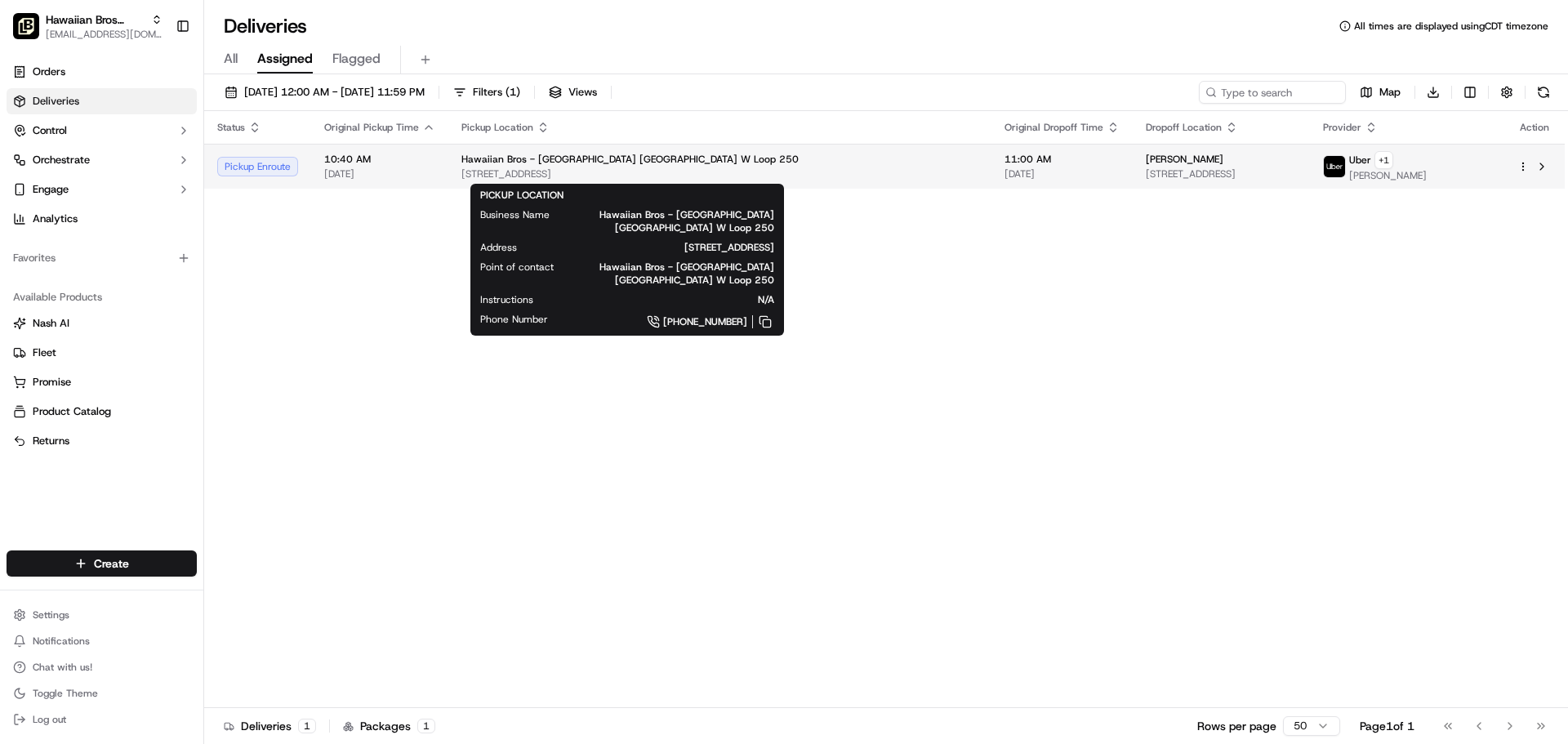
click at [461, 175] on span "3320 W Loop 250 N, Midland, TX 79707, USA" at bounding box center [719, 174] width 517 height 13
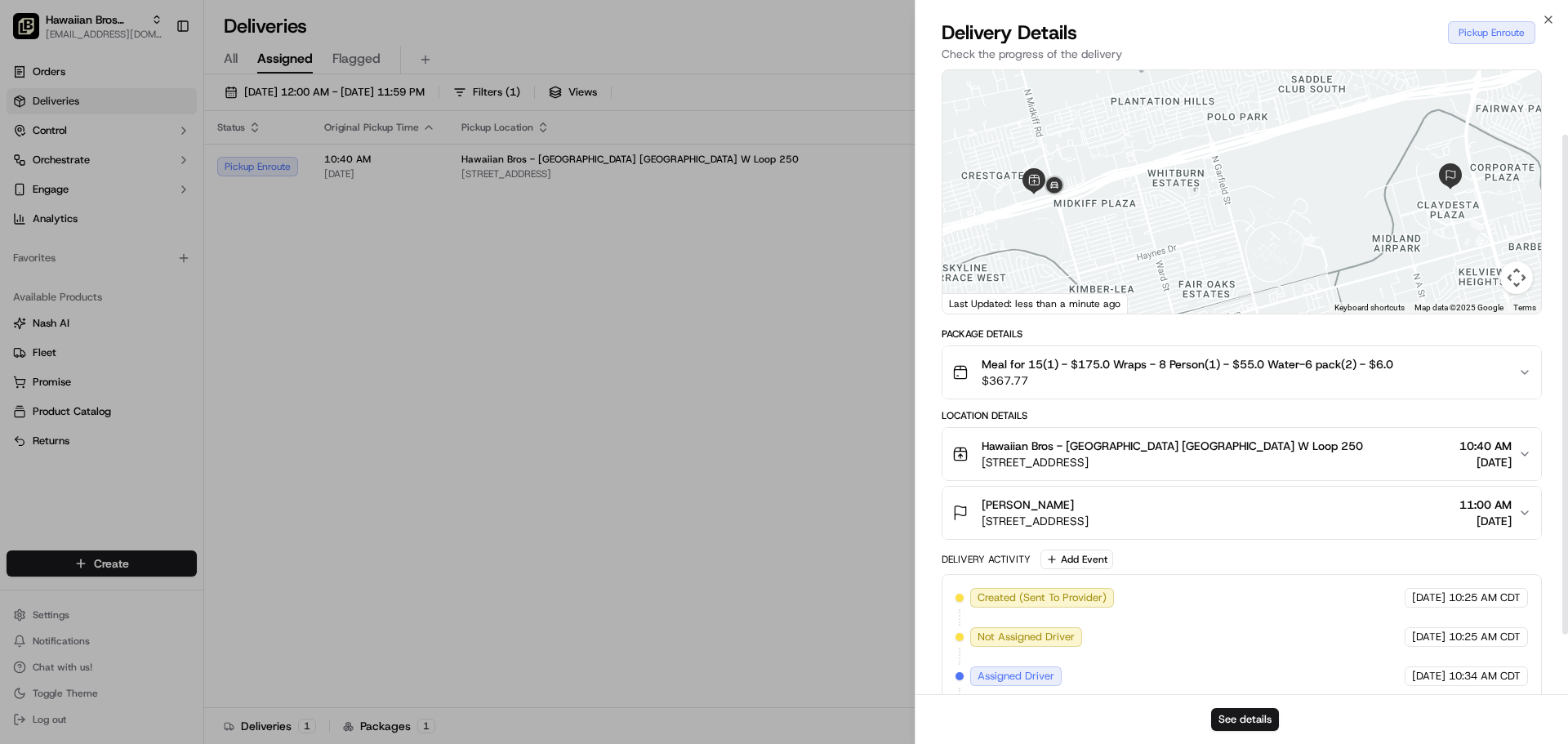
scroll to position [157, 0]
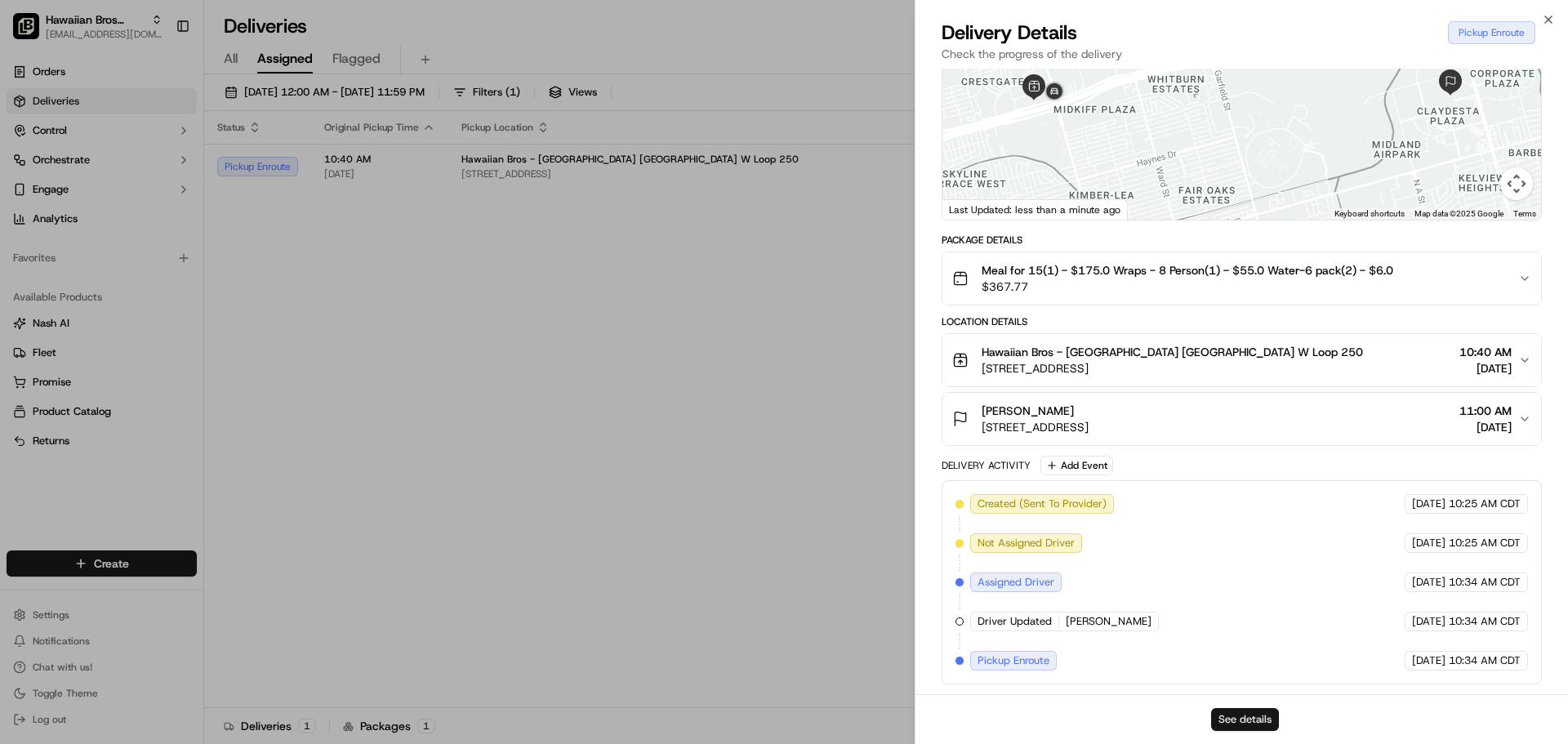
click at [1259, 722] on button "See details" at bounding box center [1245, 719] width 68 height 23
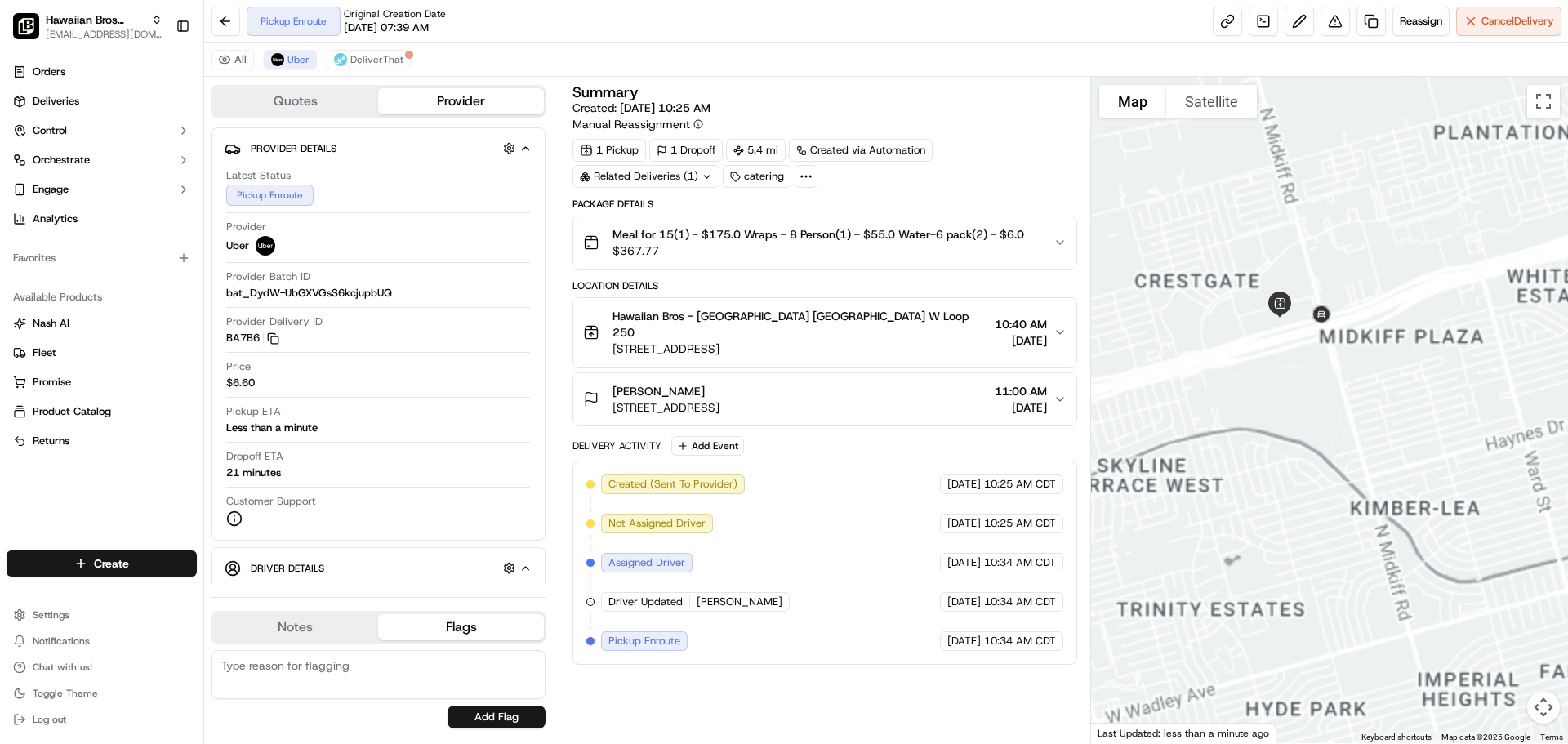
drag, startPoint x: 1198, startPoint y: 372, endPoint x: 1250, endPoint y: 496, distance: 134.5
click at [1250, 496] on div at bounding box center [1330, 409] width 477 height 667
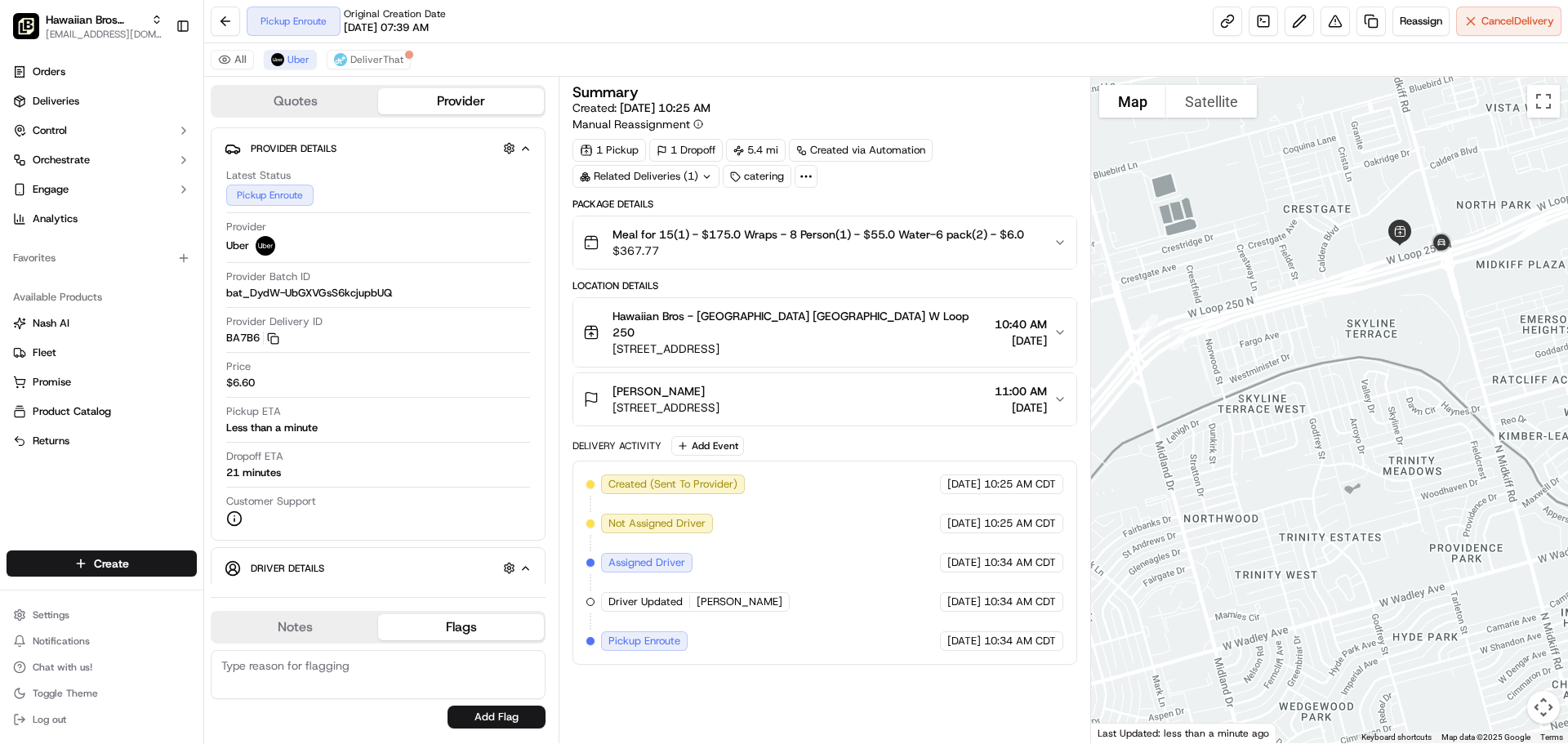
drag, startPoint x: 1250, startPoint y: 496, endPoint x: 1377, endPoint y: 422, distance: 147.0
click at [1377, 422] on div at bounding box center [1330, 409] width 477 height 667
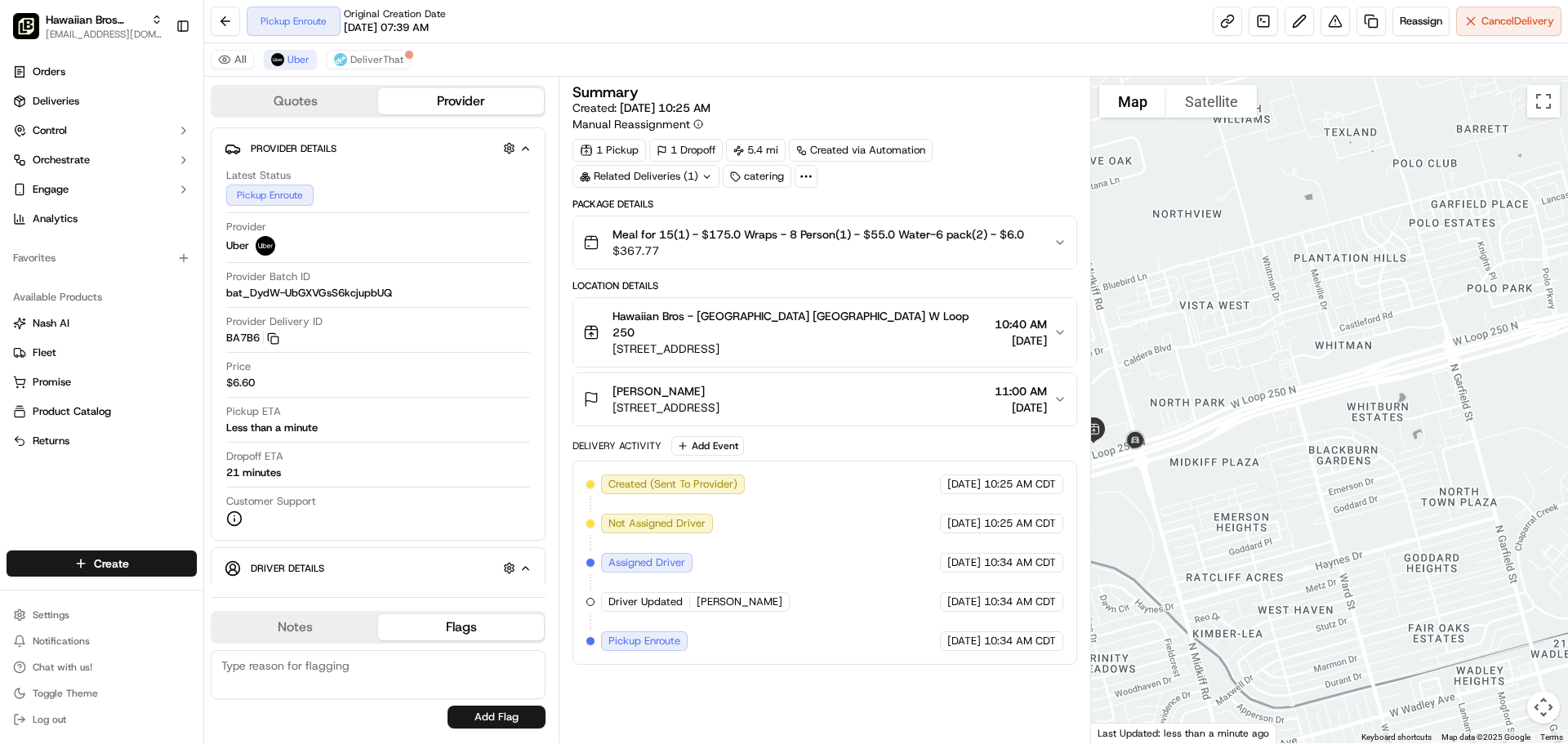
drag, startPoint x: 1347, startPoint y: 318, endPoint x: 1135, endPoint y: 477, distance: 265.0
click at [1086, 501] on div "Quotes Provider Provider Details Hidden ( 1 ) Latest Status Pickup Enroute Prov…" at bounding box center [886, 409] width 1364 height 667
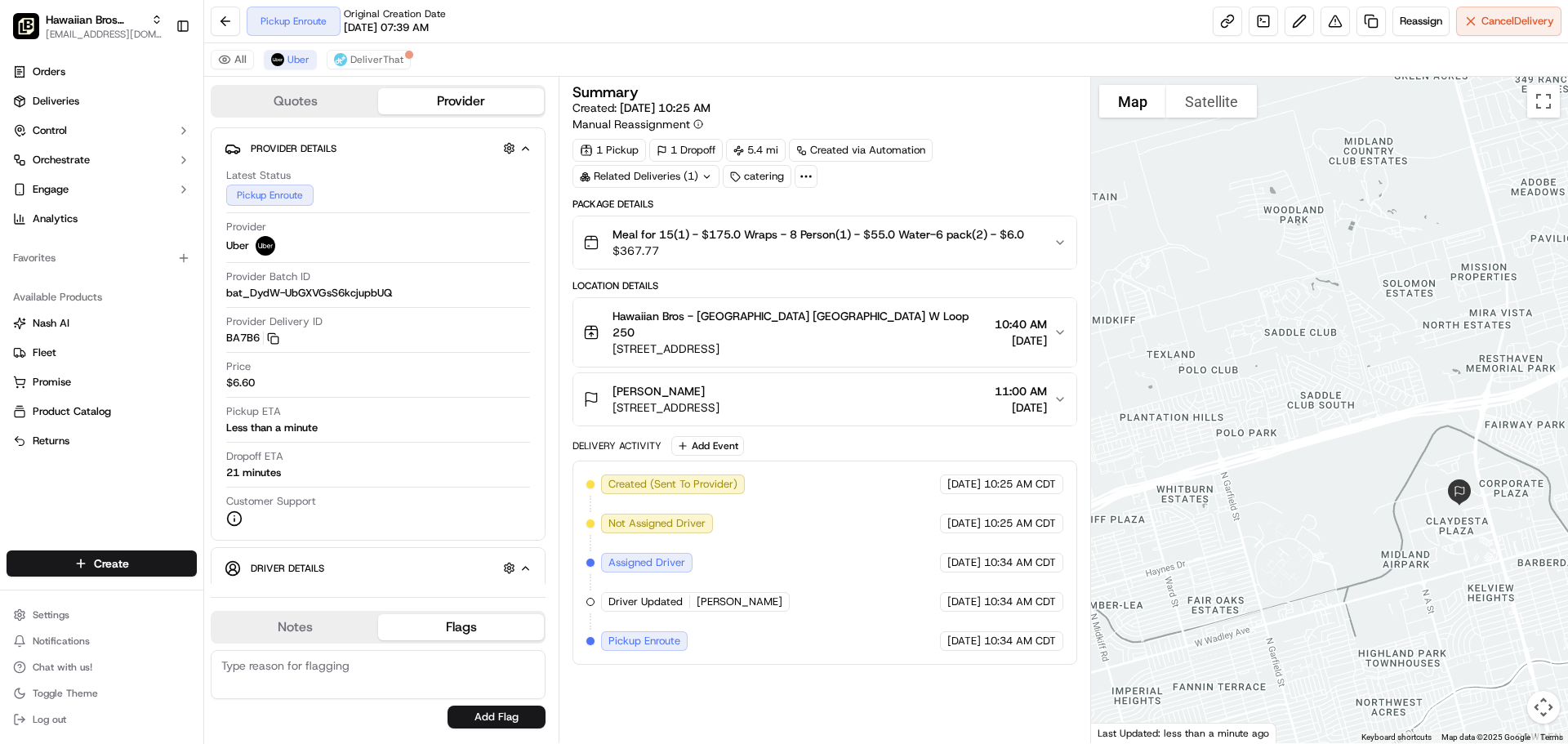
drag, startPoint x: 1411, startPoint y: 444, endPoint x: 1204, endPoint y: 524, distance: 221.9
click at [1204, 524] on div at bounding box center [1330, 409] width 477 height 667
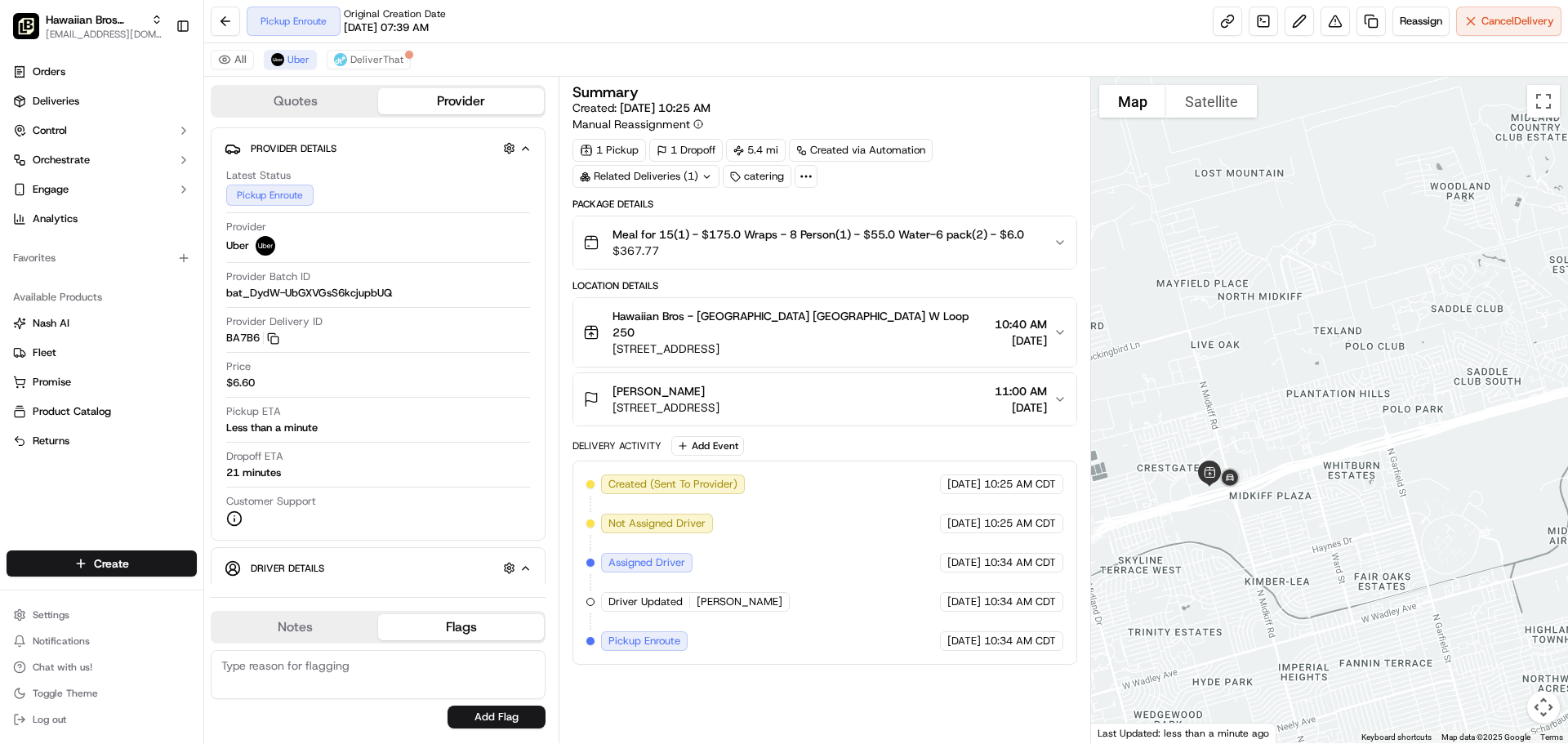
drag, startPoint x: 1311, startPoint y: 540, endPoint x: 1480, endPoint y: 516, distance: 170.7
click at [1480, 516] on div at bounding box center [1330, 409] width 477 height 667
click at [222, 34] on button at bounding box center [225, 21] width 30 height 30
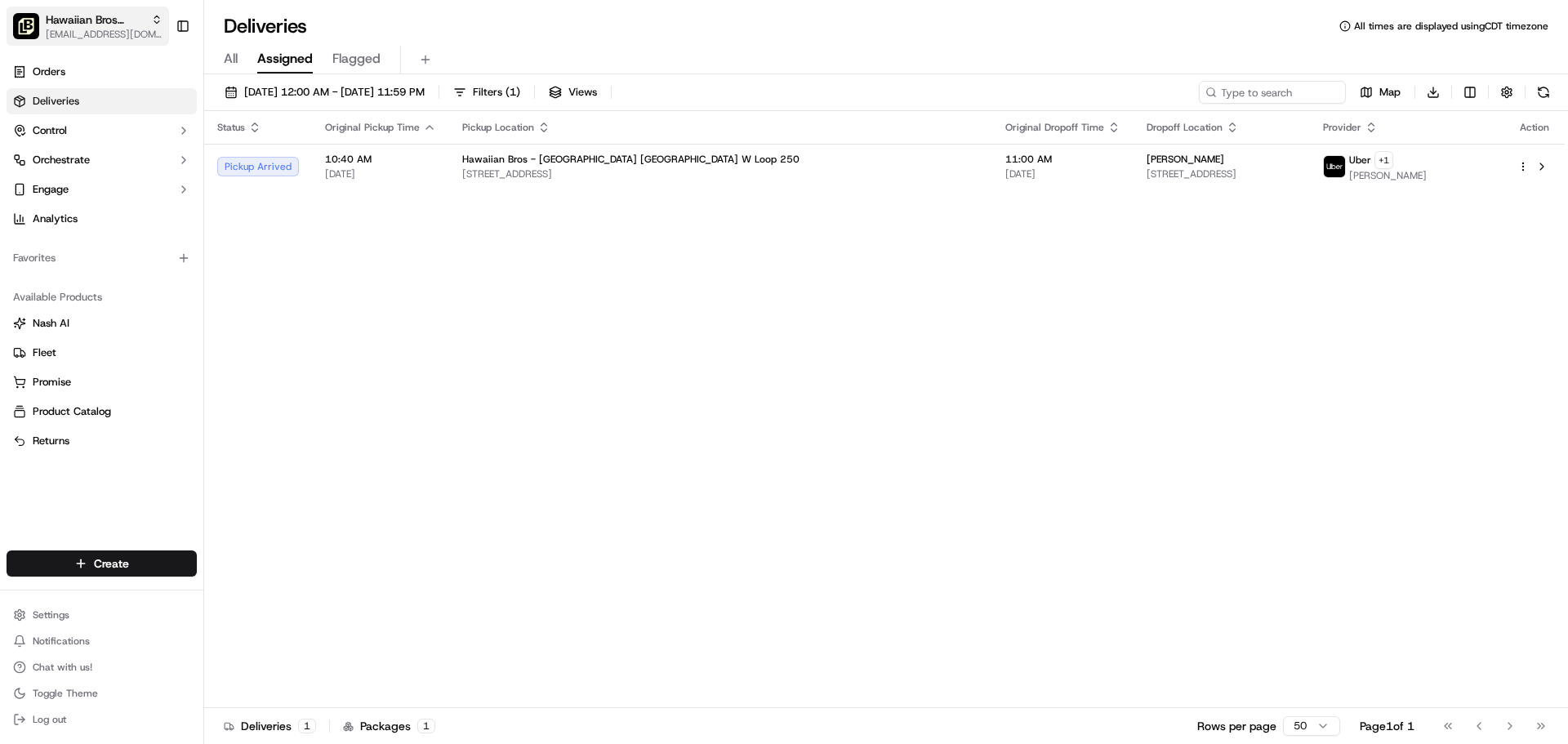
click at [119, 24] on span "Hawaiian Bros (Midland_TX_W Loop 250)" at bounding box center [95, 19] width 99 height 16
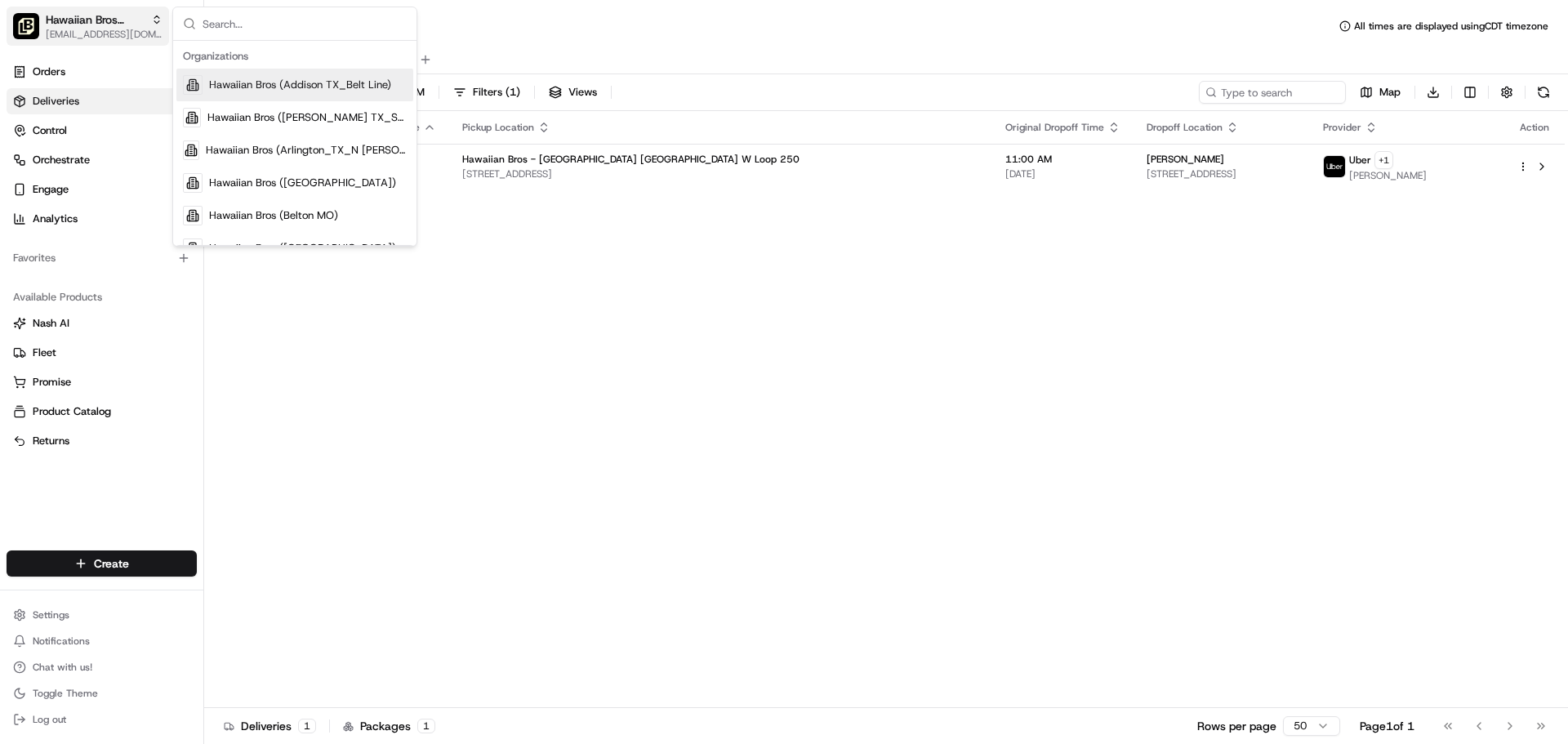
type input "c"
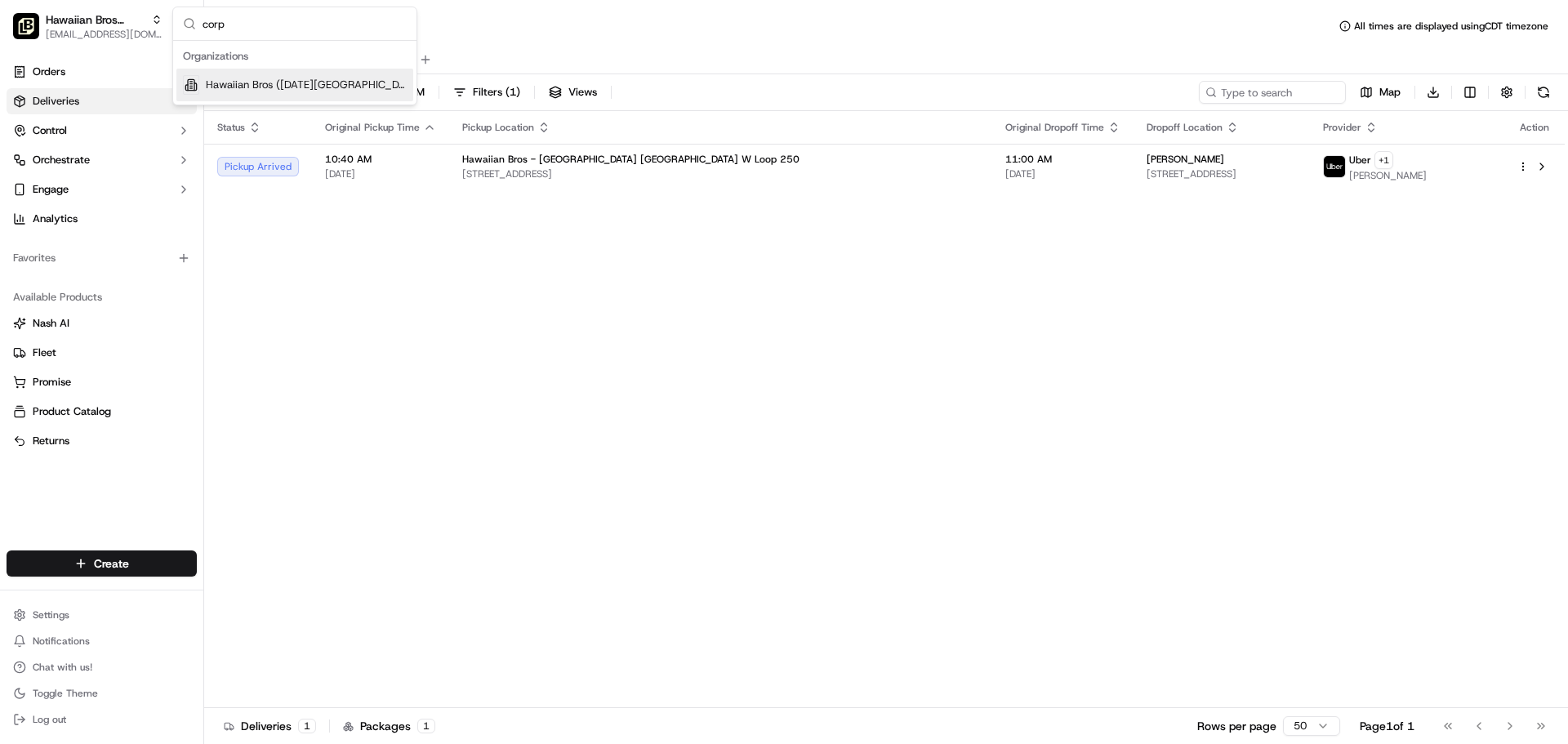
type input "corp"
click at [261, 71] on div "Hawaiian Bros ([DATE][GEOGRAPHIC_DATA] Padre)" at bounding box center [295, 85] width 237 height 33
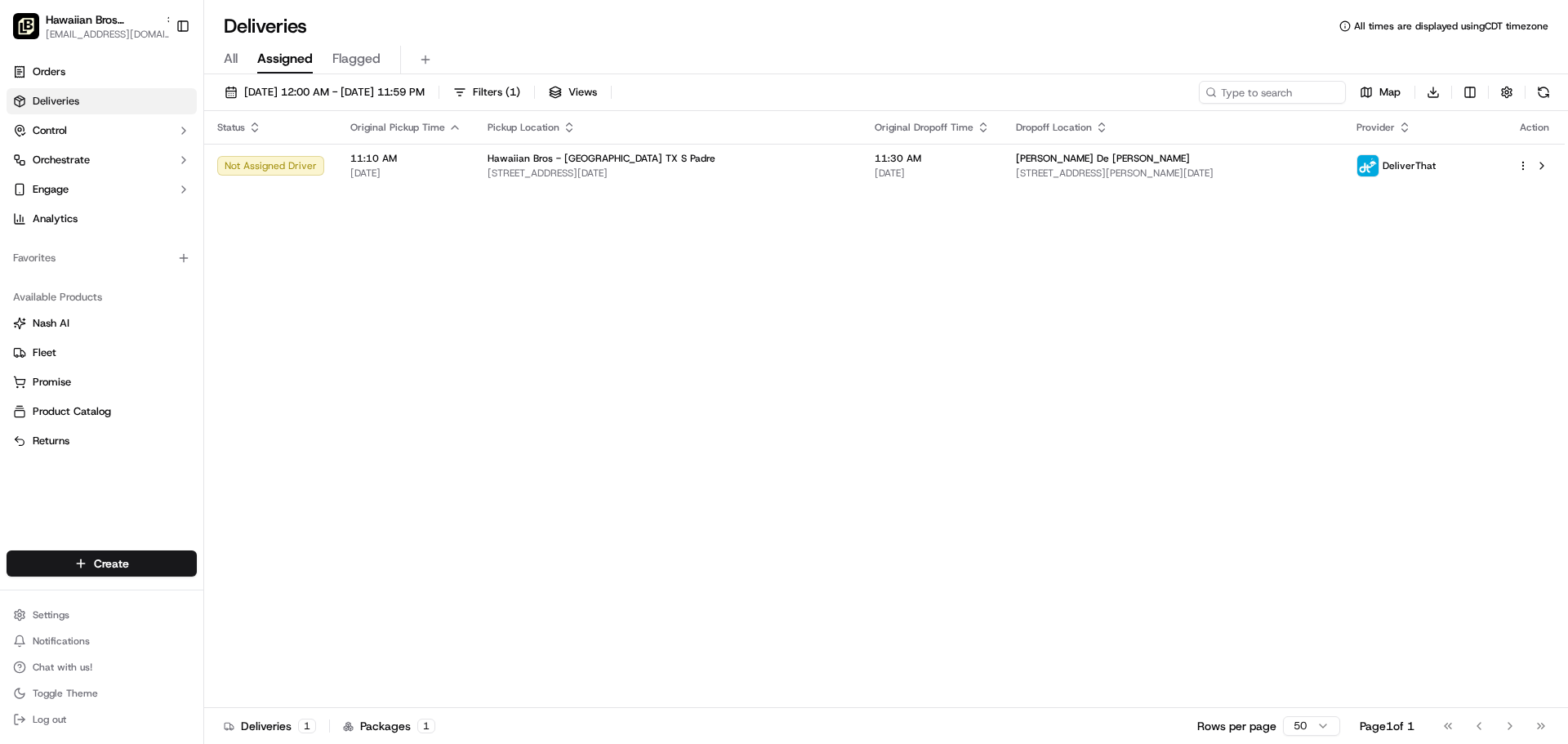
click at [383, 160] on span "11:10 AM" at bounding box center [406, 159] width 111 height 13
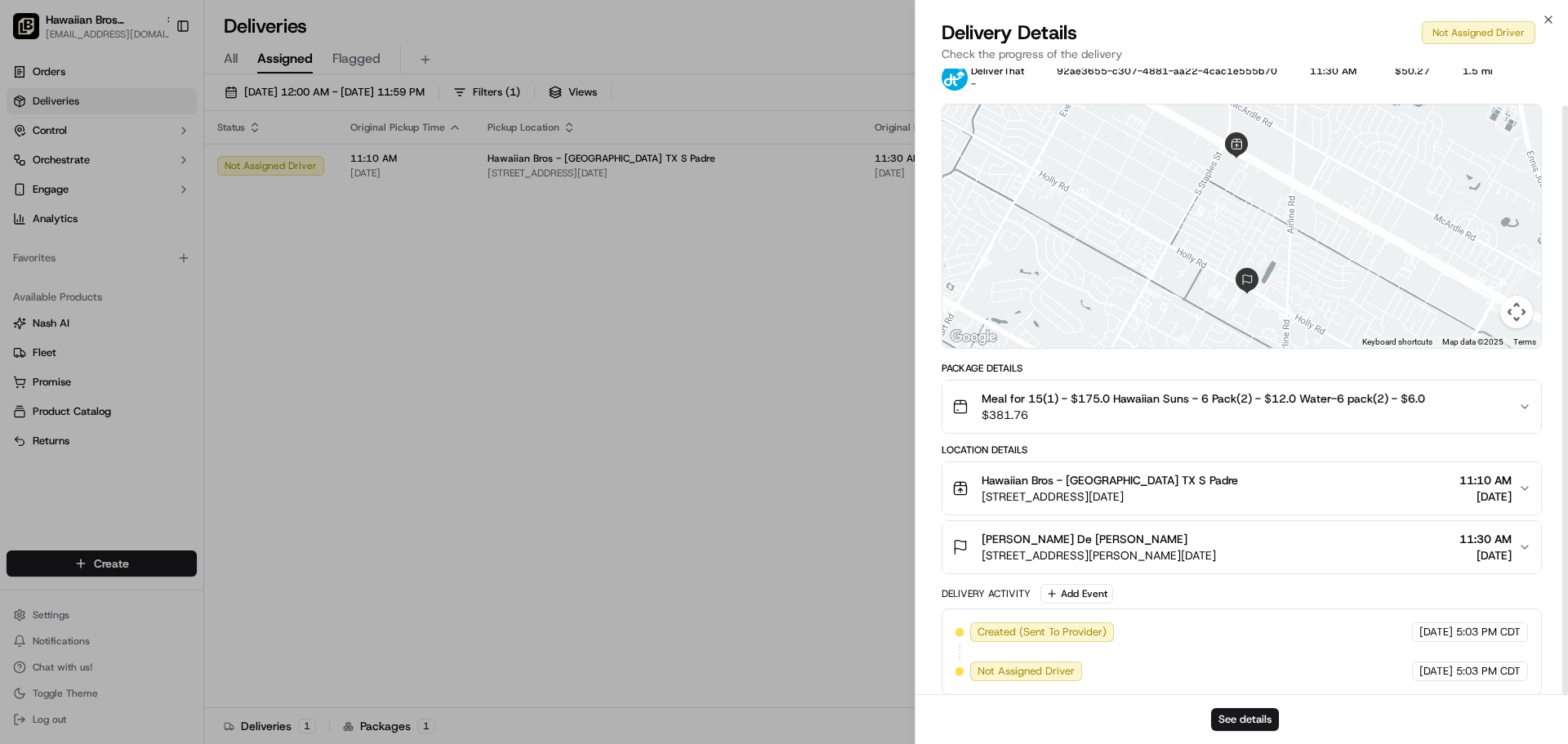
scroll to position [39, 0]
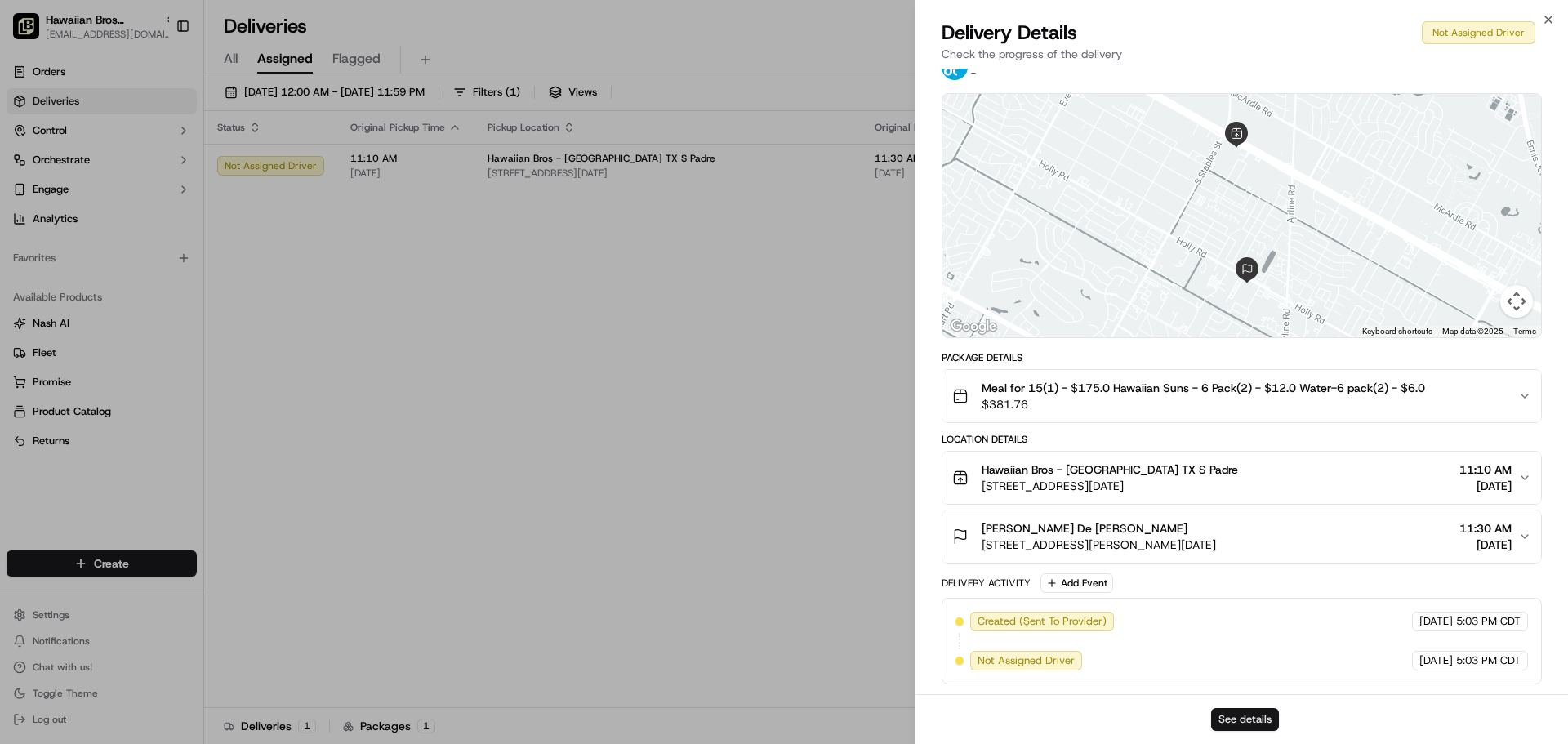
click at [1248, 730] on button "See details" at bounding box center [1245, 719] width 68 height 23
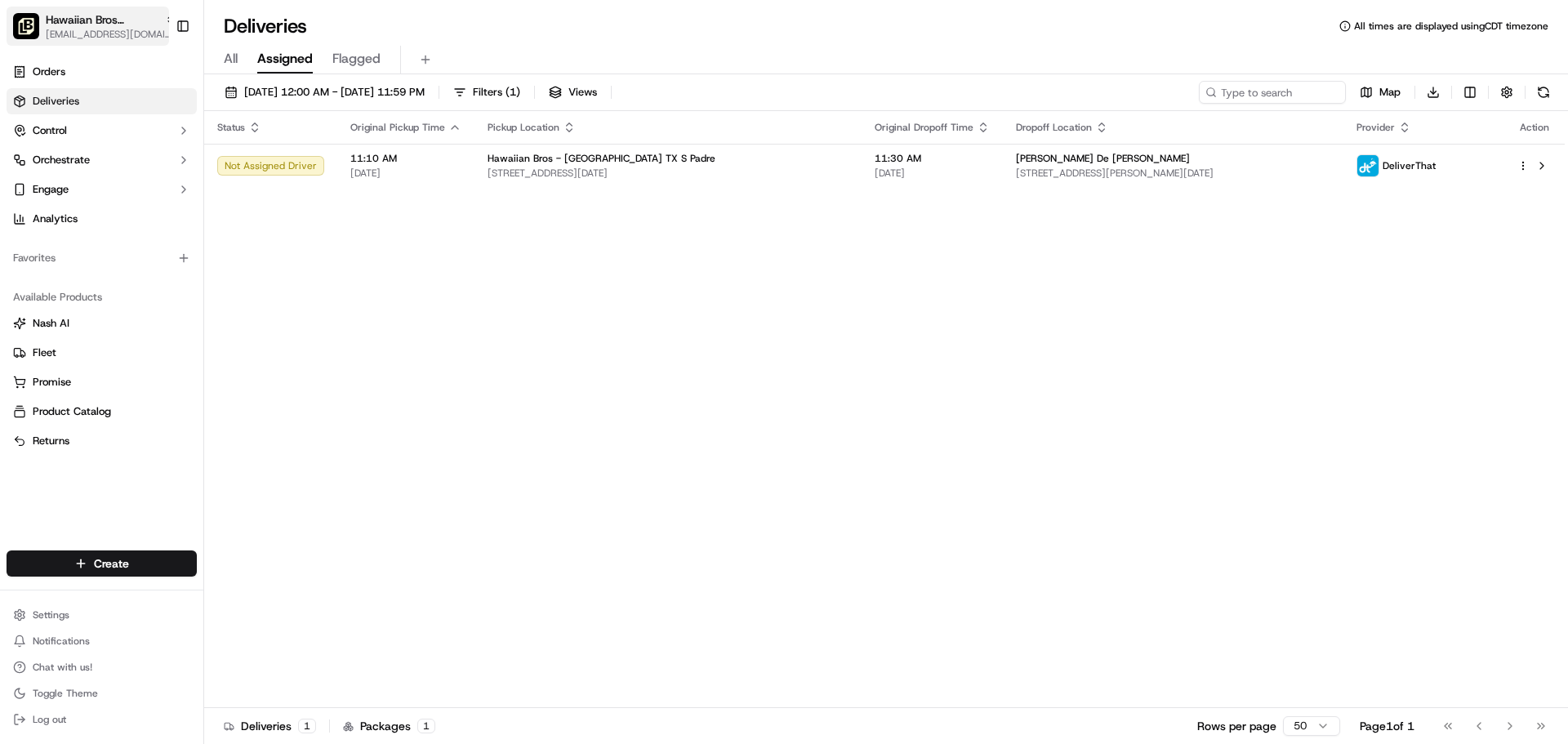
click at [144, 22] on div "Hawaiian Bros ([DATE][GEOGRAPHIC_DATA] Padre)" at bounding box center [111, 19] width 131 height 16
type input "mid"
click at [323, 86] on span "Hawaiian Bros (Midland_TX_W Loop 250)" at bounding box center [307, 84] width 198 height 14
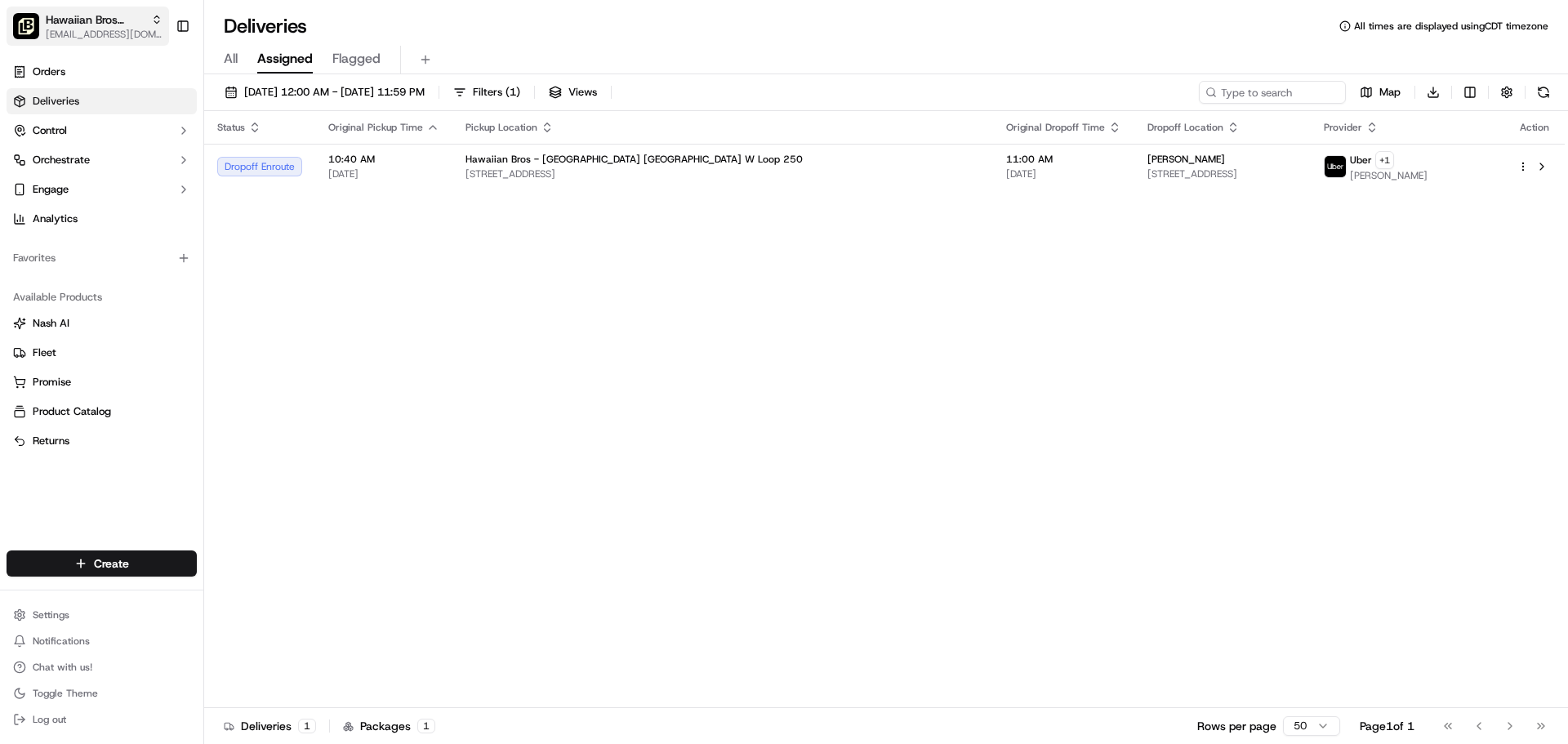
click at [125, 27] on span "Hawaiian Bros (Midland_TX_W Loop 250)" at bounding box center [95, 19] width 99 height 16
type input "p"
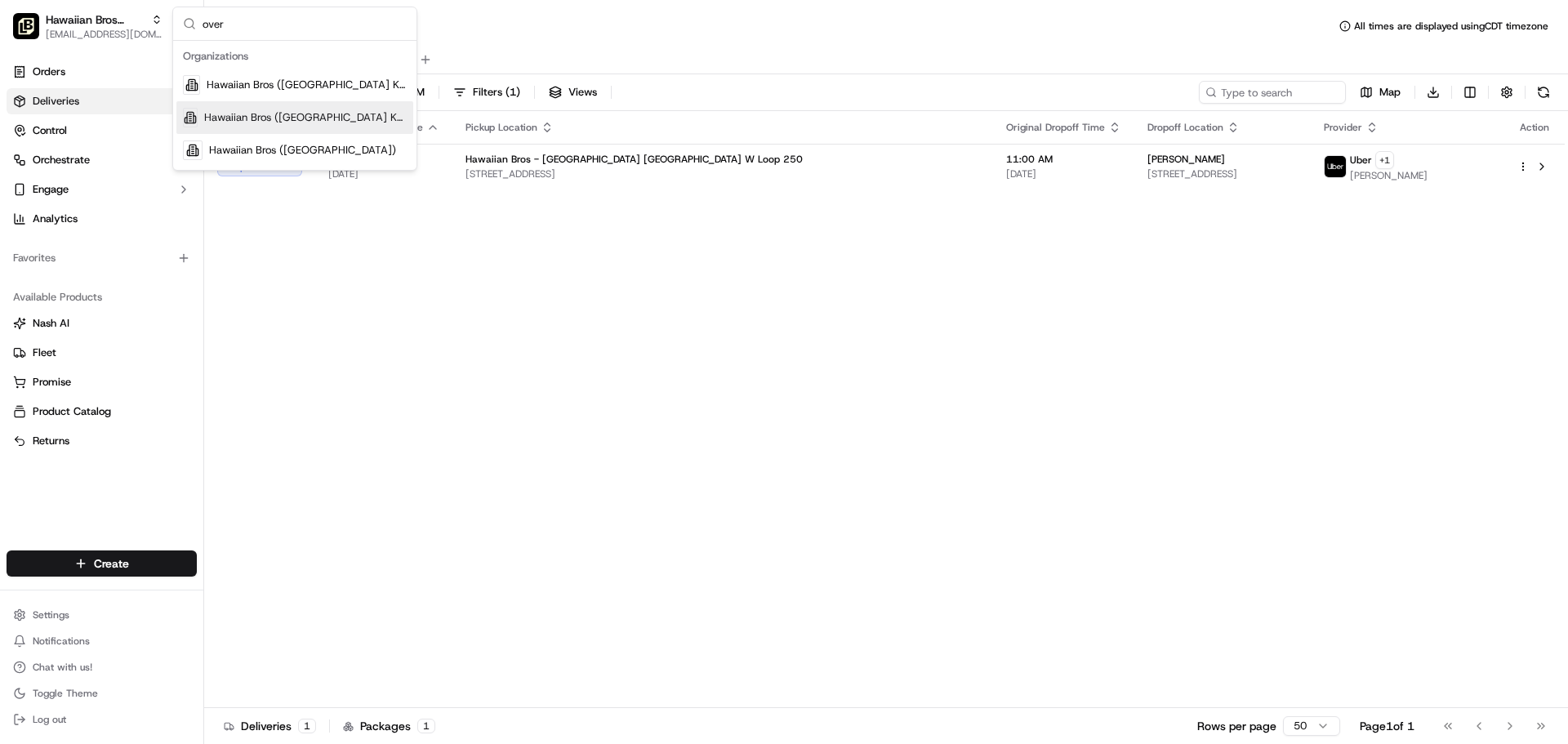
type input "over"
click at [278, 115] on span "Hawaiian Bros ([GEOGRAPHIC_DATA] KS [PERSON_NAME])" at bounding box center [305, 117] width 203 height 14
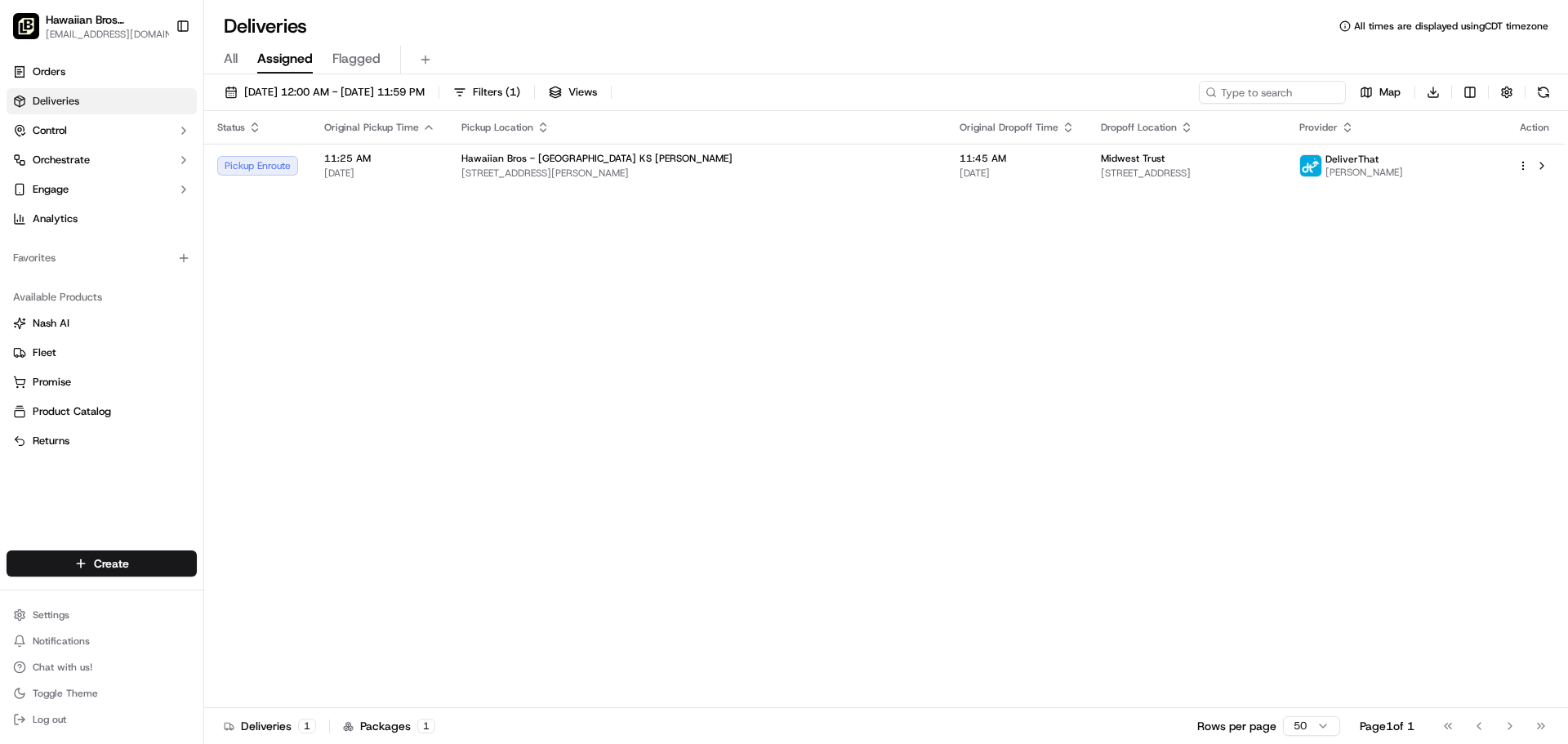
click at [391, 171] on span "[DATE]" at bounding box center [380, 173] width 111 height 13
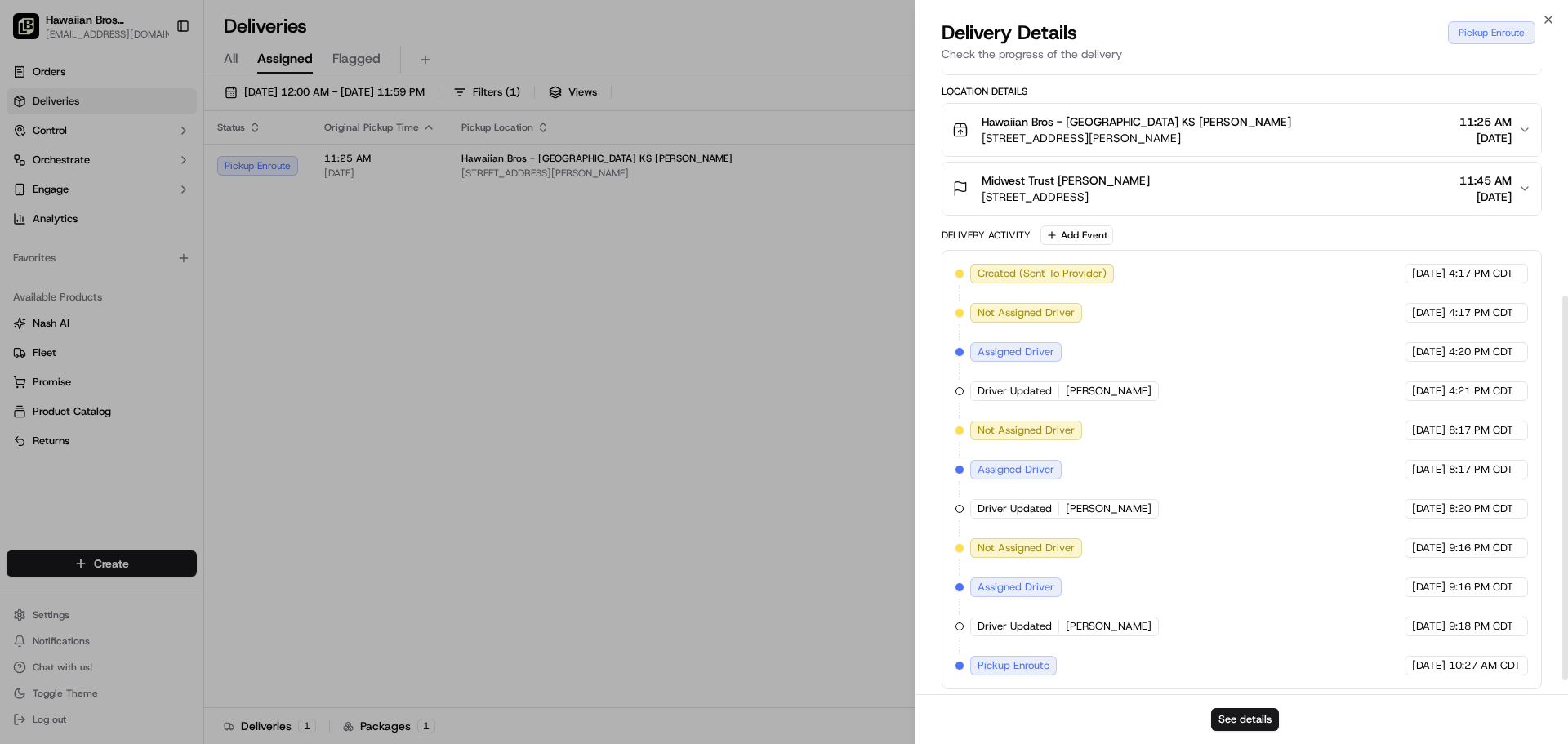
scroll to position [392, 0]
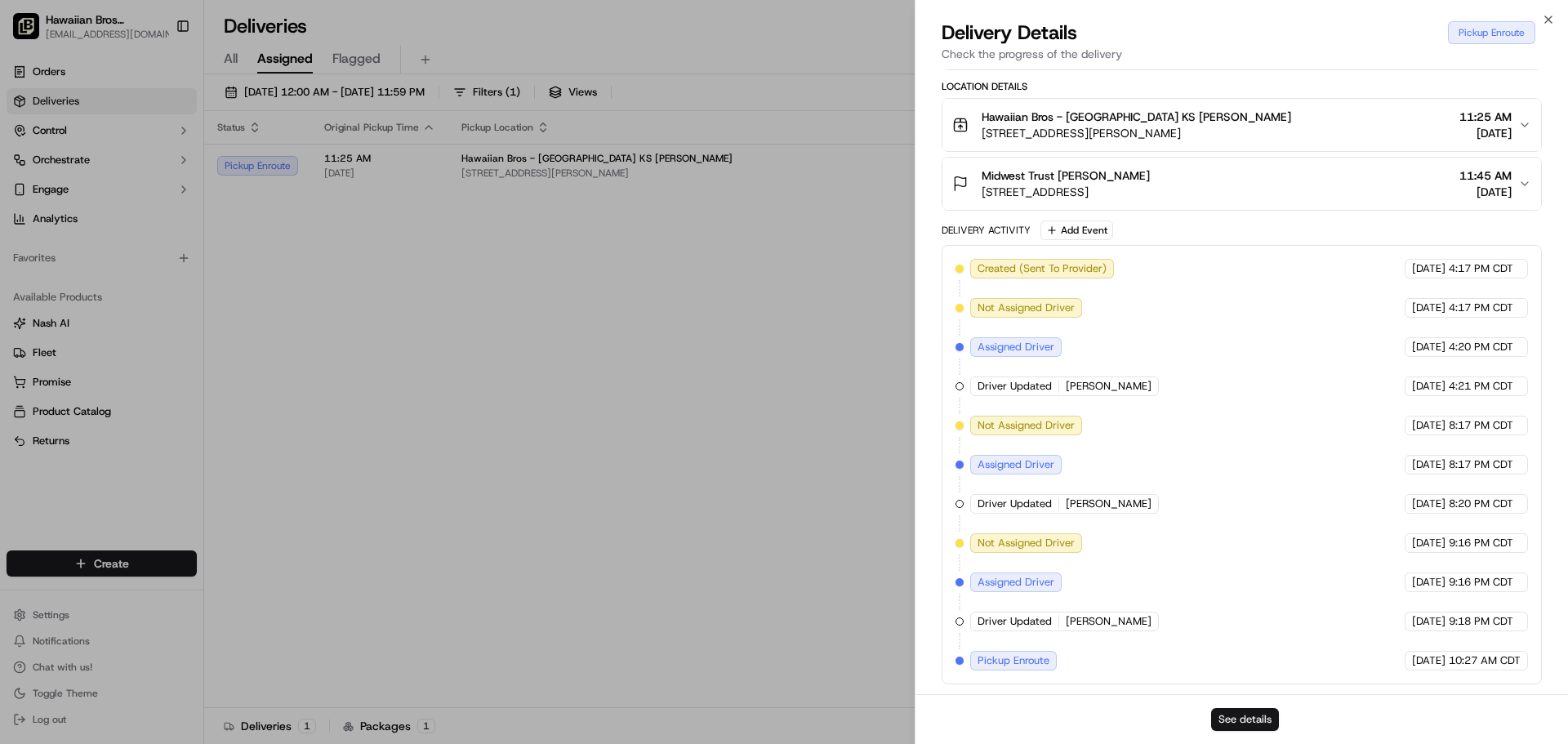
click at [1252, 712] on button "See details" at bounding box center [1245, 719] width 68 height 23
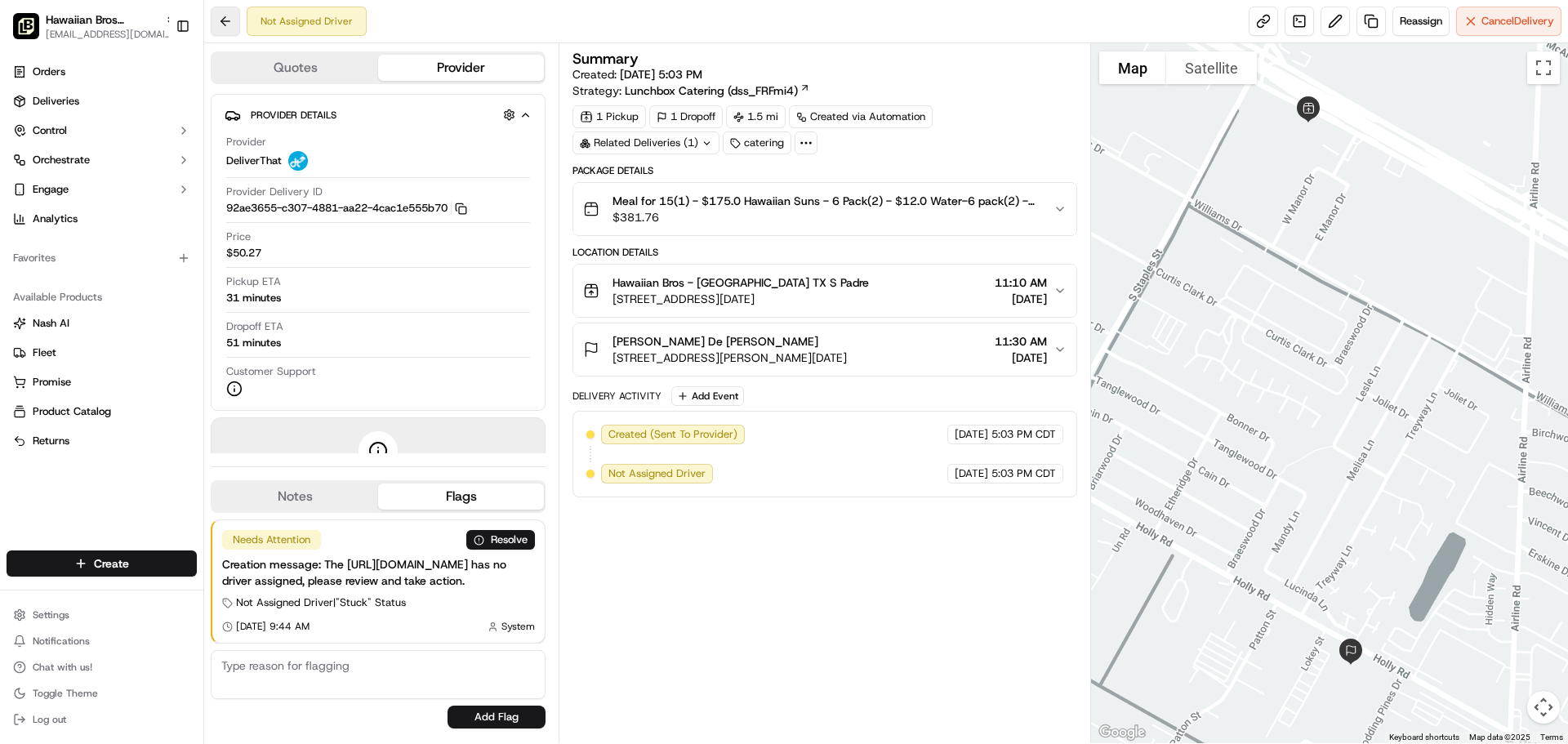
click at [230, 21] on button at bounding box center [225, 21] width 30 height 30
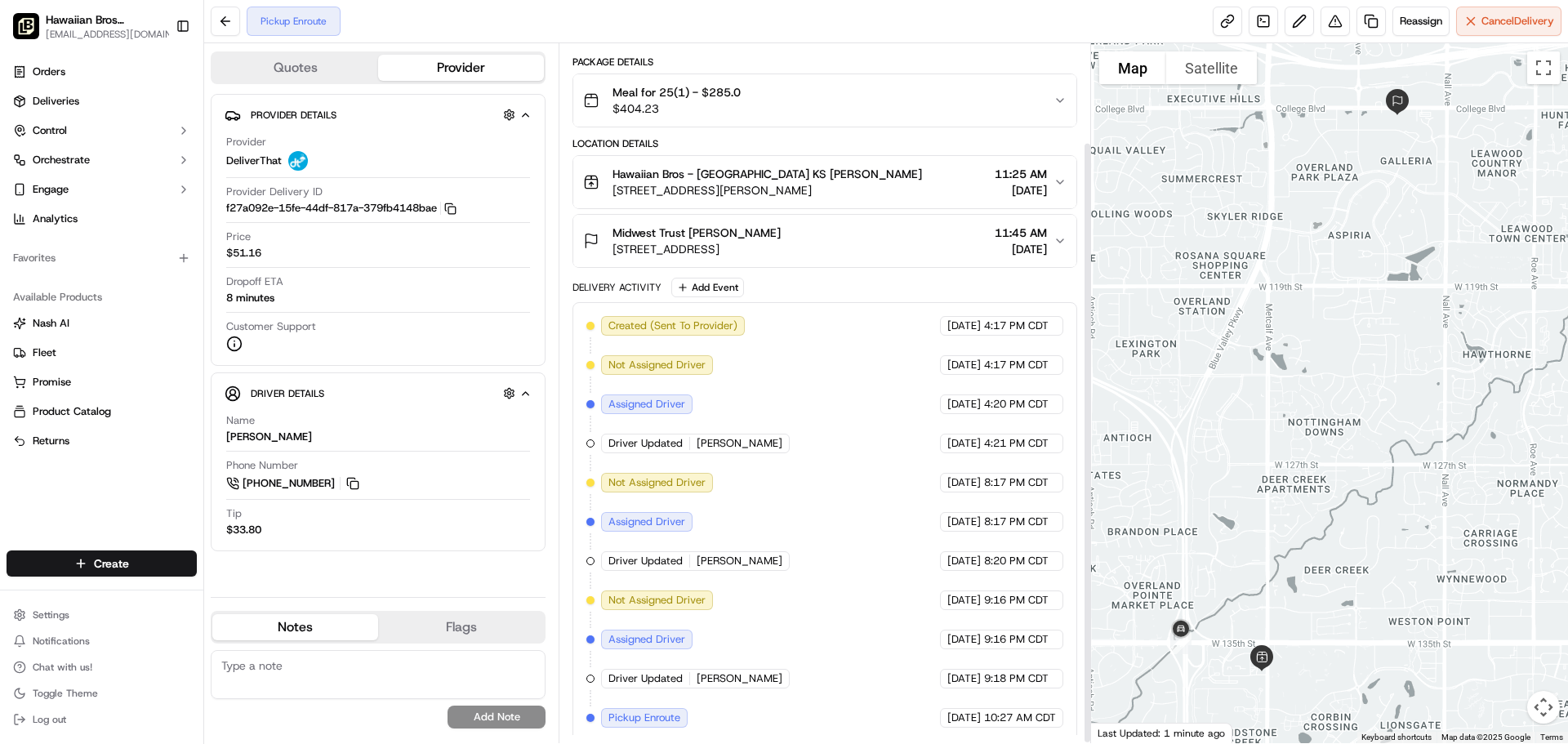
scroll to position [115, 0]
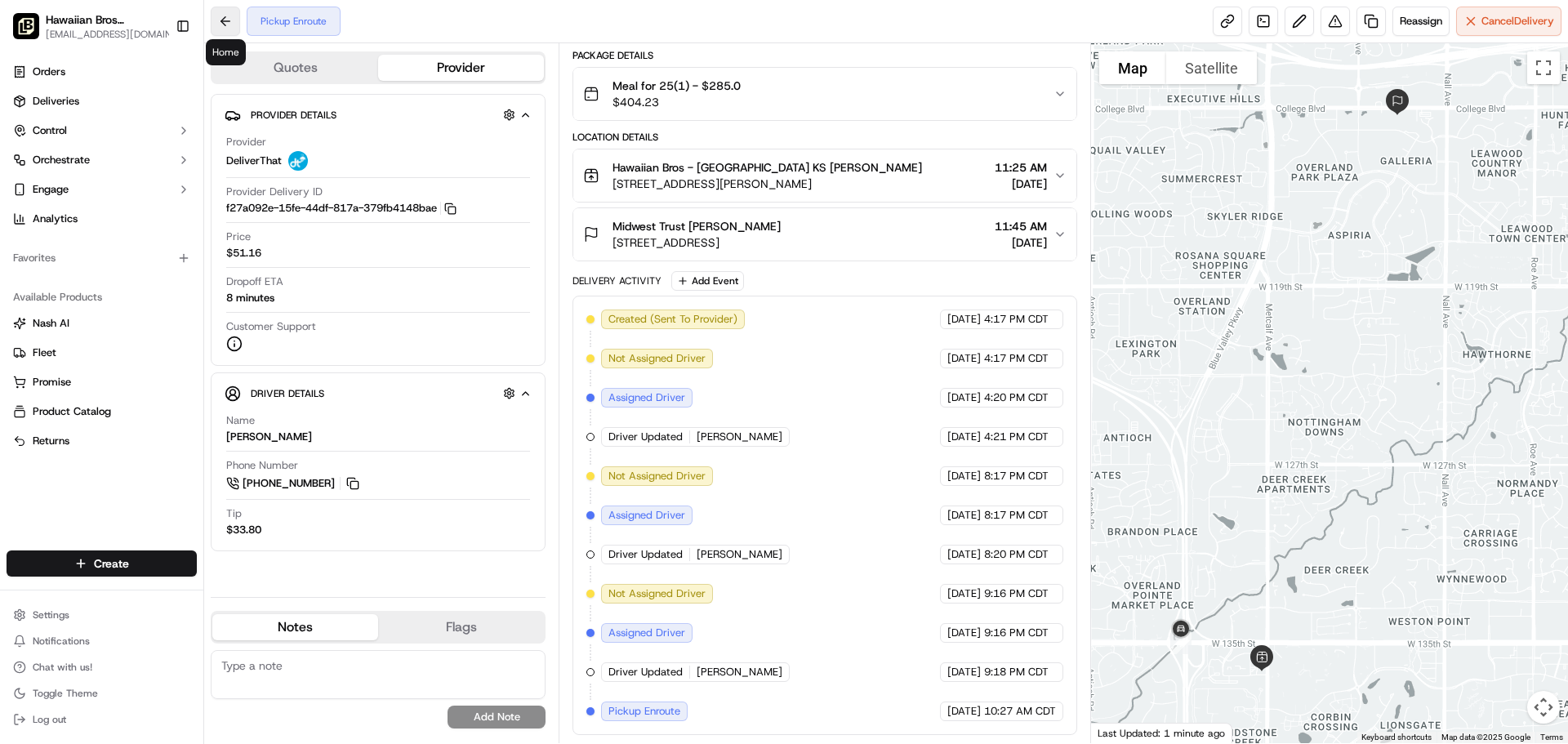
click at [223, 24] on button at bounding box center [225, 21] width 30 height 30
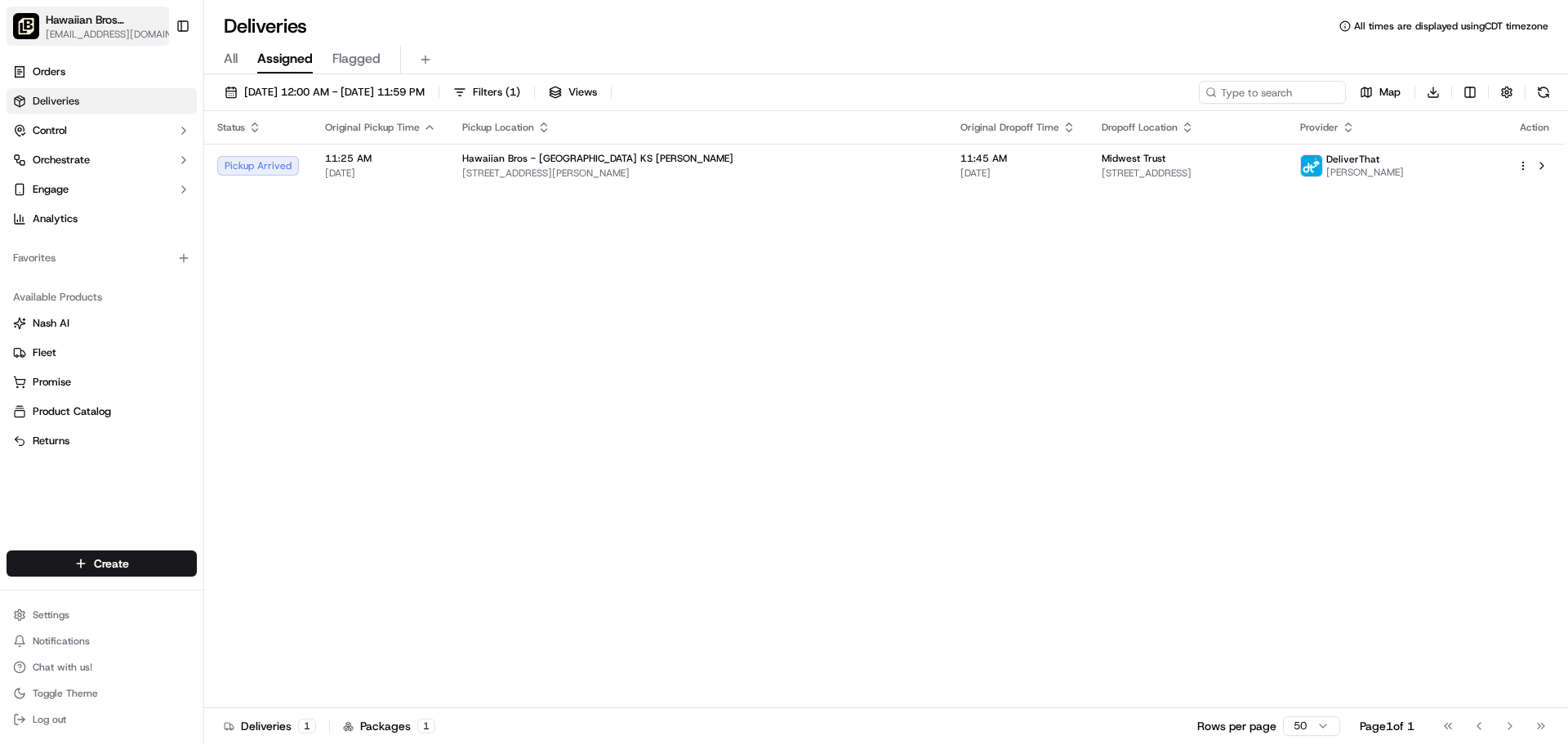
click at [134, 28] on span "[EMAIL_ADDRESS][DOMAIN_NAME]" at bounding box center [113, 34] width 135 height 13
type input "cor"
click at [248, 75] on div "Hawaiian Bros ([DATE][GEOGRAPHIC_DATA] Padre)" at bounding box center [295, 85] width 237 height 33
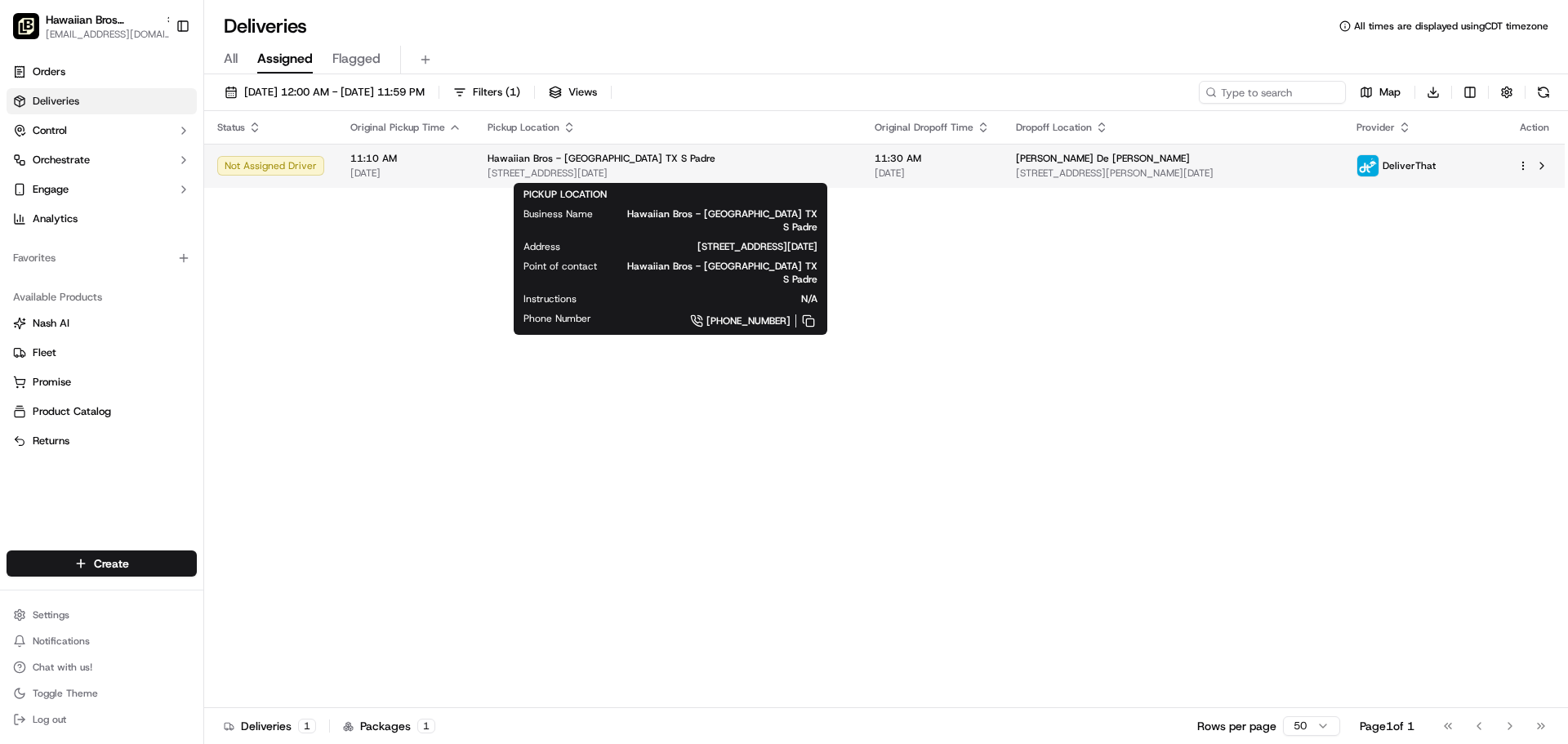
click at [705, 168] on span "[STREET_ADDRESS][DATE]" at bounding box center [668, 173] width 361 height 13
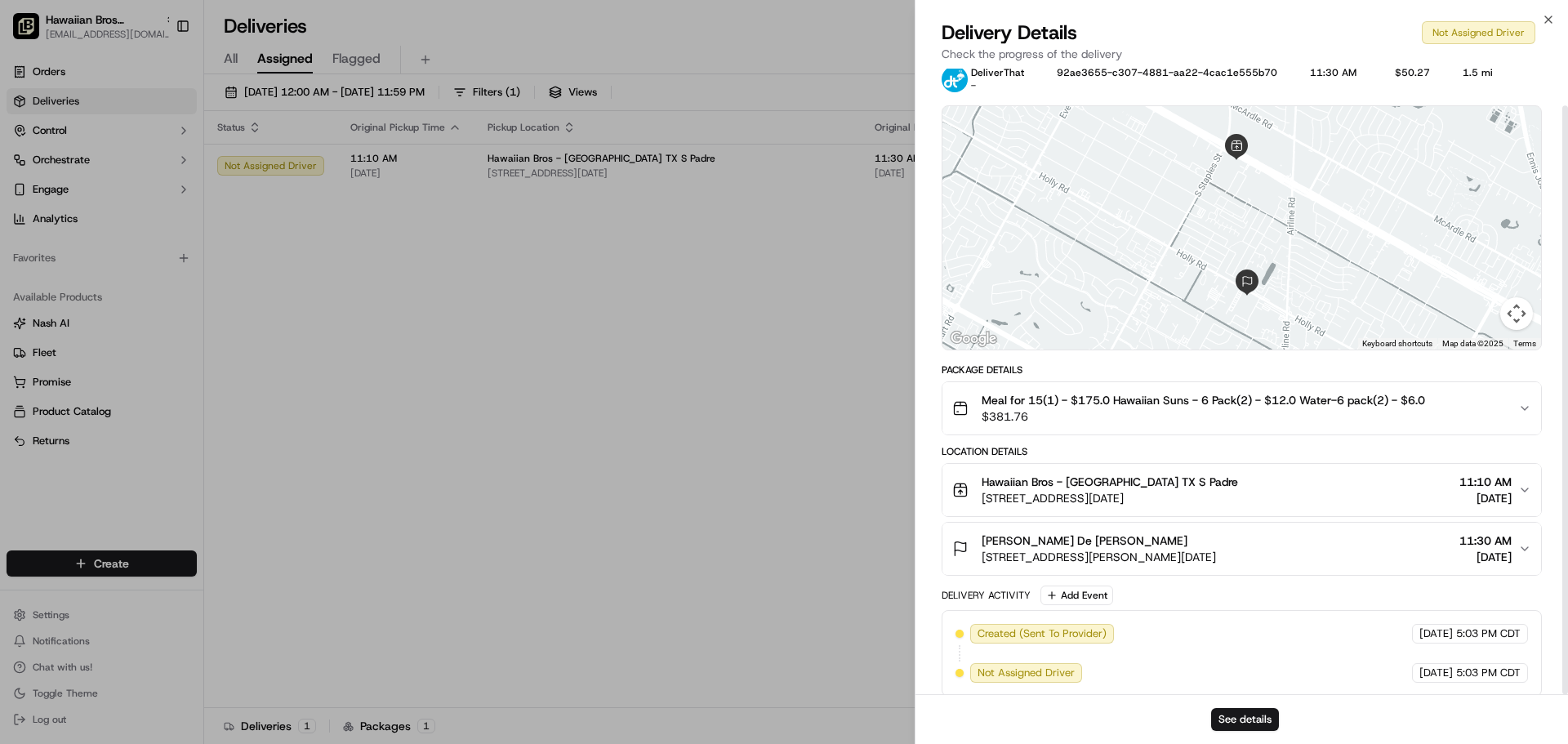
scroll to position [39, 0]
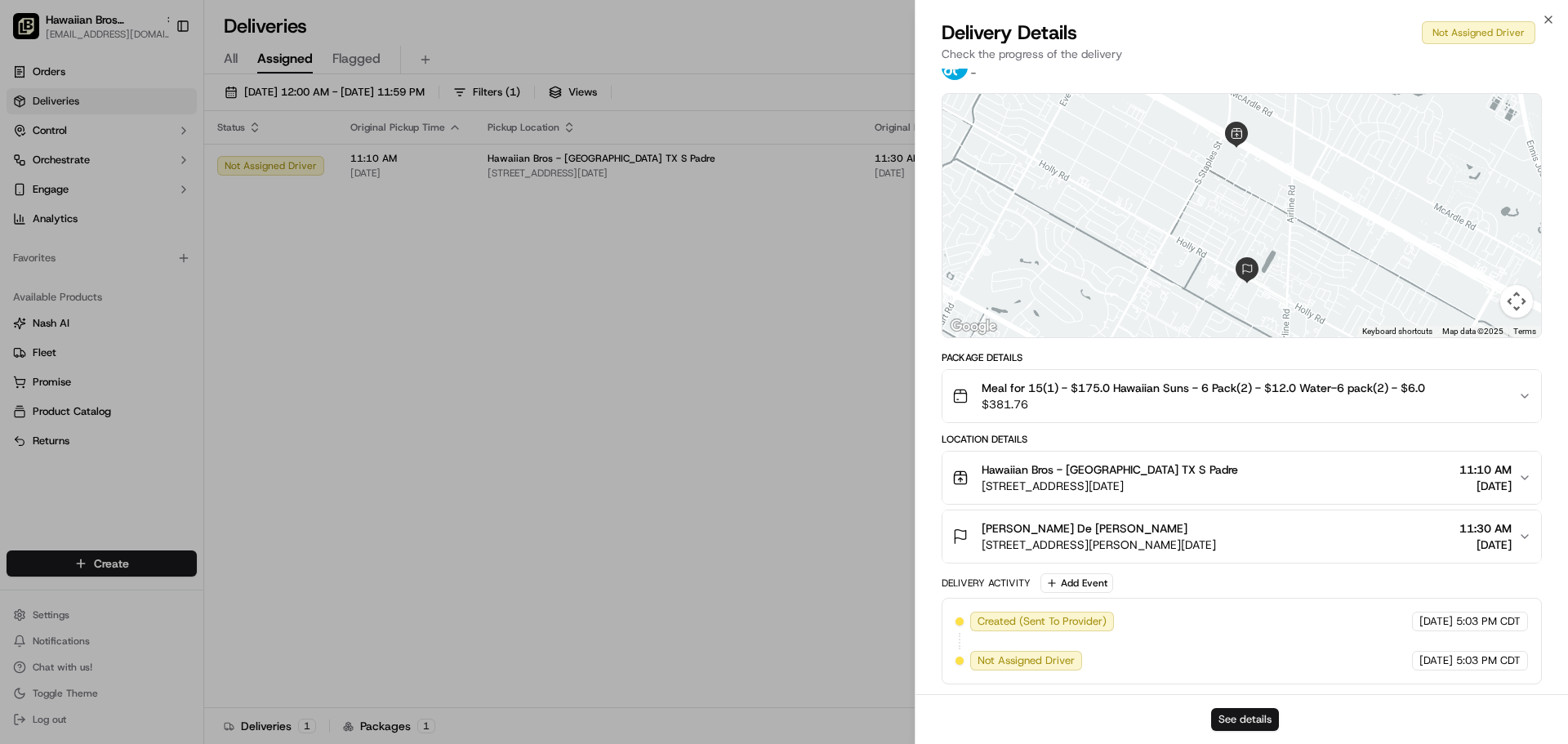
click at [1245, 715] on button "See details" at bounding box center [1245, 719] width 68 height 23
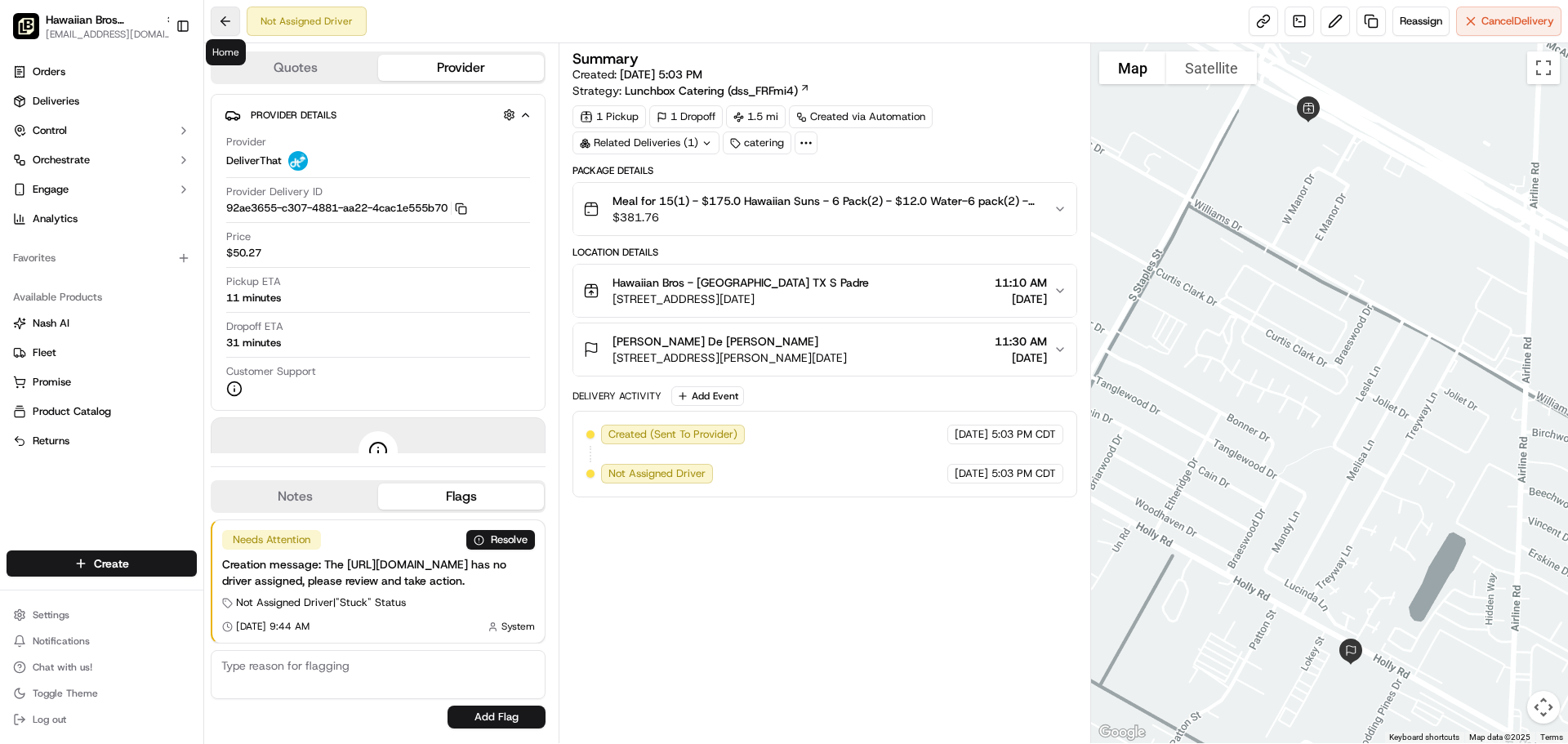
click at [226, 32] on button at bounding box center [225, 21] width 30 height 30
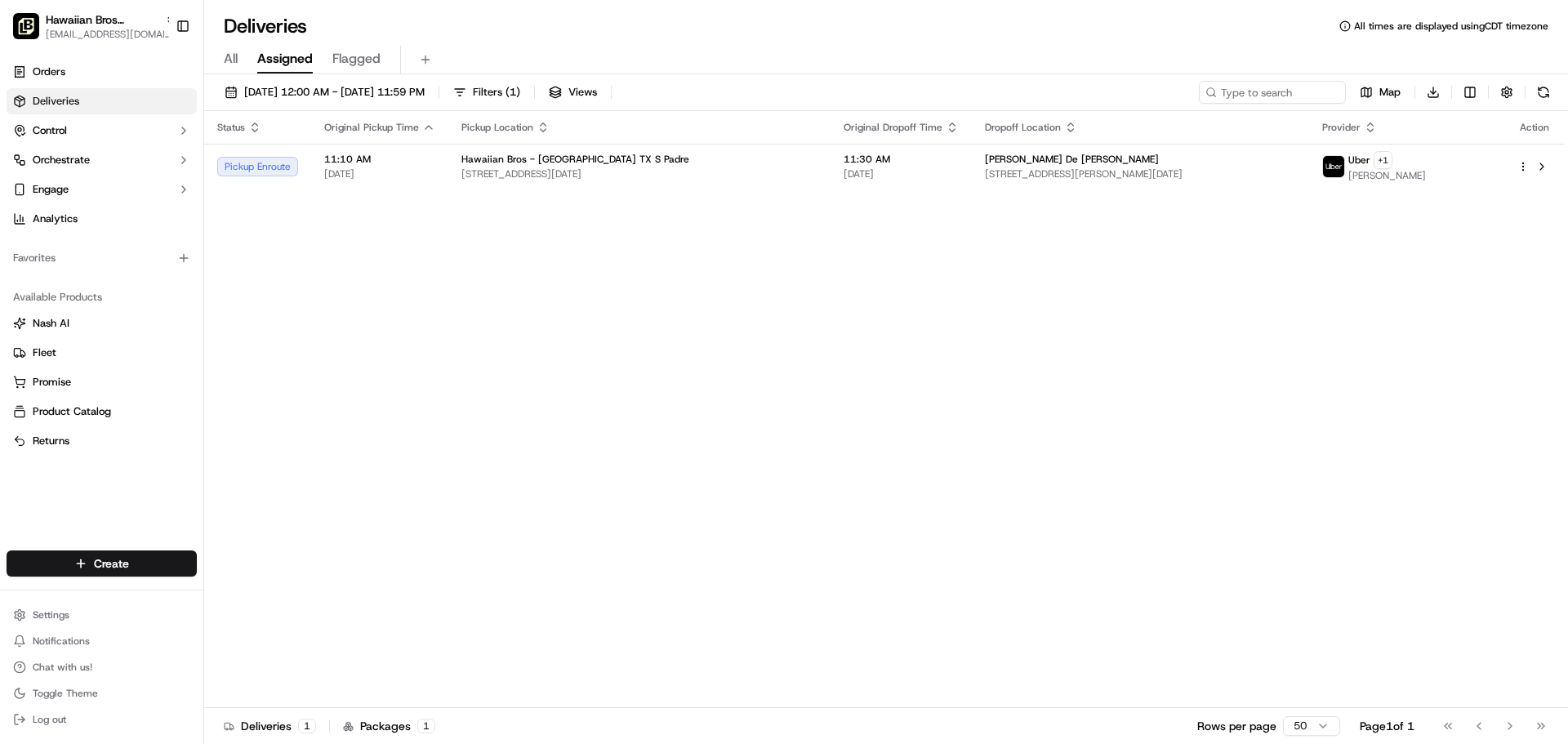
click at [784, 133] on div "Pickup Location" at bounding box center [639, 127] width 356 height 13
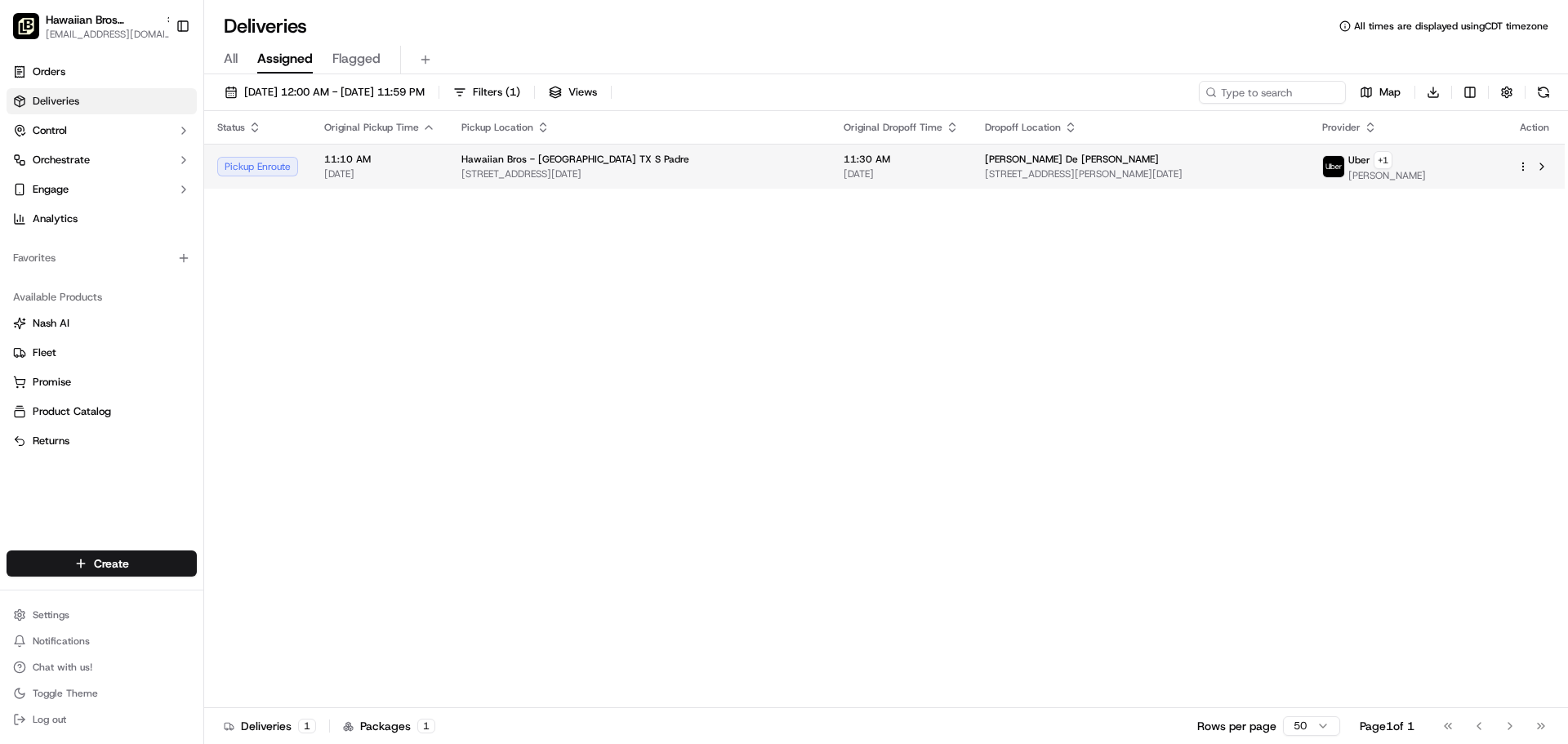
click at [786, 150] on td "Hawaiian Bros - [GEOGRAPHIC_DATA] TX S Padre [STREET_ADDRESS][DATE]" at bounding box center [640, 165] width 383 height 45
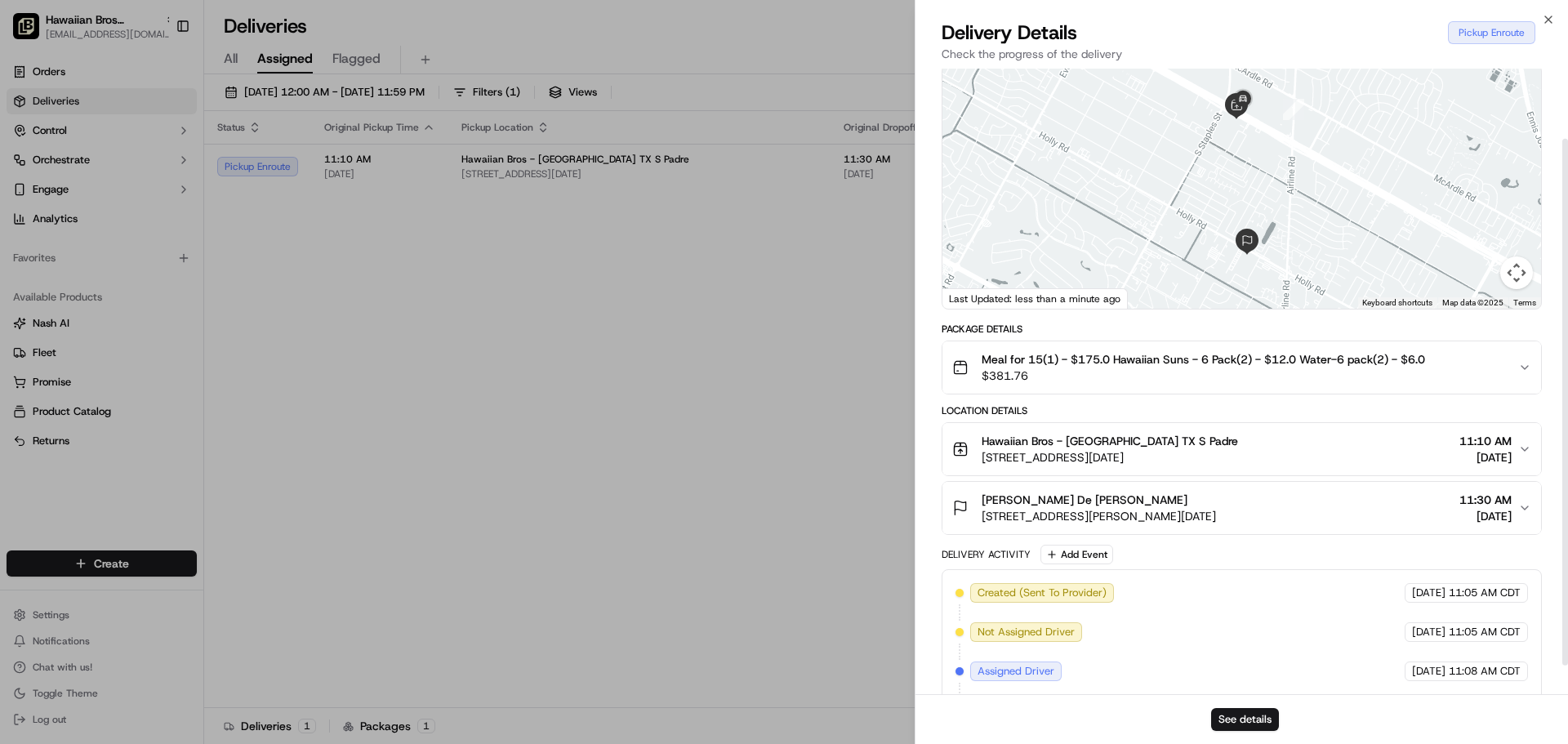
scroll to position [118, 0]
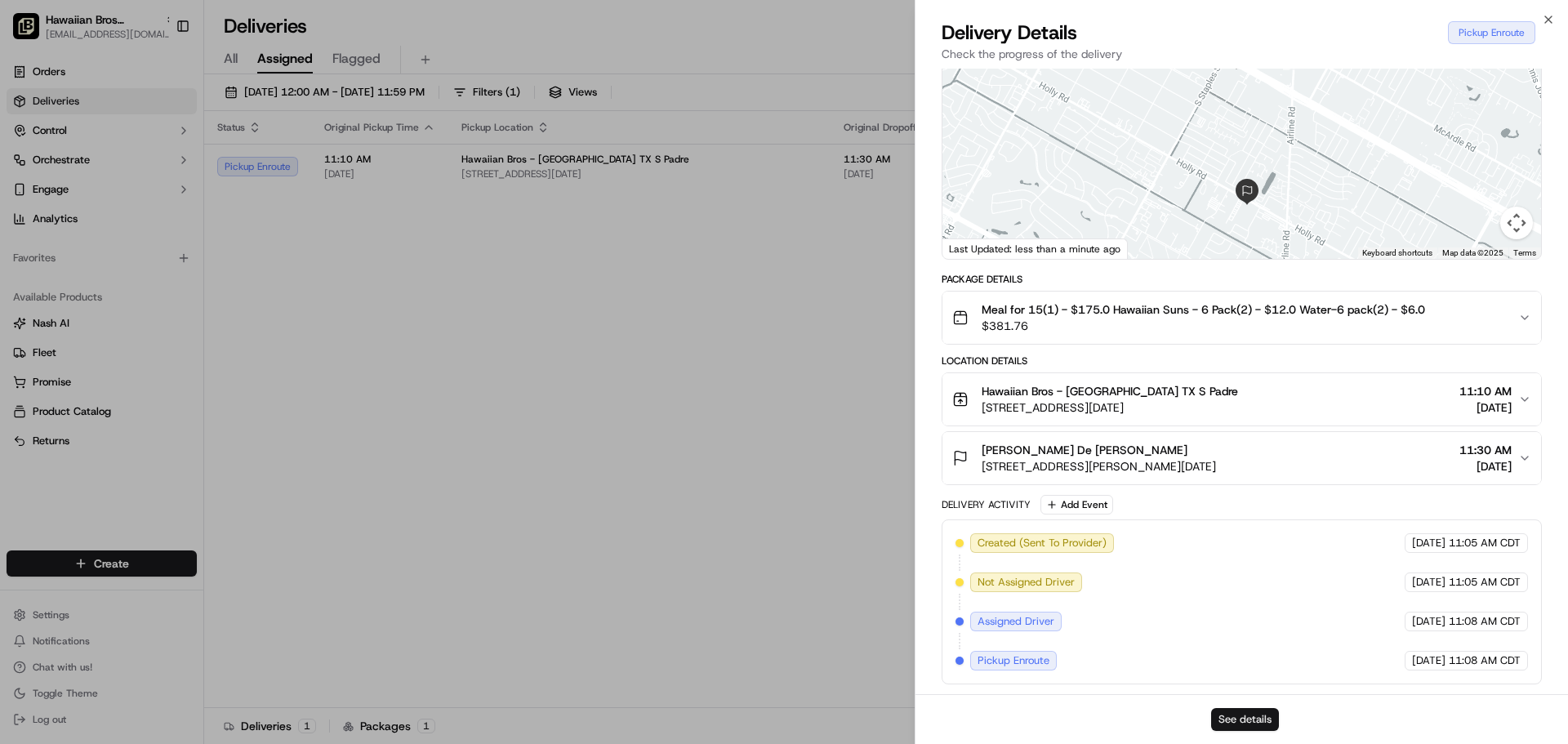
click at [1248, 718] on button "See details" at bounding box center [1245, 719] width 68 height 23
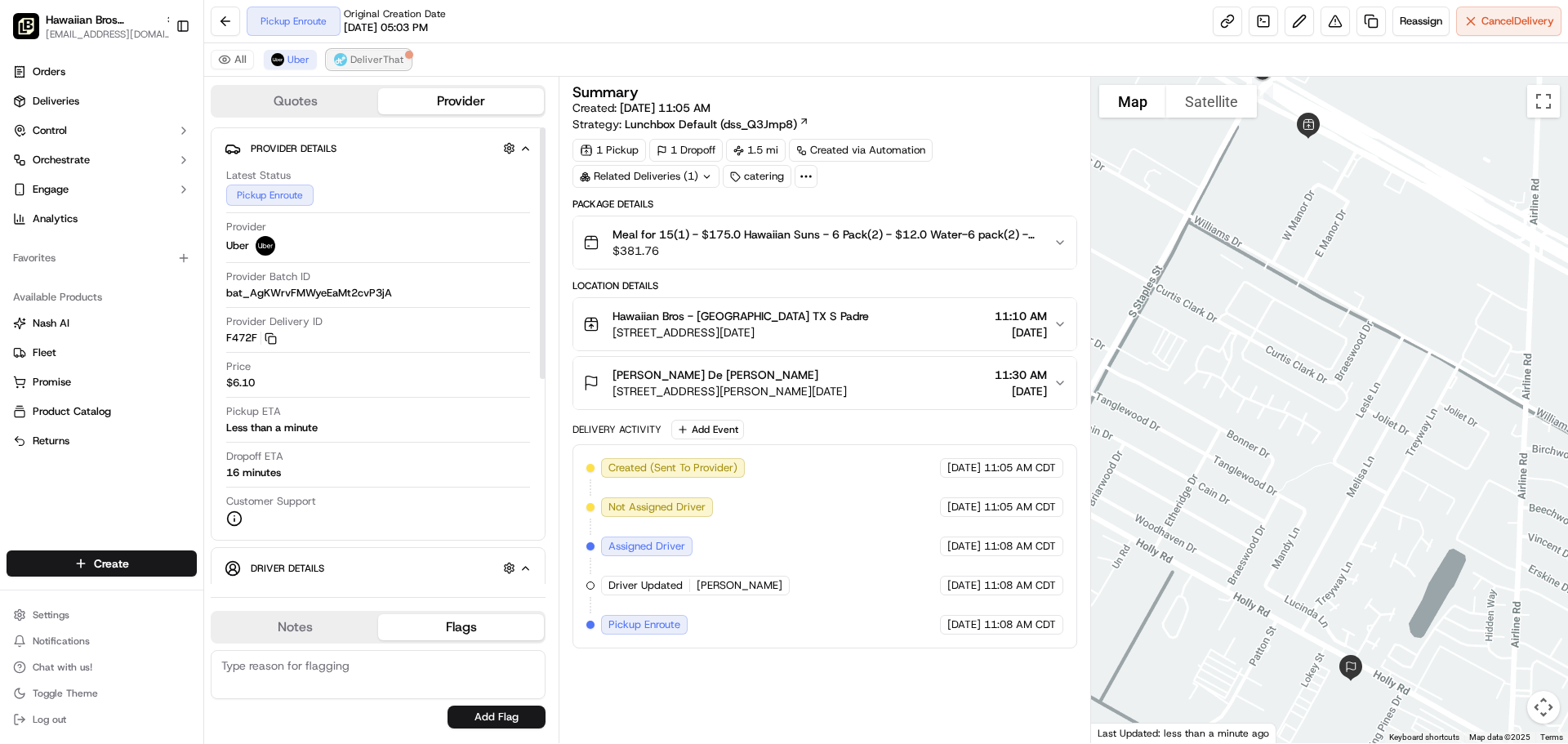
click at [375, 58] on span "DeliverThat" at bounding box center [376, 59] width 53 height 13
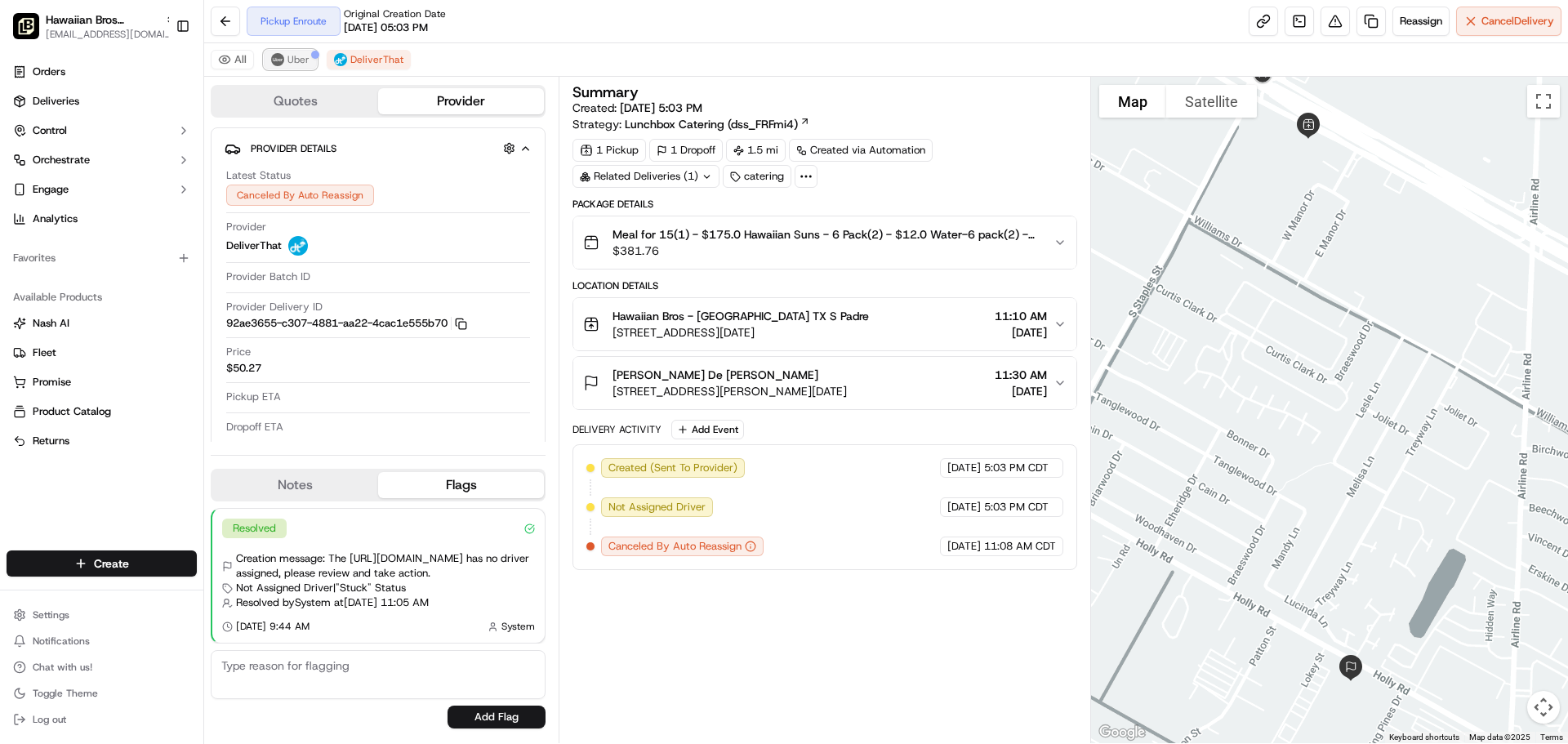
click at [289, 57] on span "Uber" at bounding box center [298, 59] width 22 height 13
